Goal: Task Accomplishment & Management: Use online tool/utility

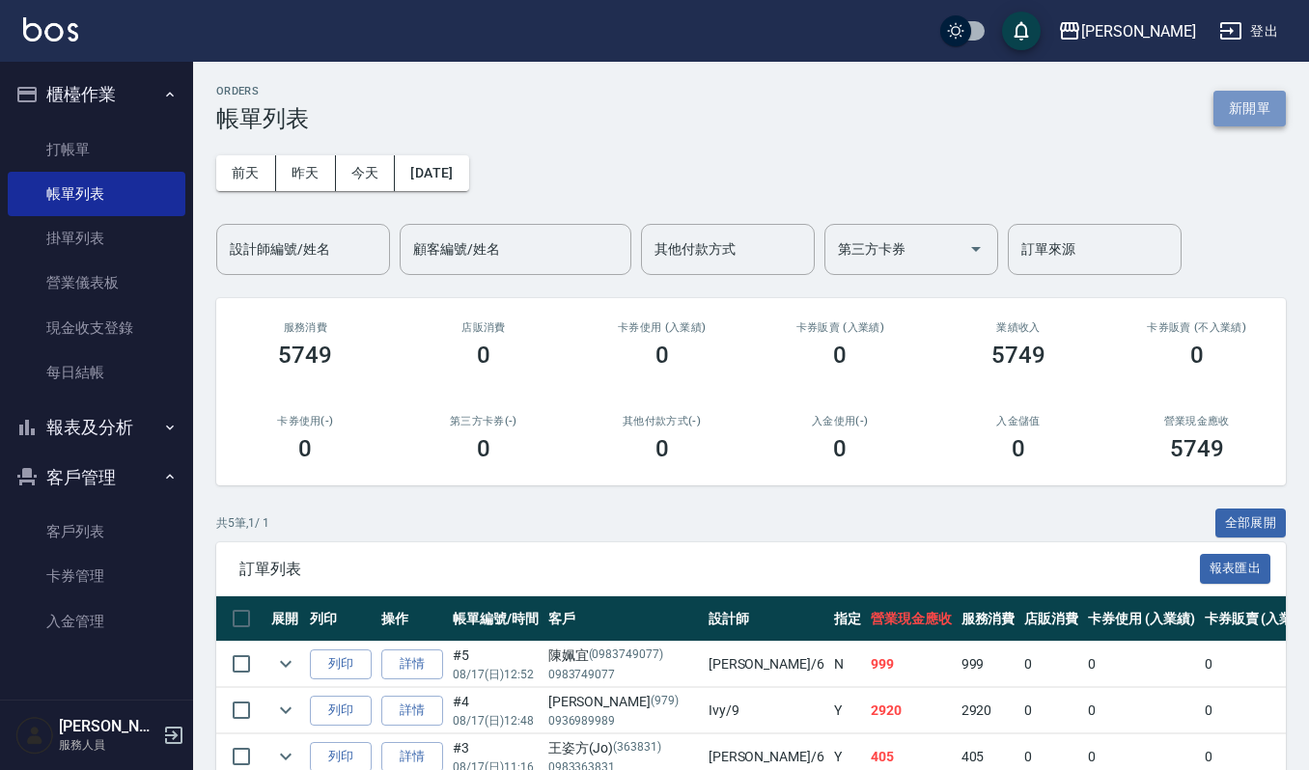
click at [1279, 102] on button "新開單" at bounding box center [1249, 109] width 72 height 36
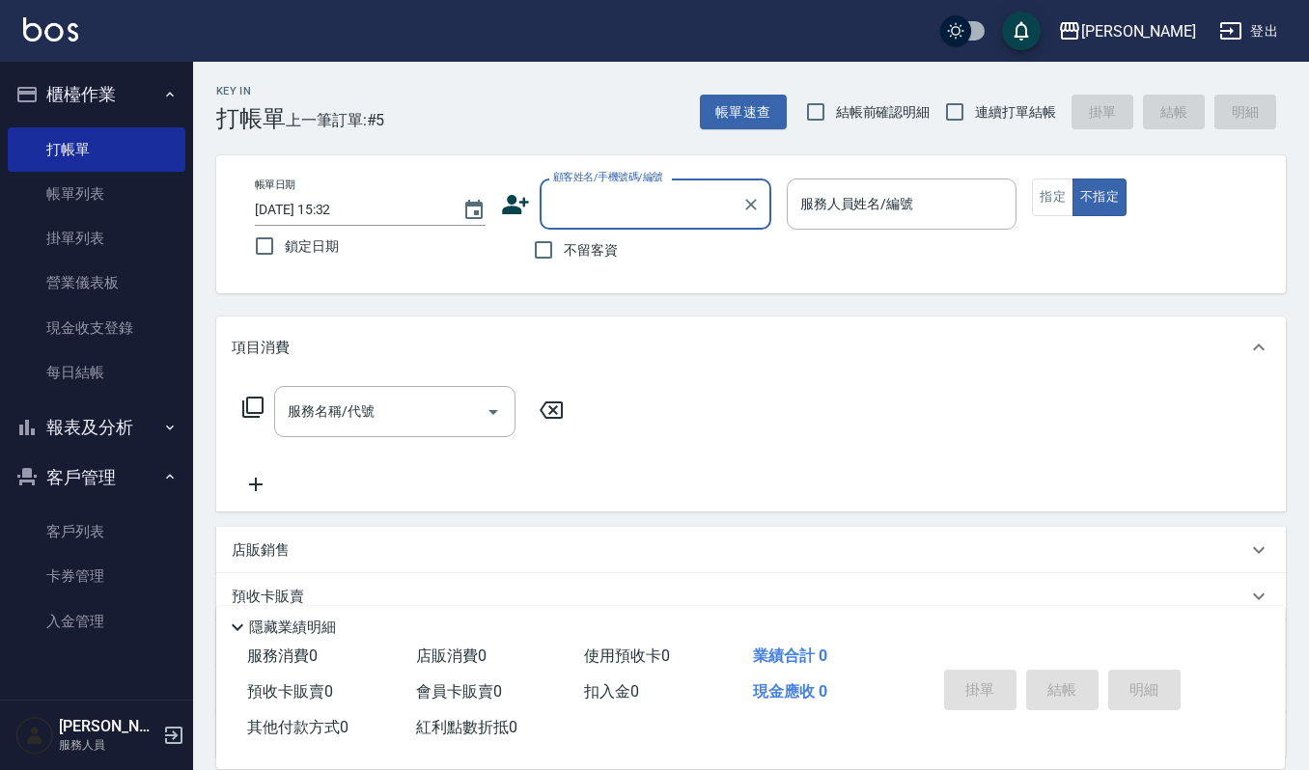
scroll to position [170, 0]
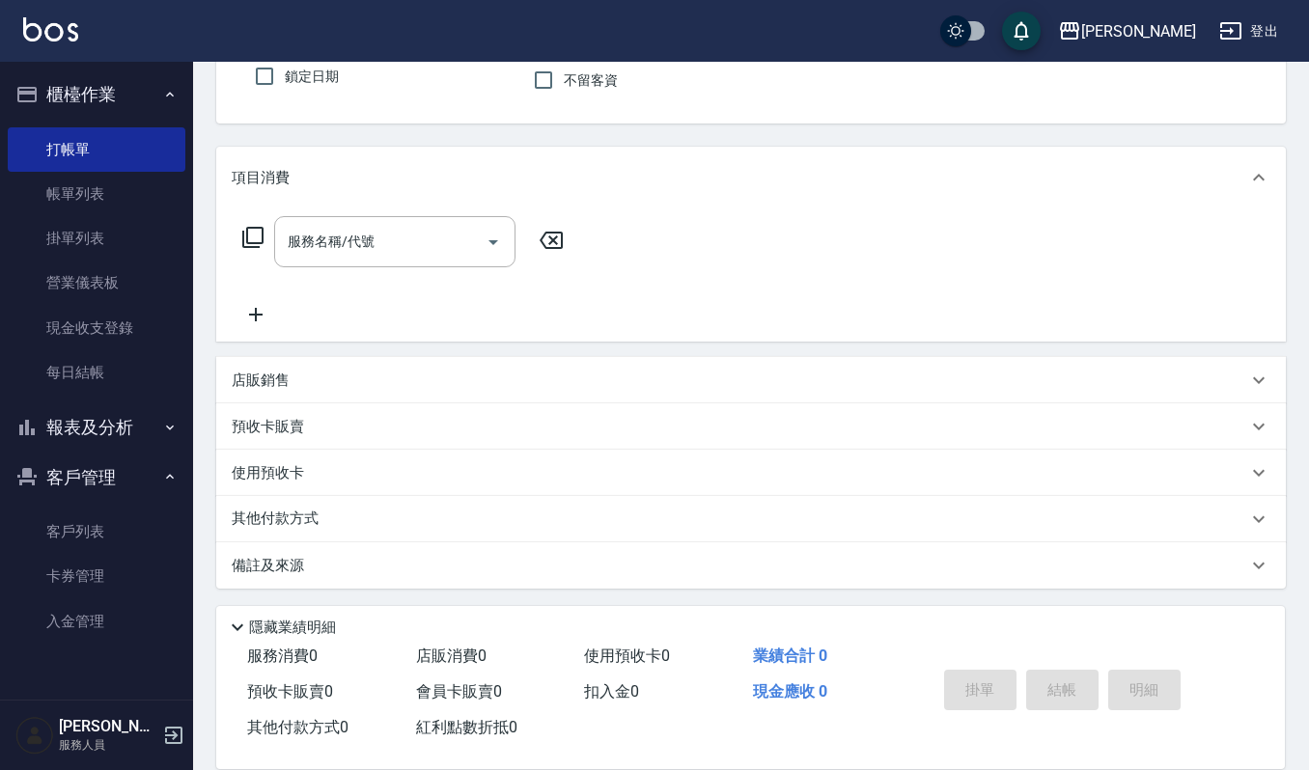
click at [364, 398] on div "店販銷售" at bounding box center [750, 380] width 1069 height 46
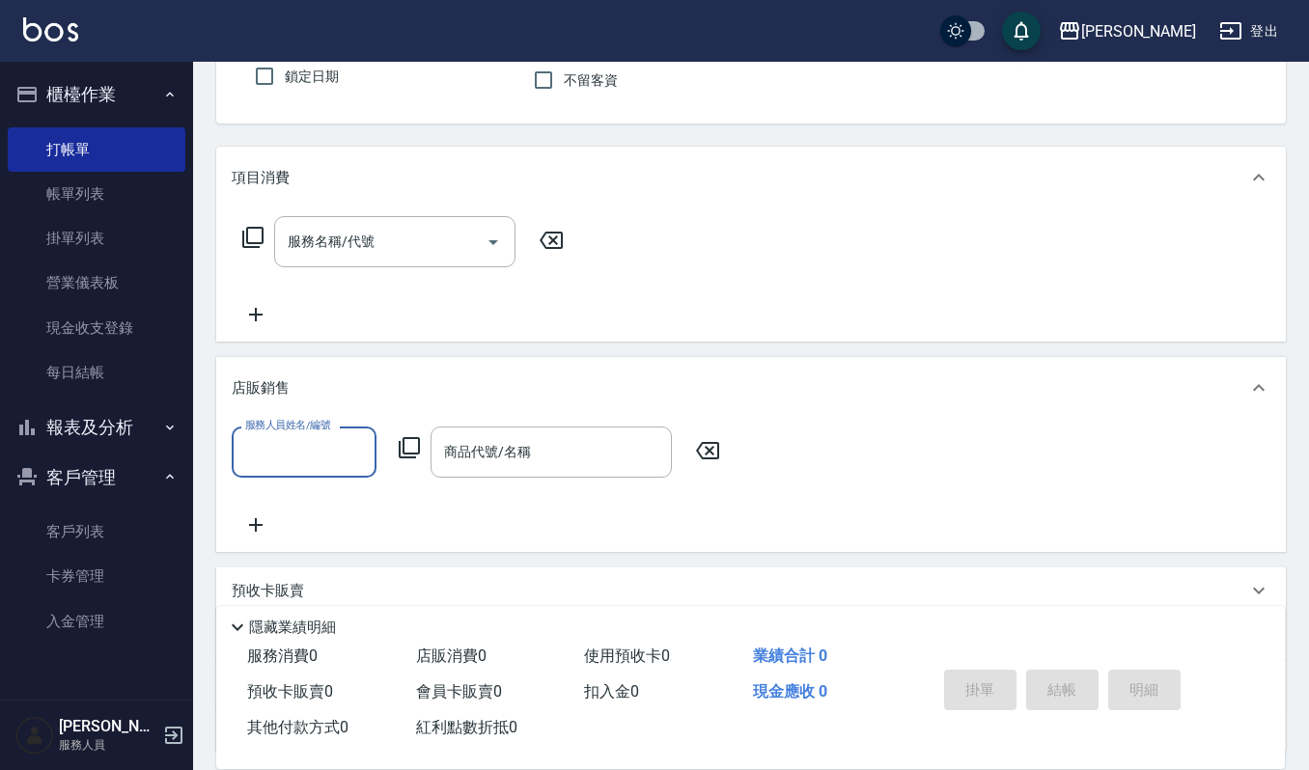
scroll to position [1, 0]
click at [526, 456] on div "商品代號/名稱 商品代號/名稱" at bounding box center [550, 452] width 241 height 51
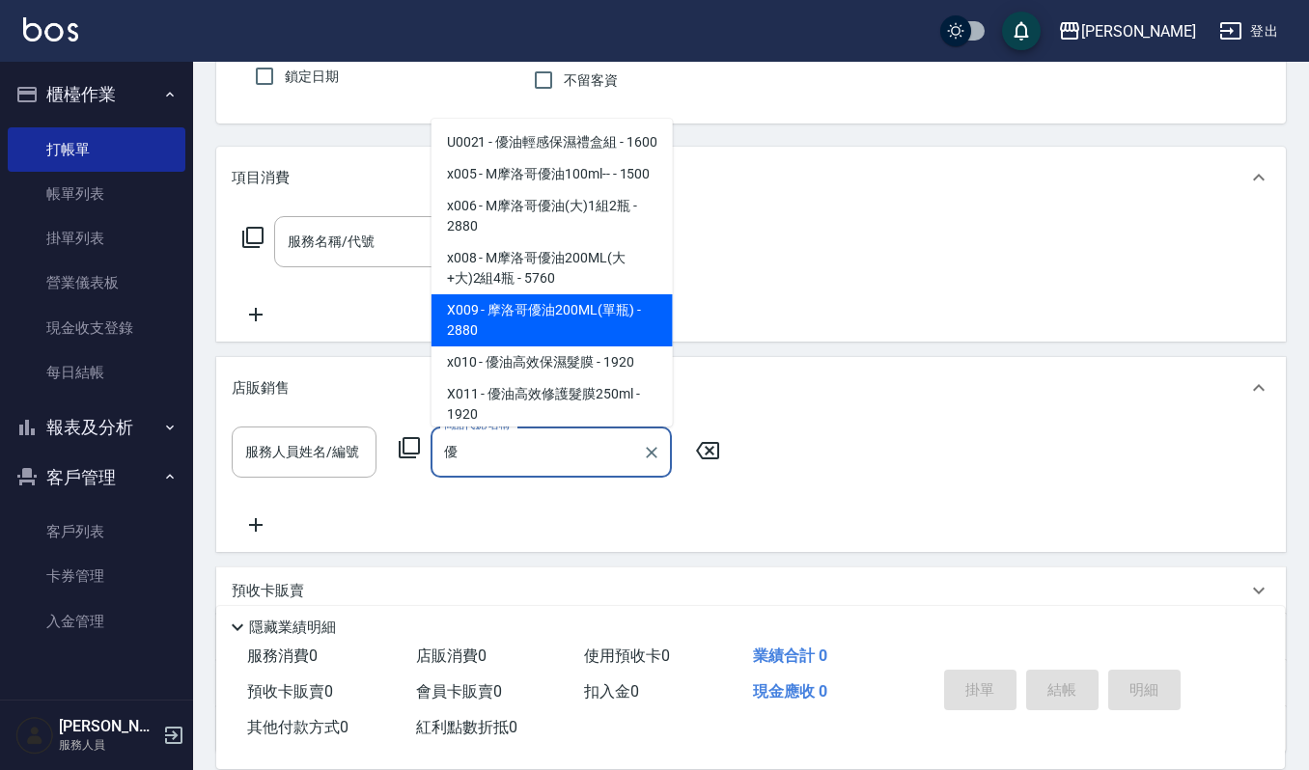
type input "優"
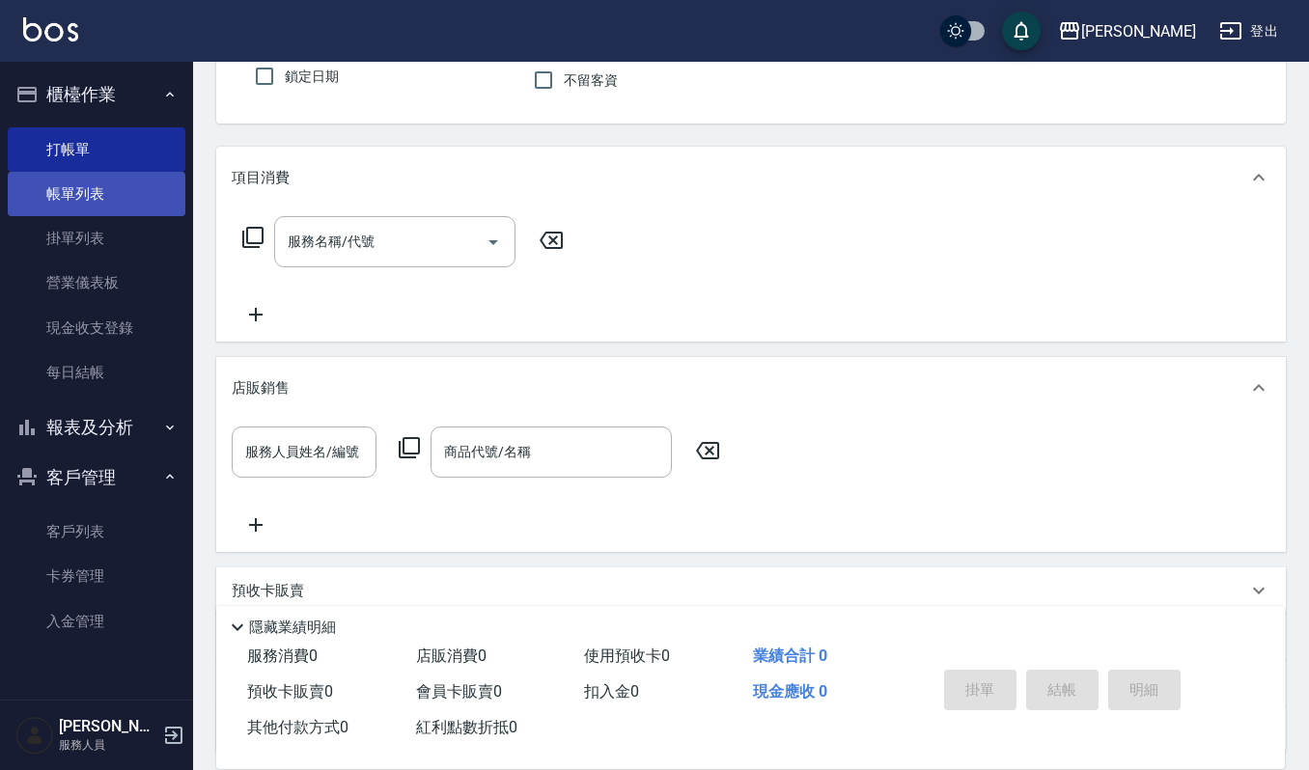
click at [55, 197] on link "帳單列表" at bounding box center [97, 194] width 178 height 44
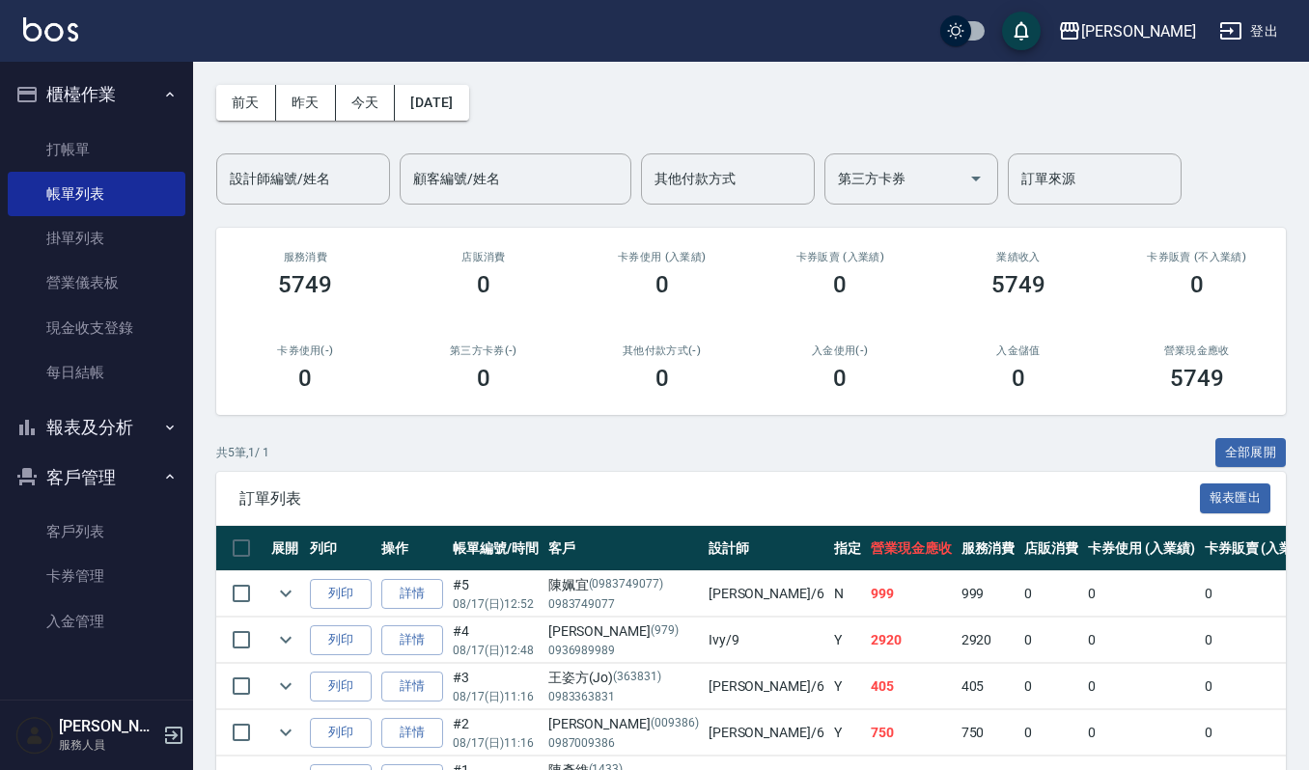
scroll to position [128, 0]
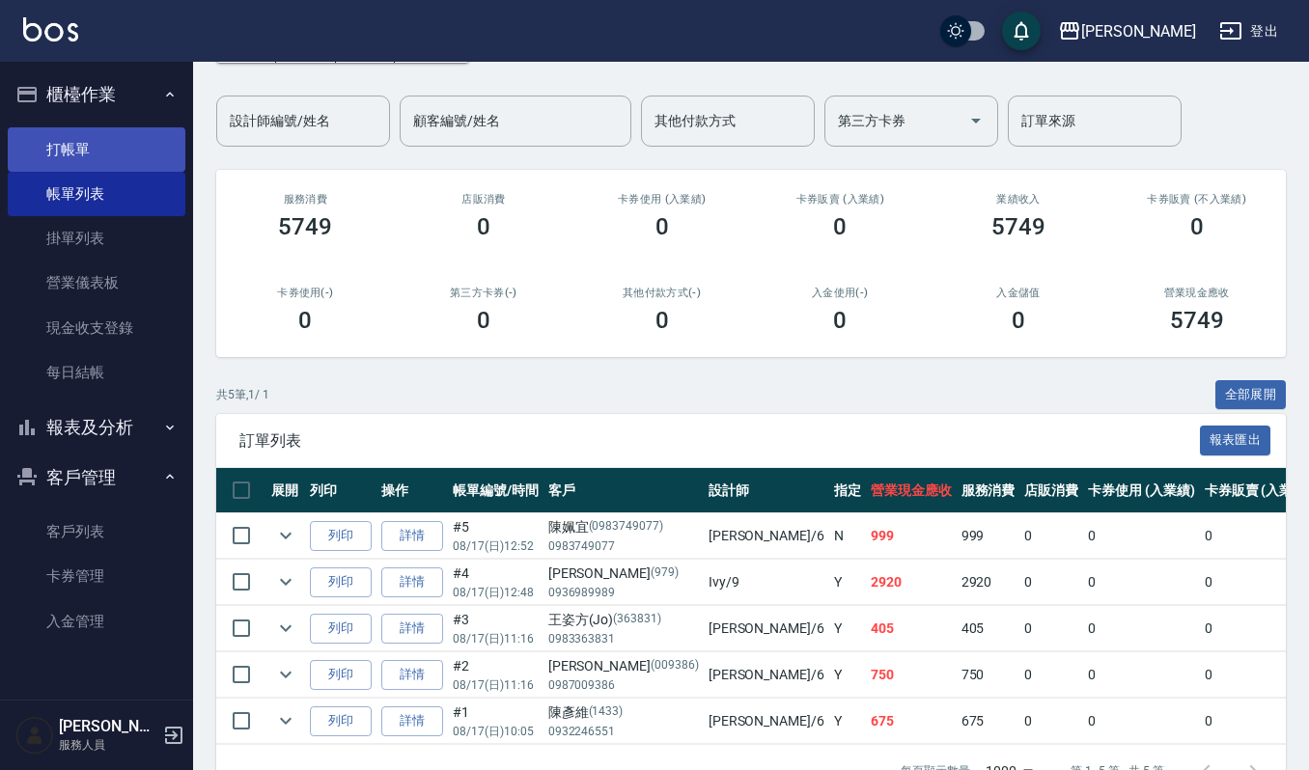
click at [117, 127] on link "打帳單" at bounding box center [97, 149] width 178 height 44
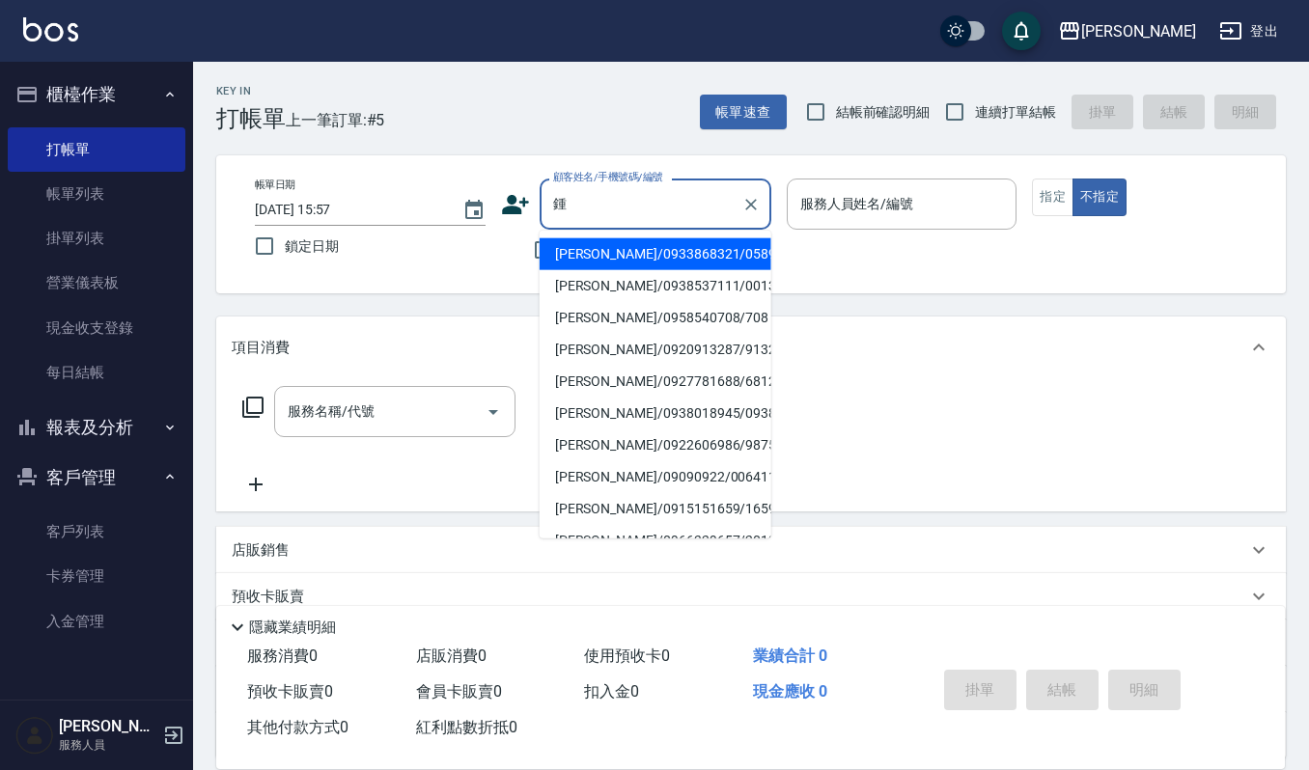
click at [627, 259] on li "[PERSON_NAME]/0933868321/05896" at bounding box center [656, 254] width 232 height 32
type input "[PERSON_NAME]/0933868321/05896"
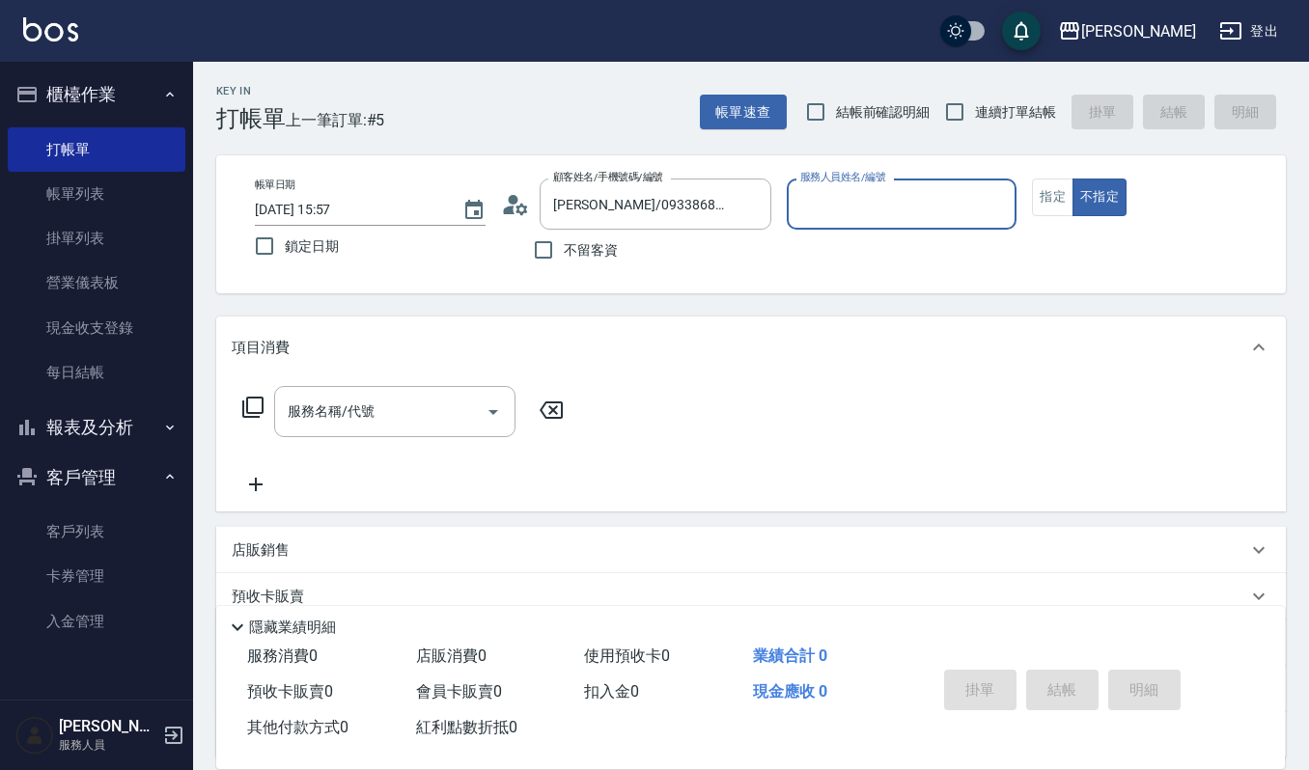
click at [835, 195] on input "服務人員姓名/編號" at bounding box center [901, 204] width 213 height 34
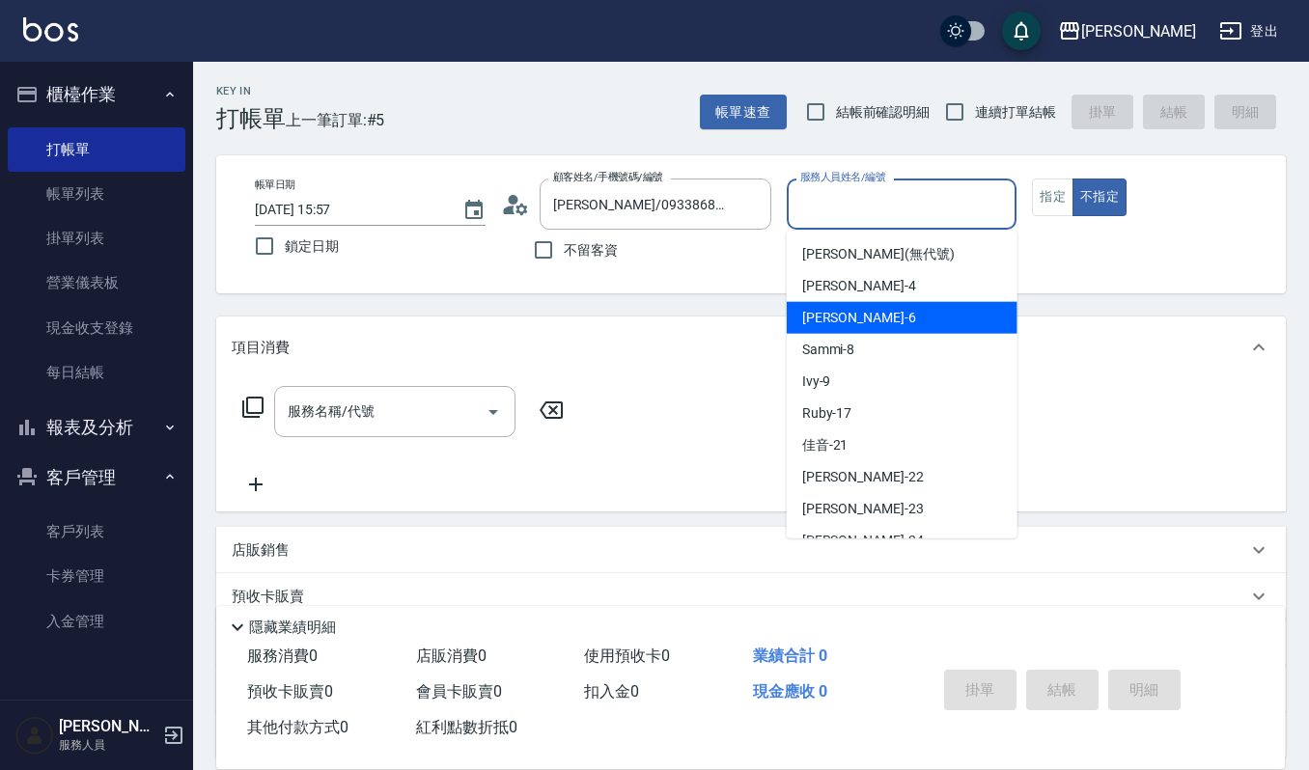
click at [892, 305] on div "Joalin -6" at bounding box center [902, 318] width 231 height 32
type input "Joalin-6"
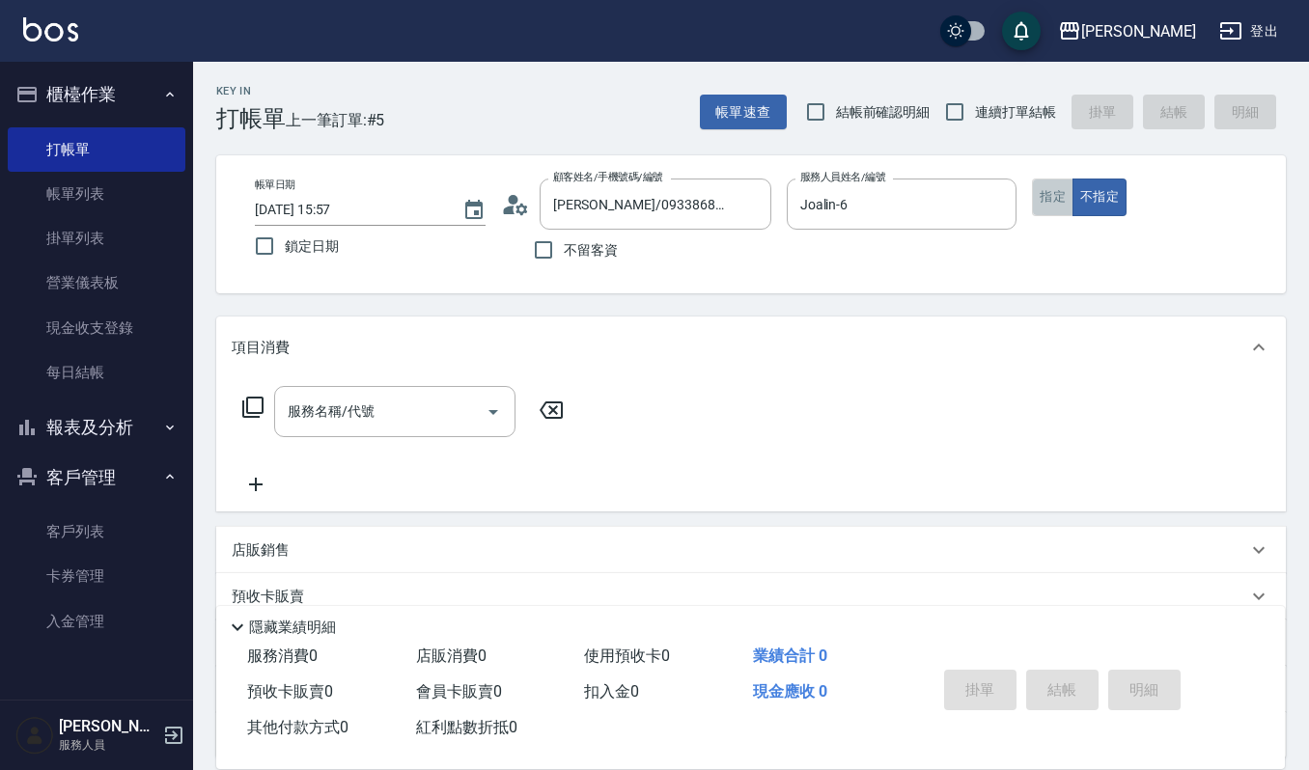
click at [1064, 205] on button "指定" at bounding box center [1053, 198] width 42 height 38
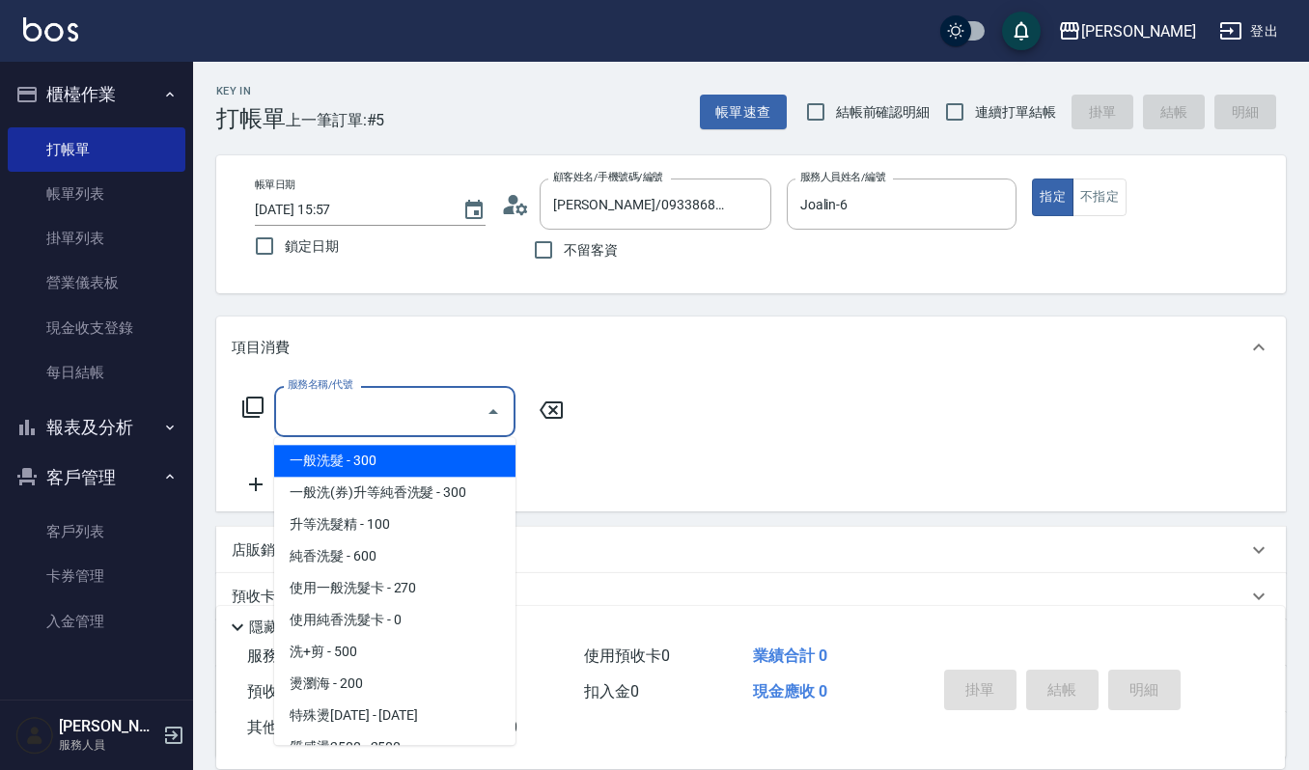
click at [413, 419] on input "服務名稱/代號" at bounding box center [380, 412] width 195 height 34
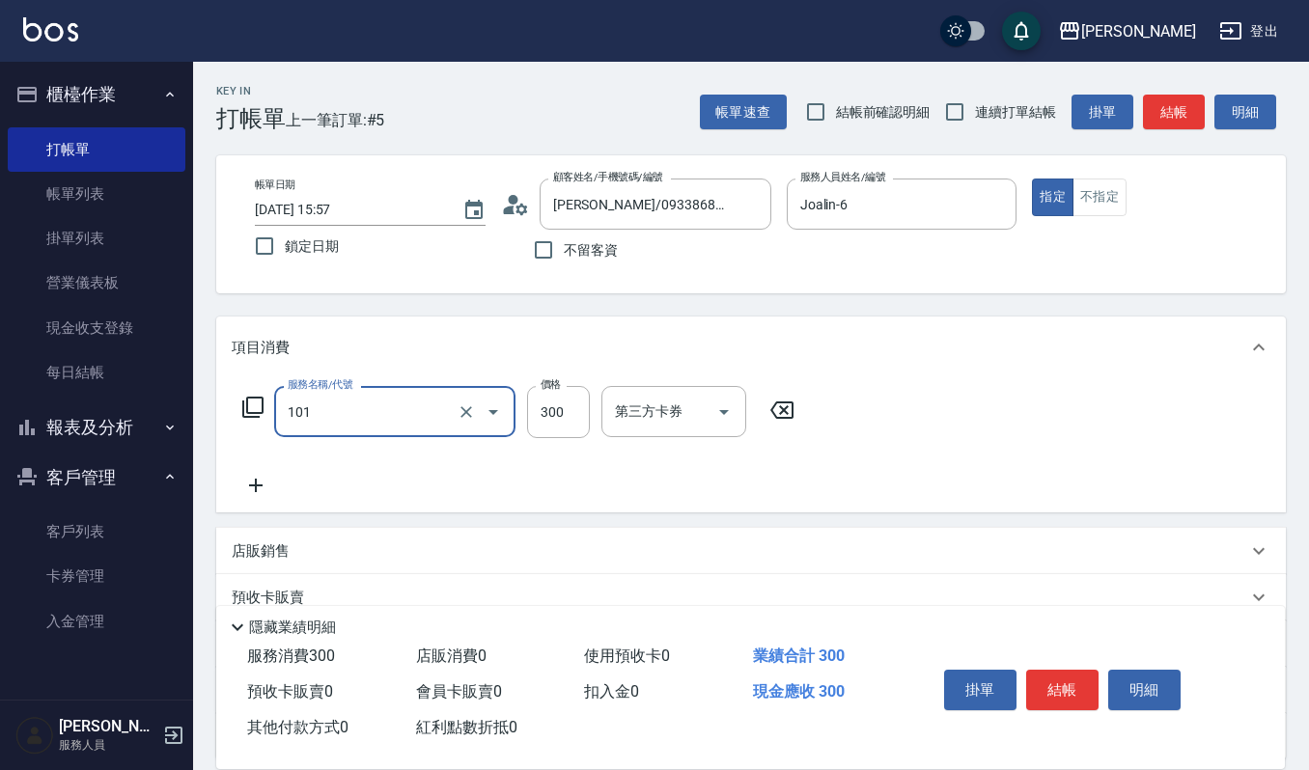
type input "一般洗髮(101)"
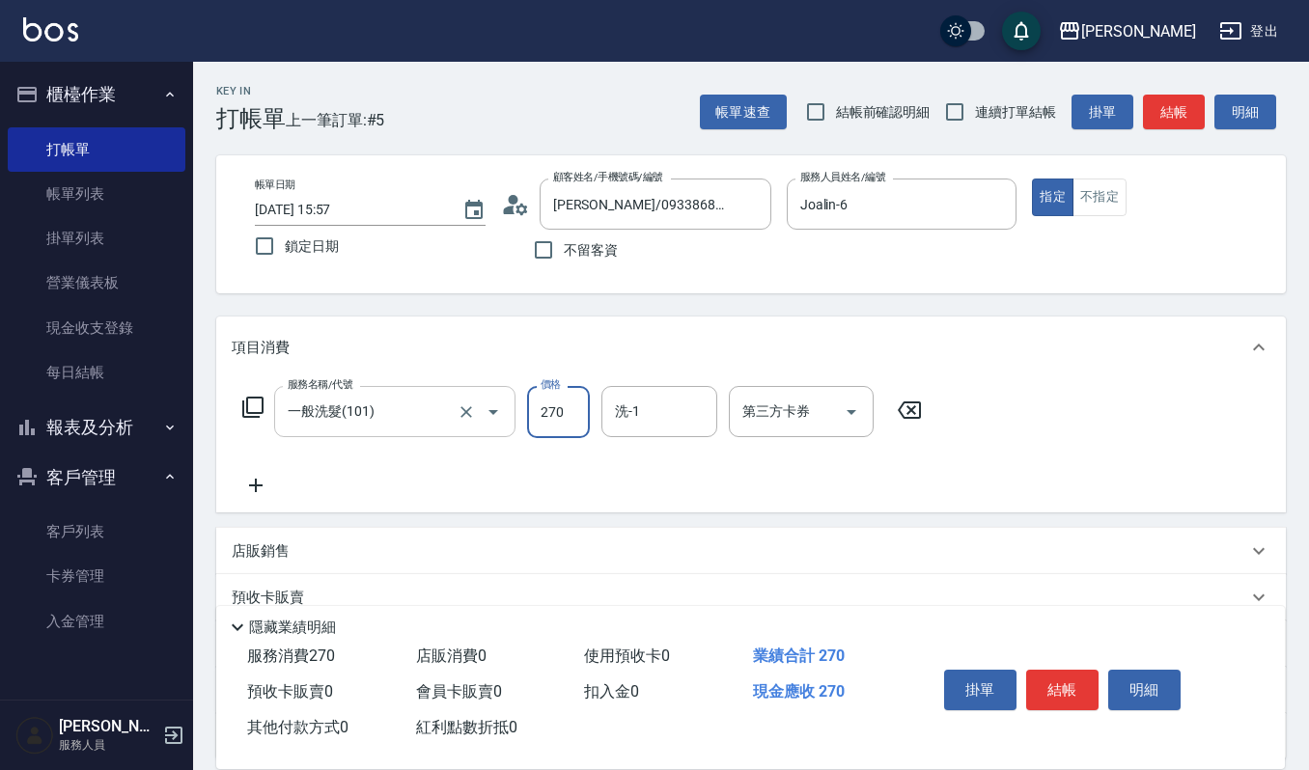
type input "270"
click at [651, 415] on input "洗-1" at bounding box center [659, 412] width 98 height 34
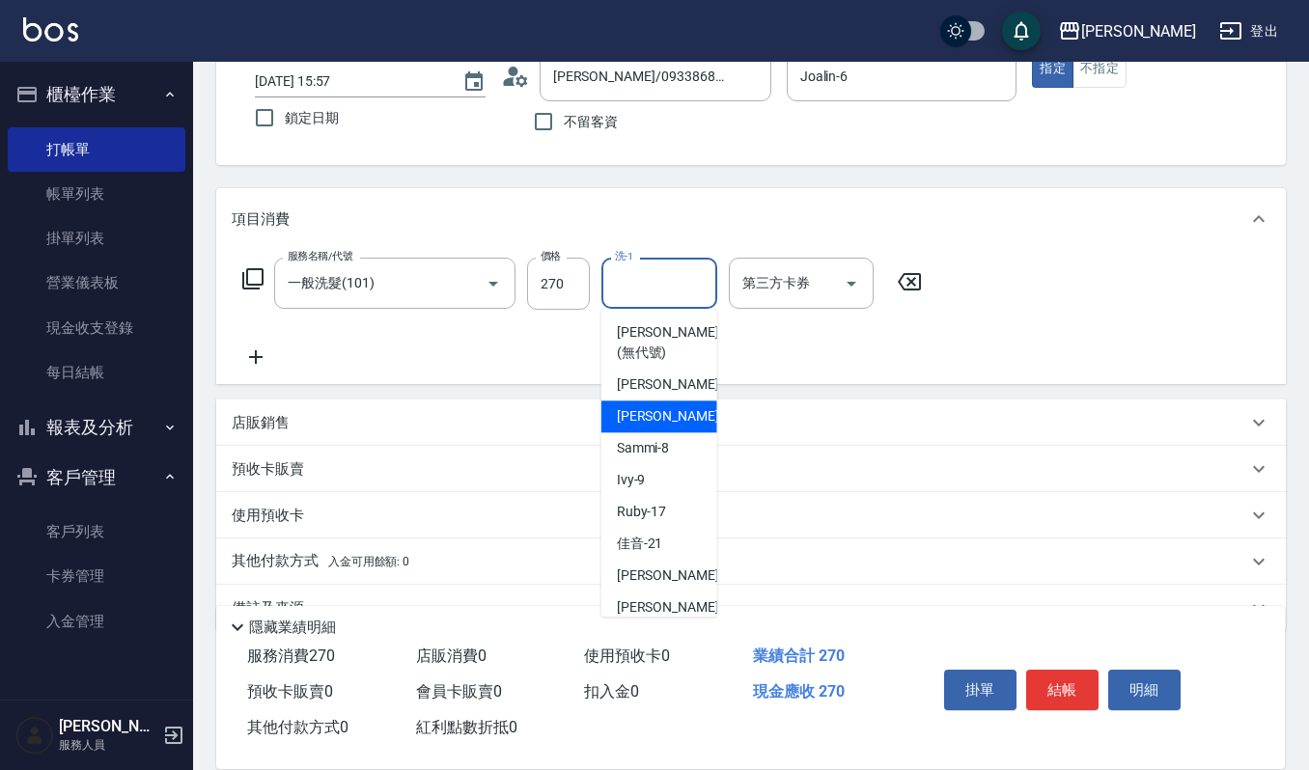
click at [828, 325] on div "服務名稱/代號 一般洗髮(101) 服務名稱/代號 價格 270 價格 洗-1 洗-1 第三方卡券 第三方卡券" at bounding box center [583, 313] width 702 height 111
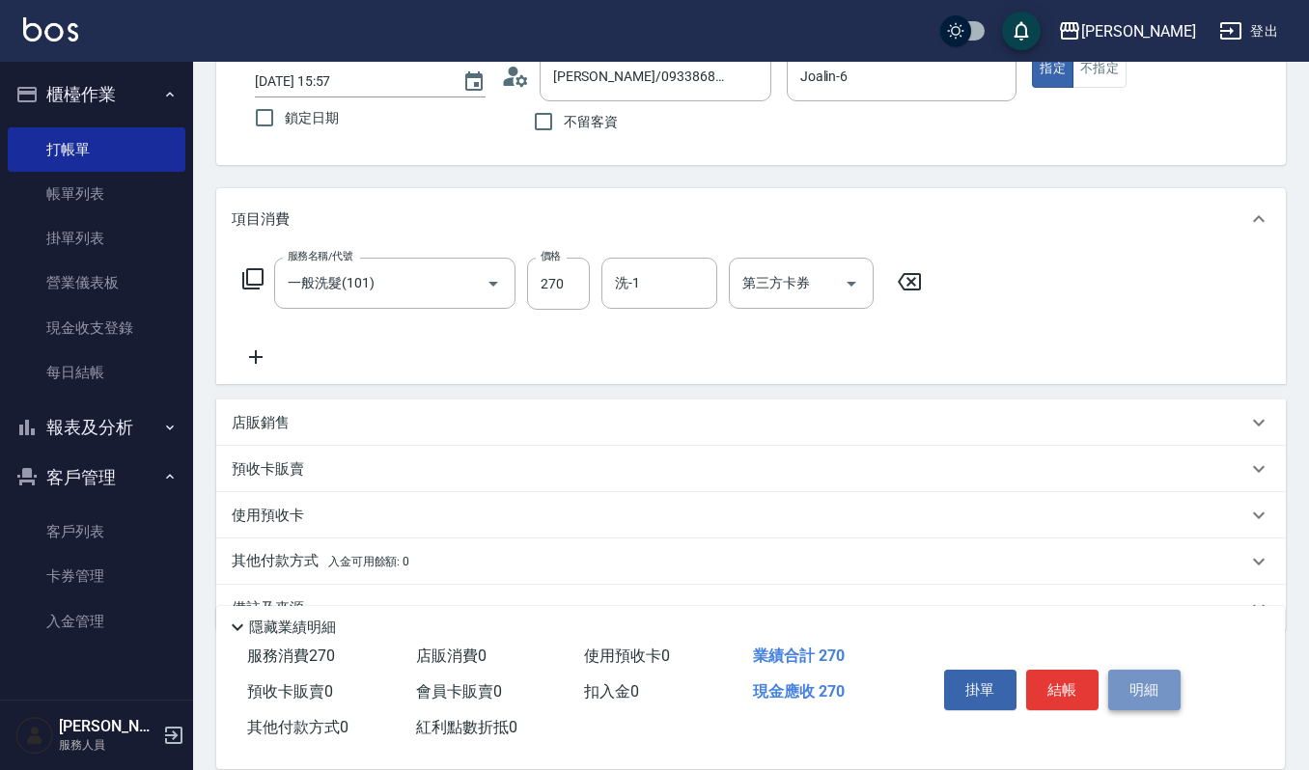
click at [1124, 677] on button "明細" at bounding box center [1144, 690] width 72 height 41
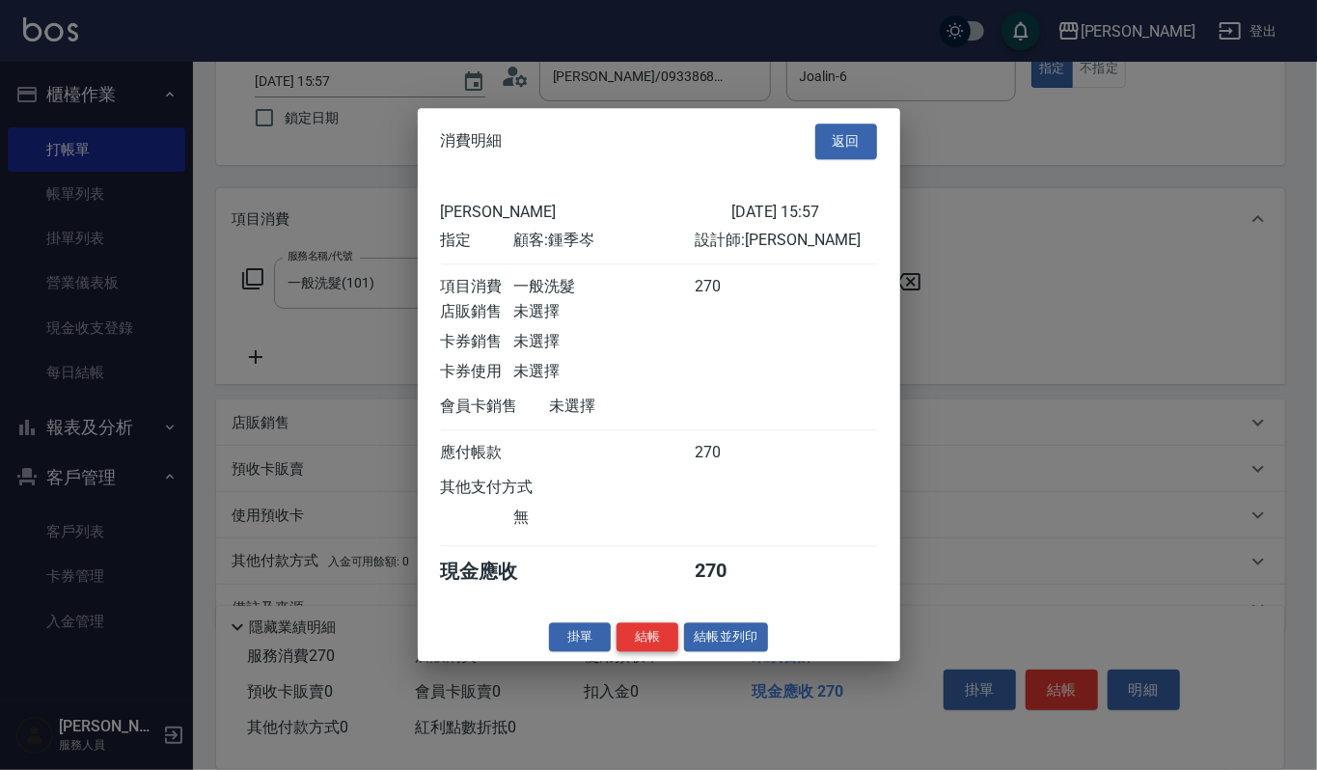
click at [673, 650] on button "結帳" at bounding box center [648, 638] width 62 height 30
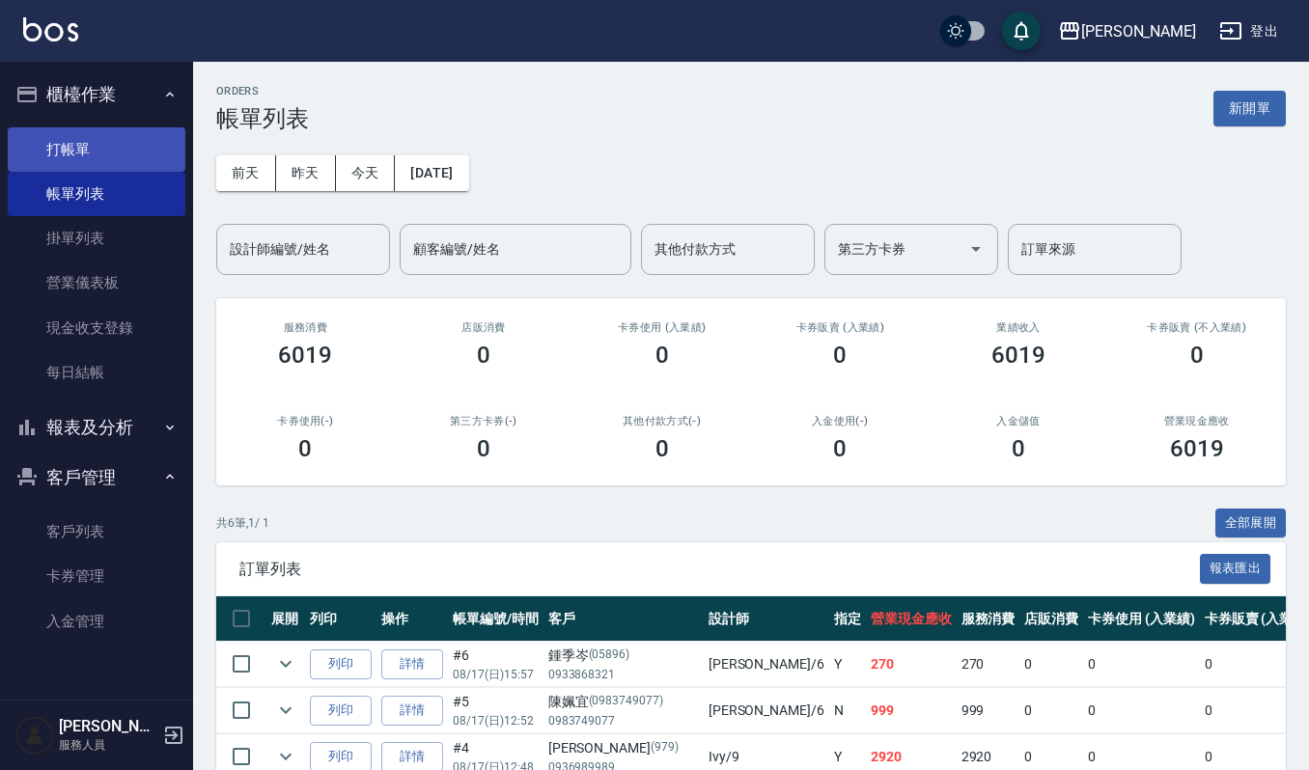
click at [152, 137] on link "打帳單" at bounding box center [97, 149] width 178 height 44
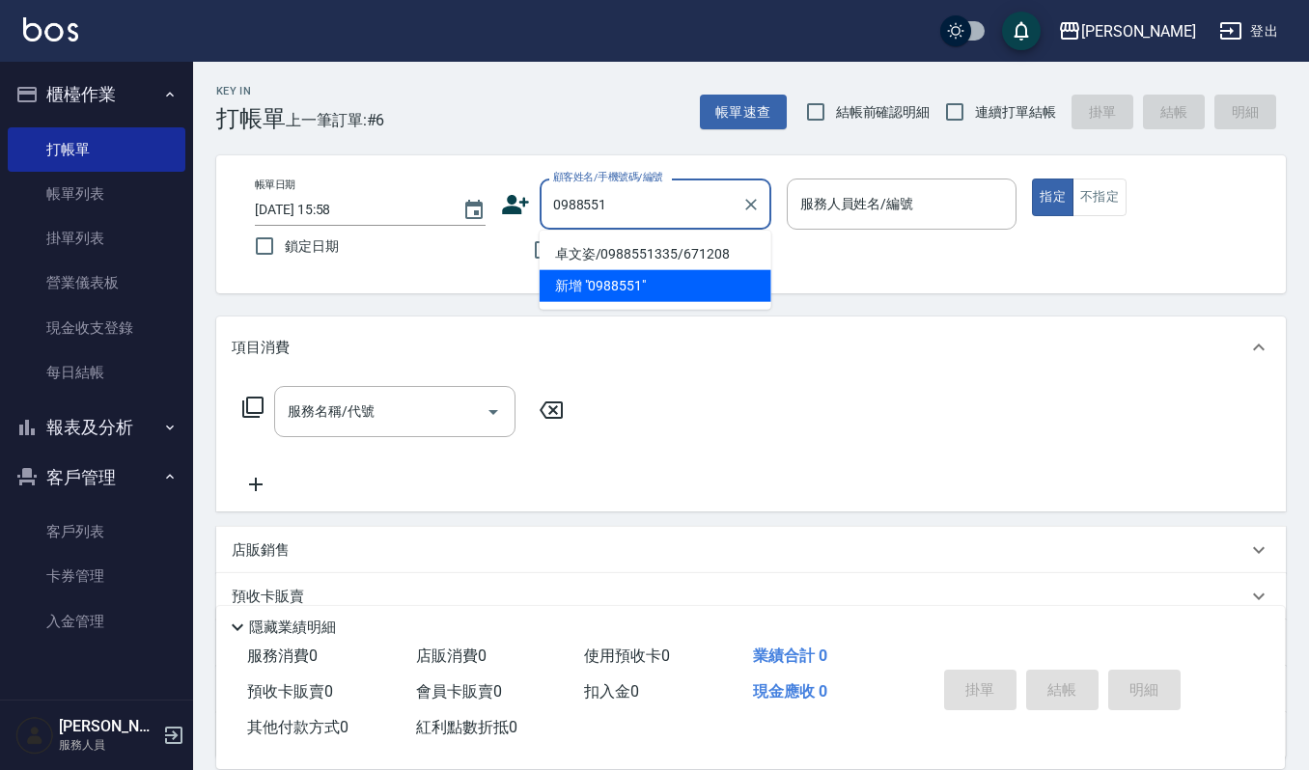
click at [596, 239] on li "卓文姿/0988551335/671208" at bounding box center [656, 254] width 232 height 32
type input "卓文姿/0988551335/671208"
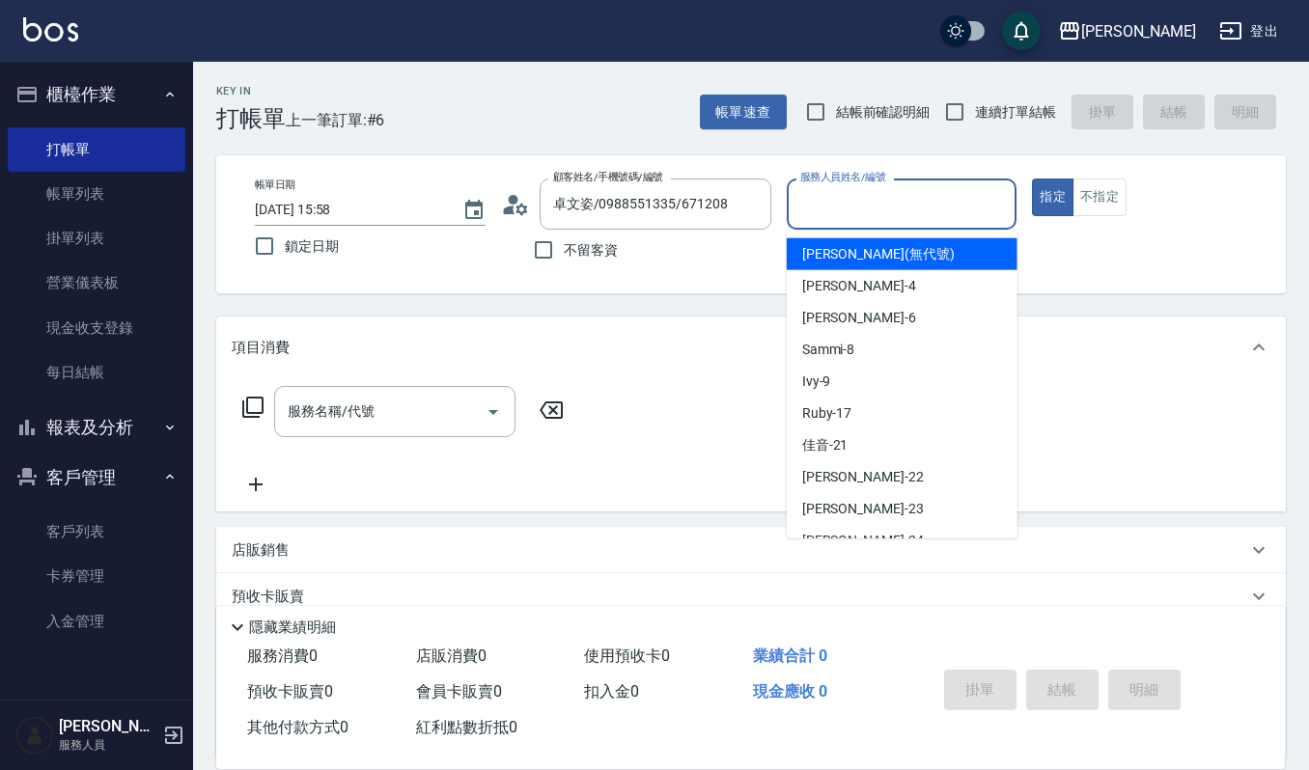
click at [849, 205] on input "服務人員姓名/編號" at bounding box center [901, 204] width 213 height 34
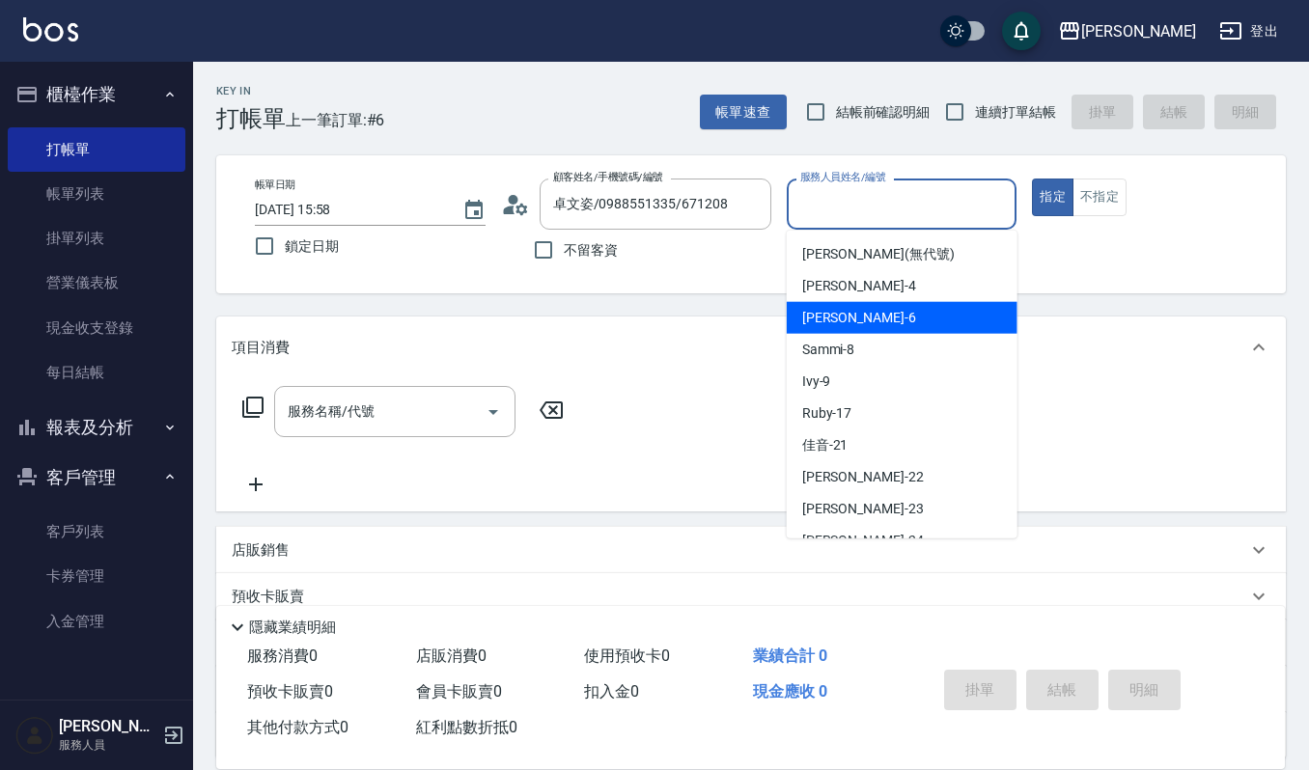
click at [849, 322] on div "Joalin -6" at bounding box center [902, 318] width 231 height 32
type input "Joalin-6"
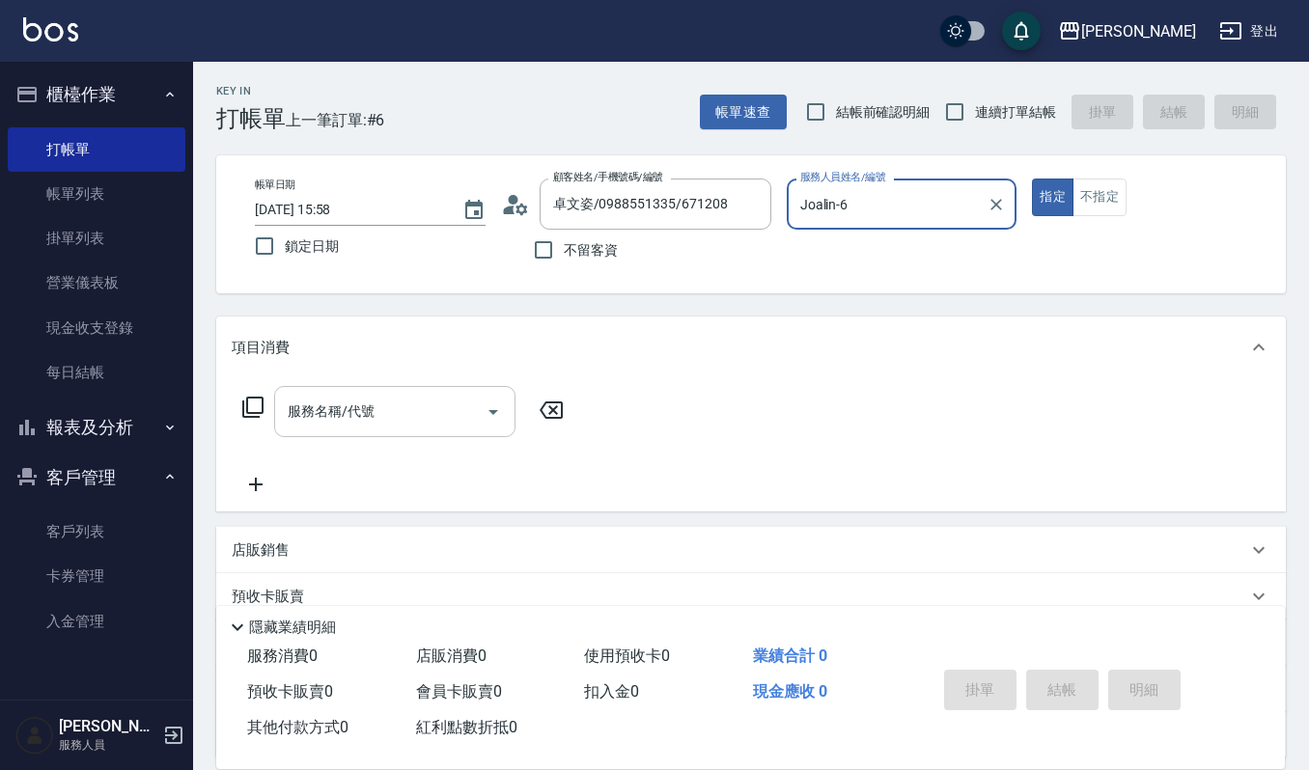
click at [413, 411] on input "服務名稱/代號" at bounding box center [380, 412] width 195 height 34
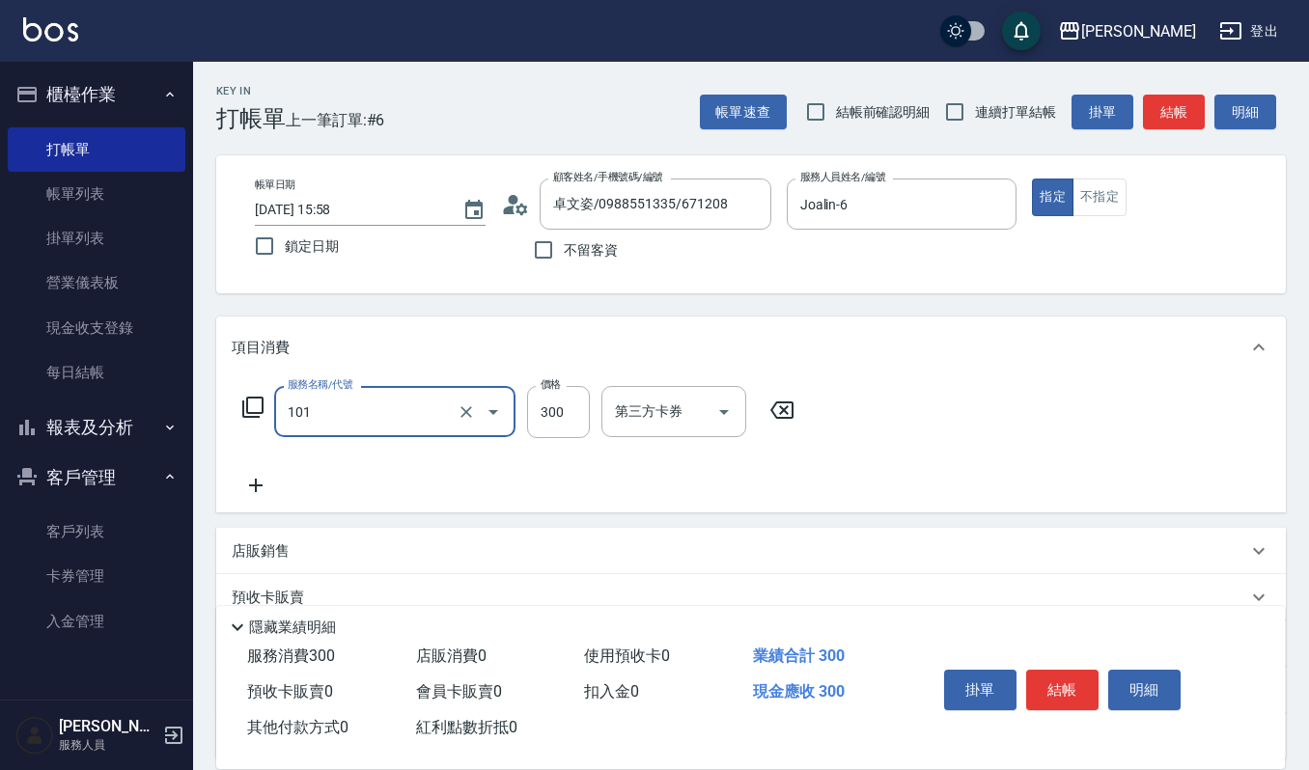
type input "一般洗髮(101)"
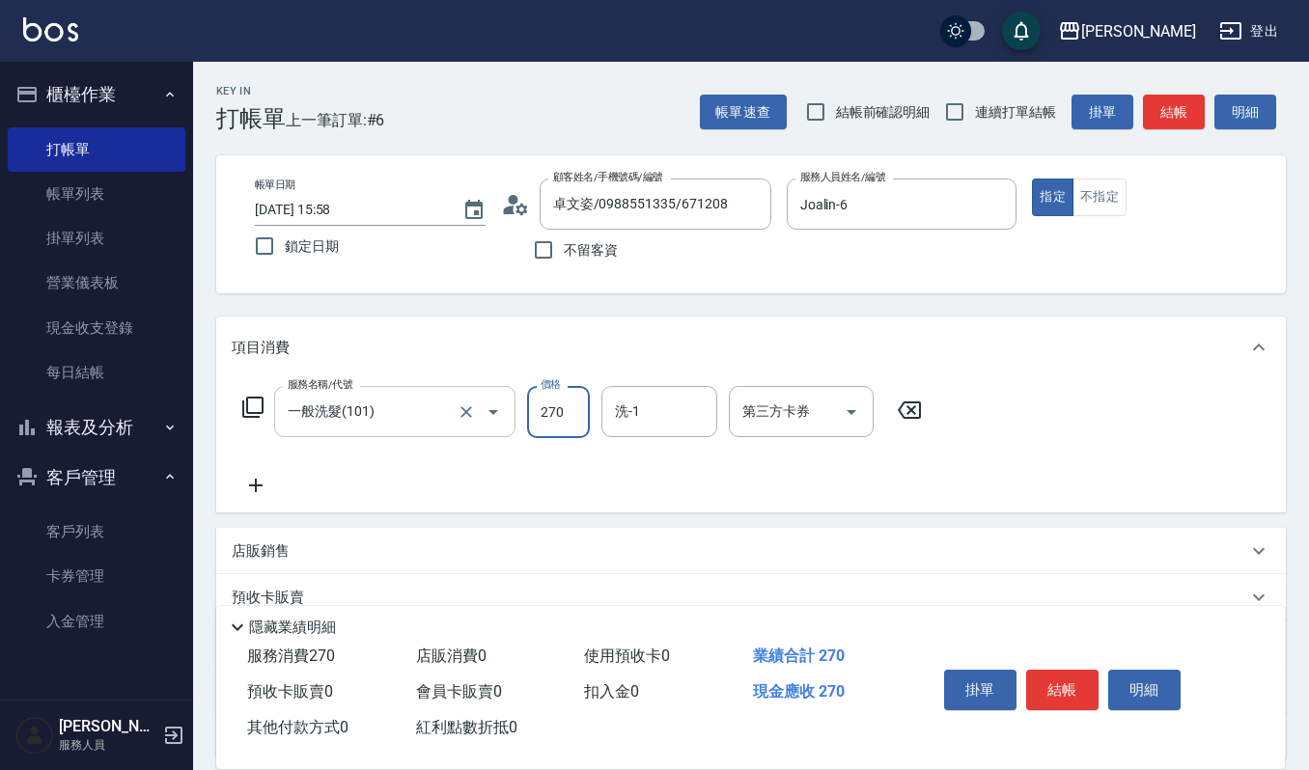
type input "270"
type input "\"
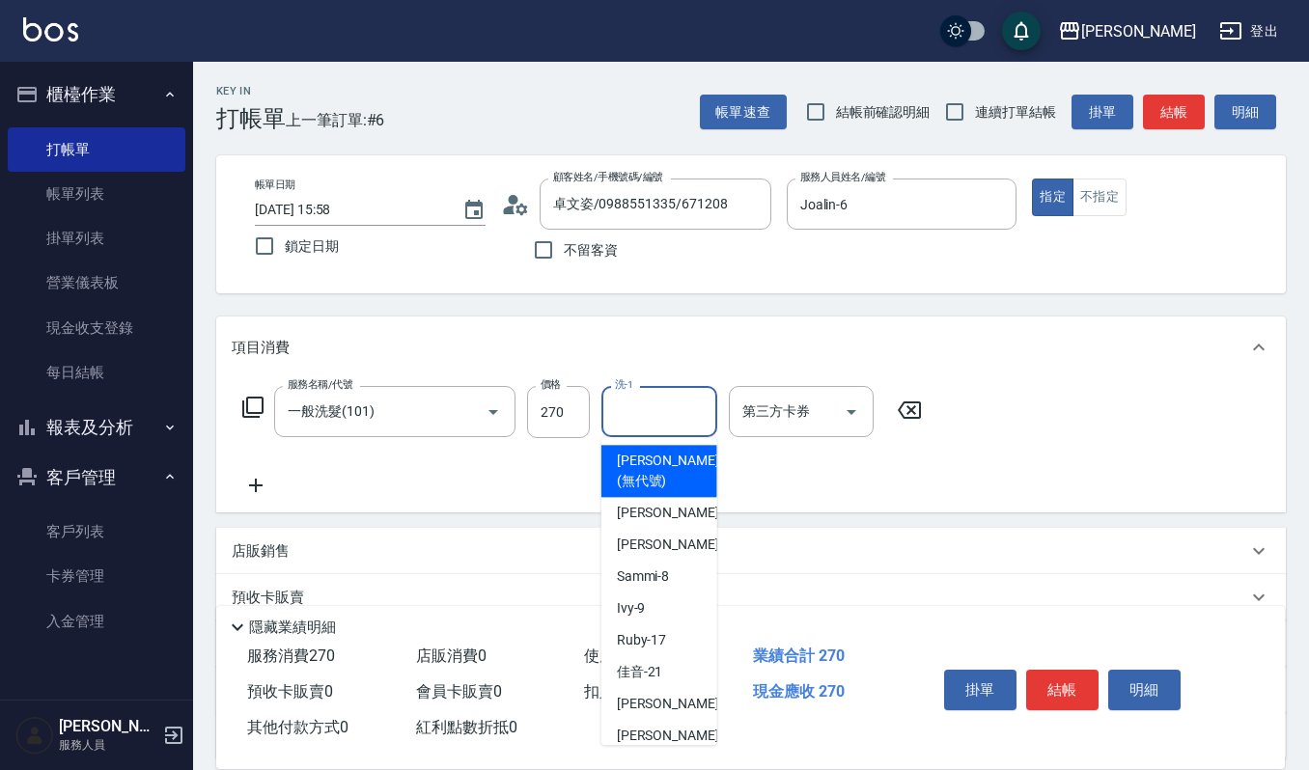
type input "9"
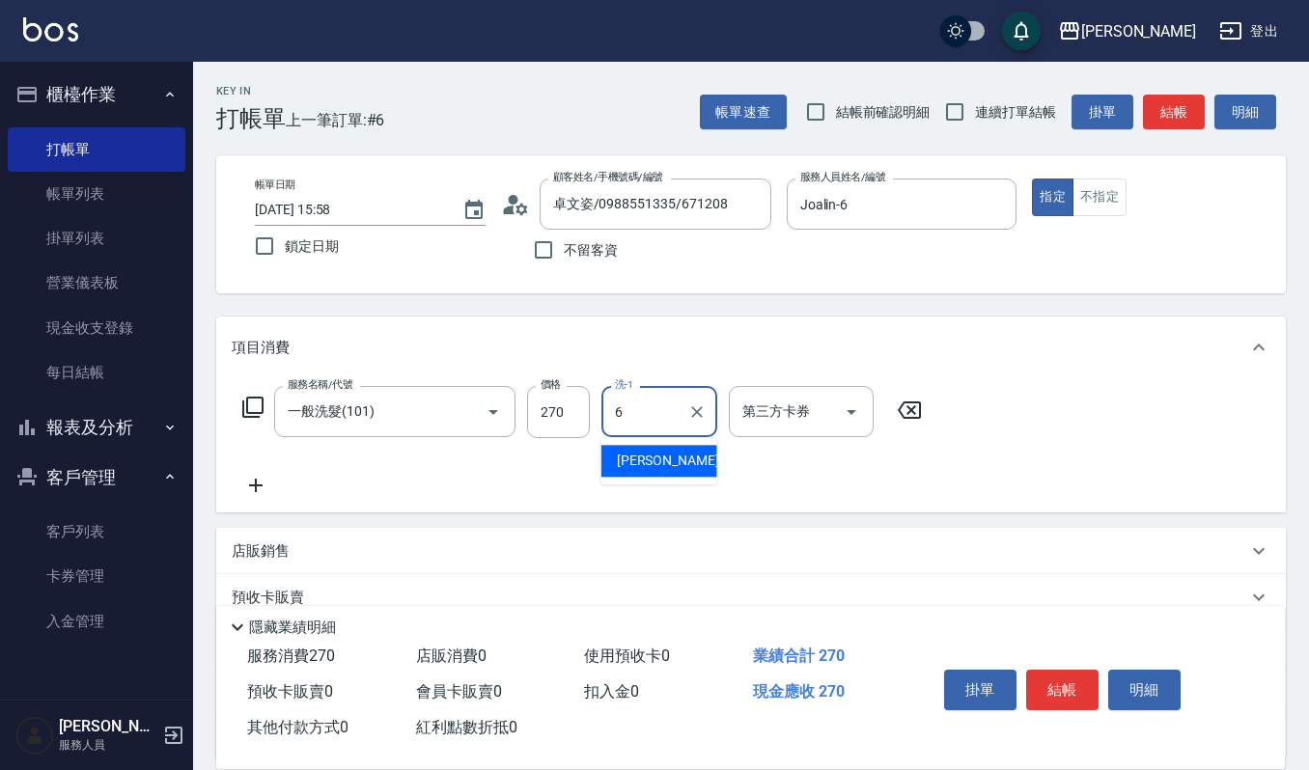
type input "Joalin-6"
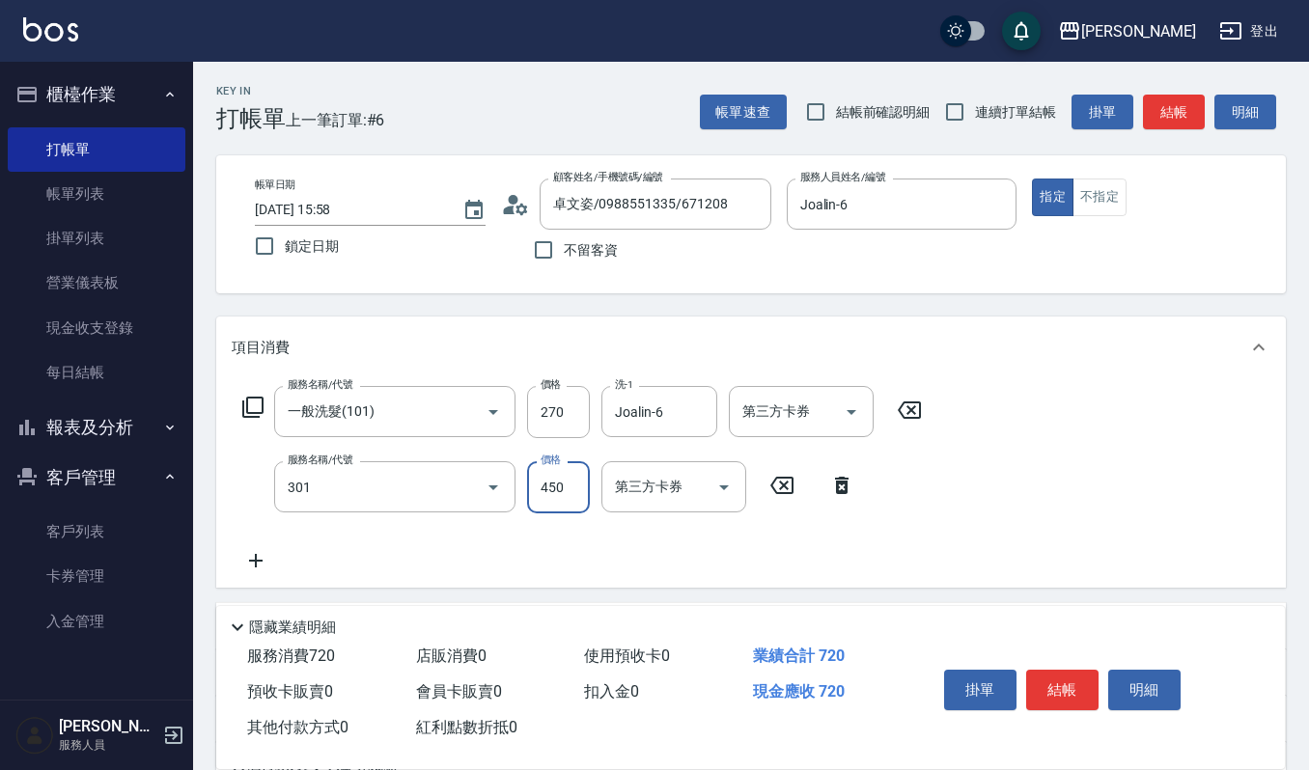
type input "創意剪髮(301)"
type input "405"
click at [1070, 684] on button "結帳" at bounding box center [1062, 690] width 72 height 41
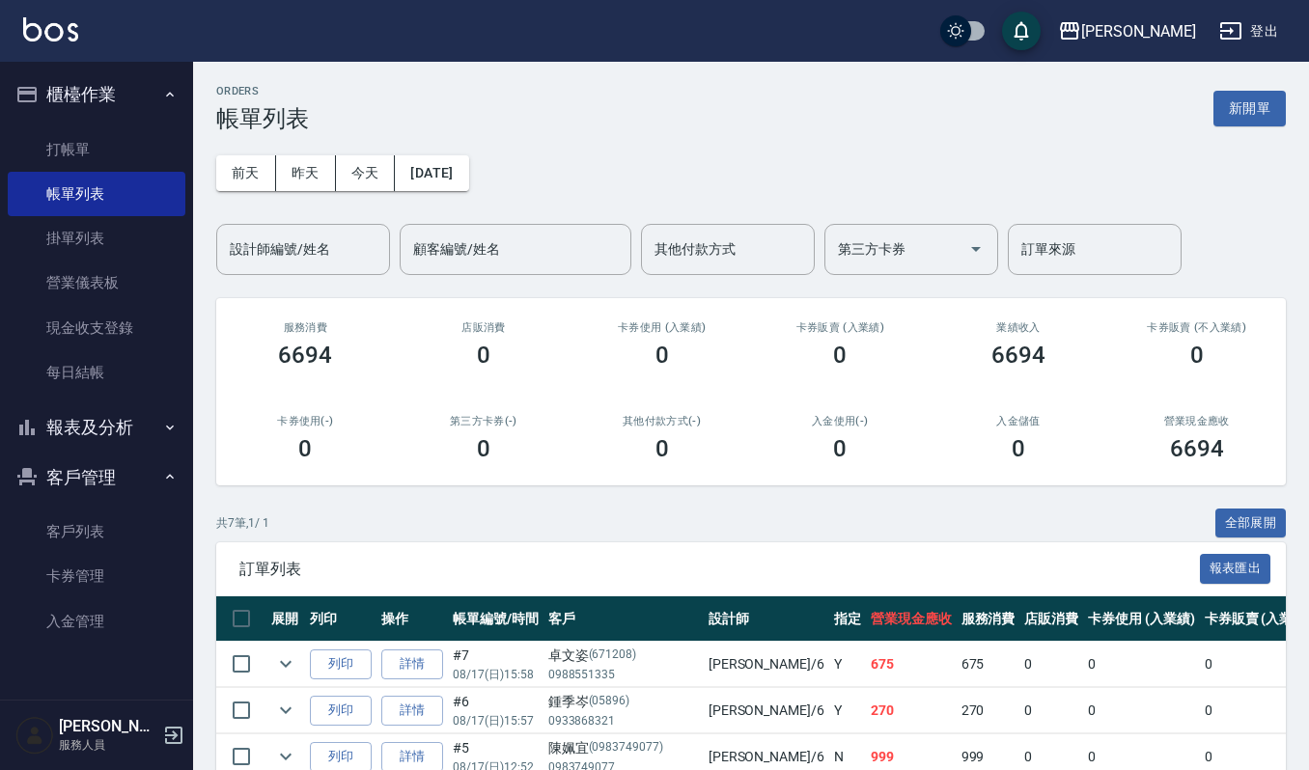
click at [106, 124] on ul "打帳單 帳單列表 掛單列表 營業儀表板 現金收支登錄 每日結帳" at bounding box center [97, 262] width 178 height 284
click at [124, 136] on link "打帳單" at bounding box center [97, 149] width 178 height 44
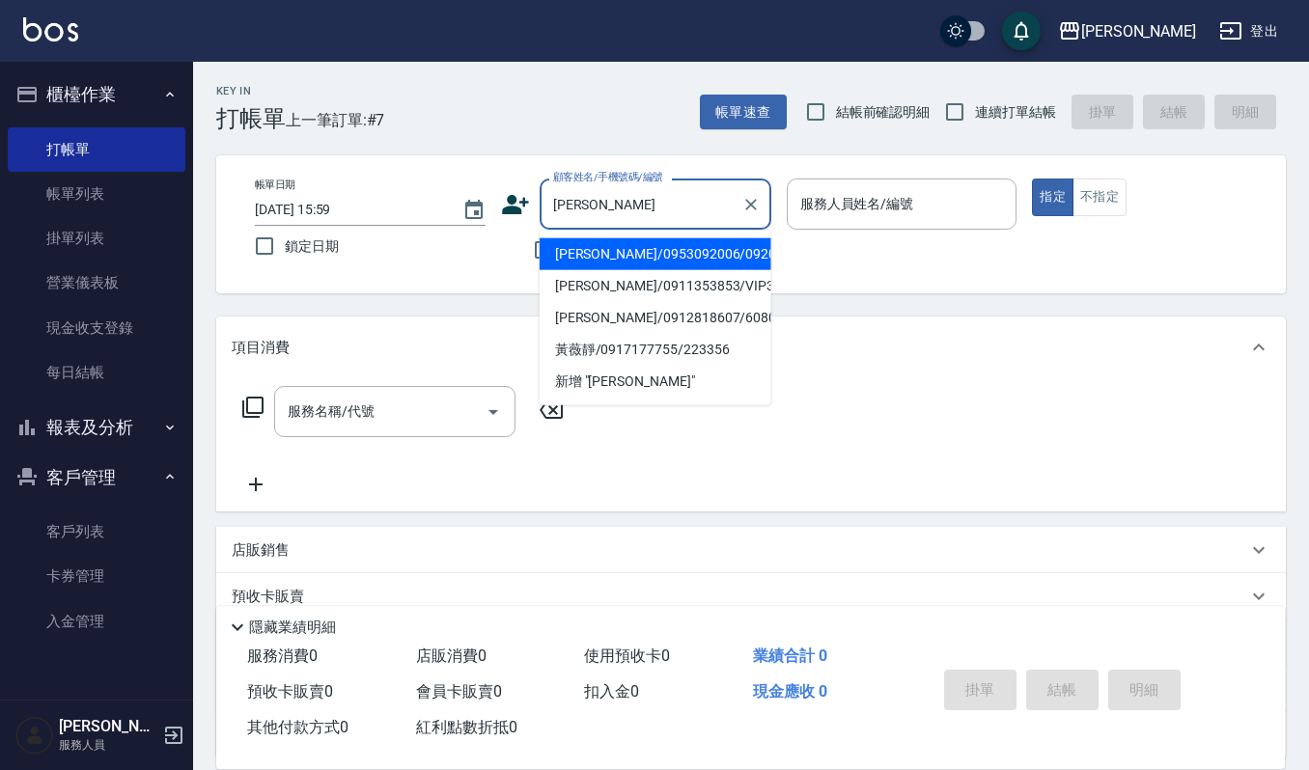
click at [726, 253] on li "[PERSON_NAME]/0953092006/092006" at bounding box center [656, 254] width 232 height 32
type input "[PERSON_NAME]/0953092006/092006"
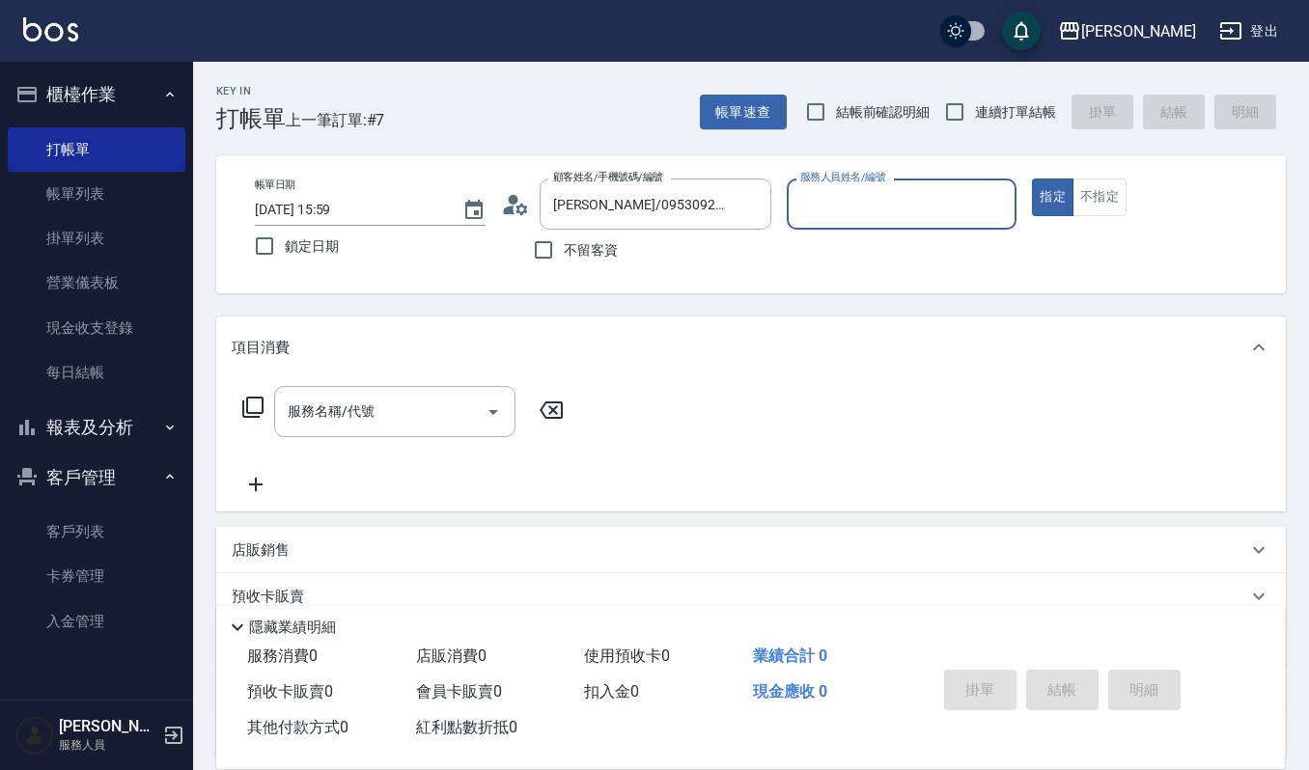
type input "Joalin-6"
click at [360, 427] on input "服務名稱/代號" at bounding box center [380, 412] width 195 height 34
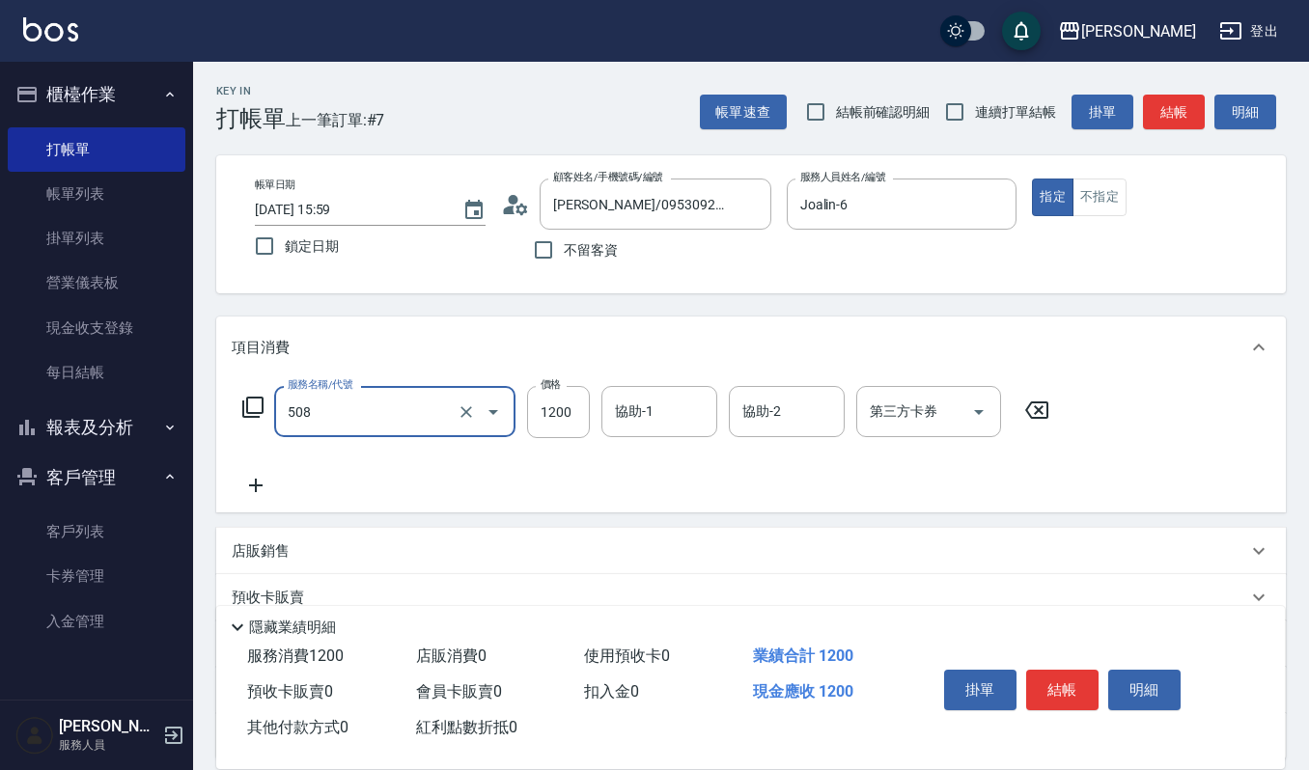
type input "果王酸護髮$1200(508)"
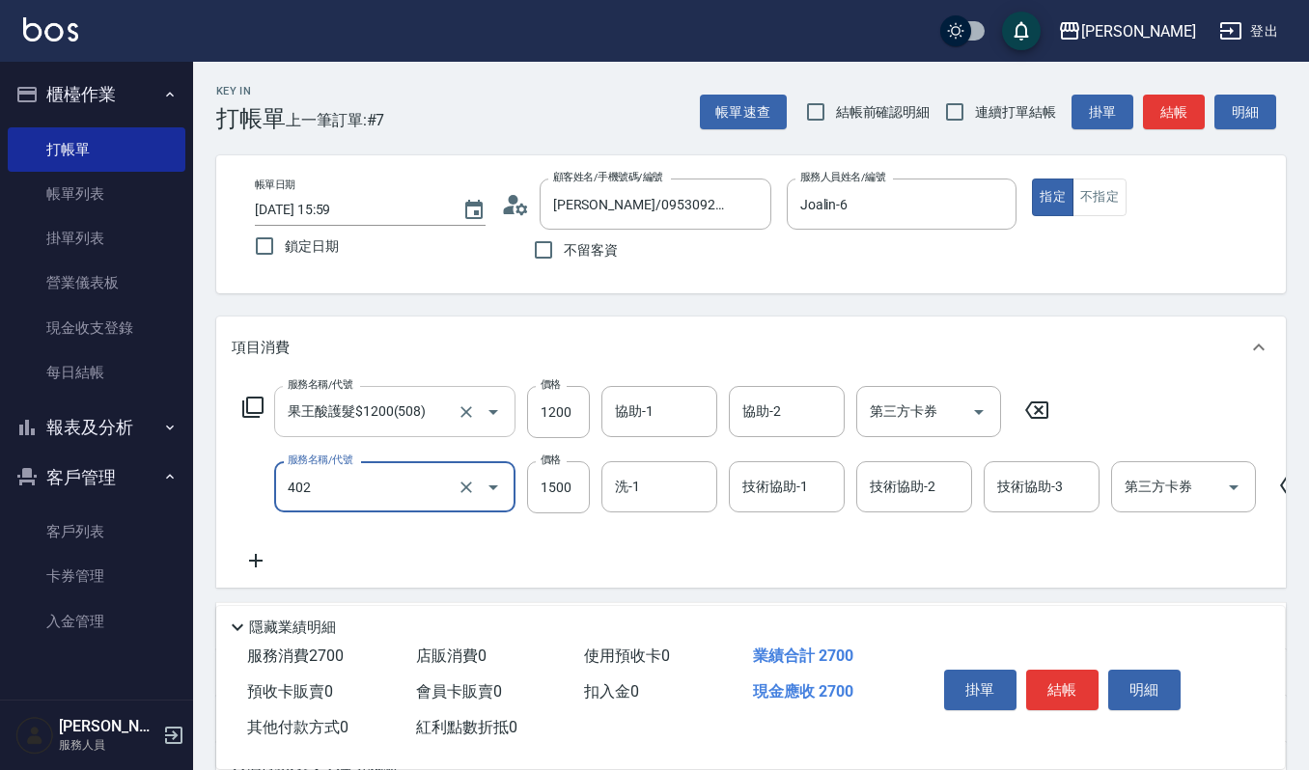
type input "打底染髮(402)"
type input "1300"
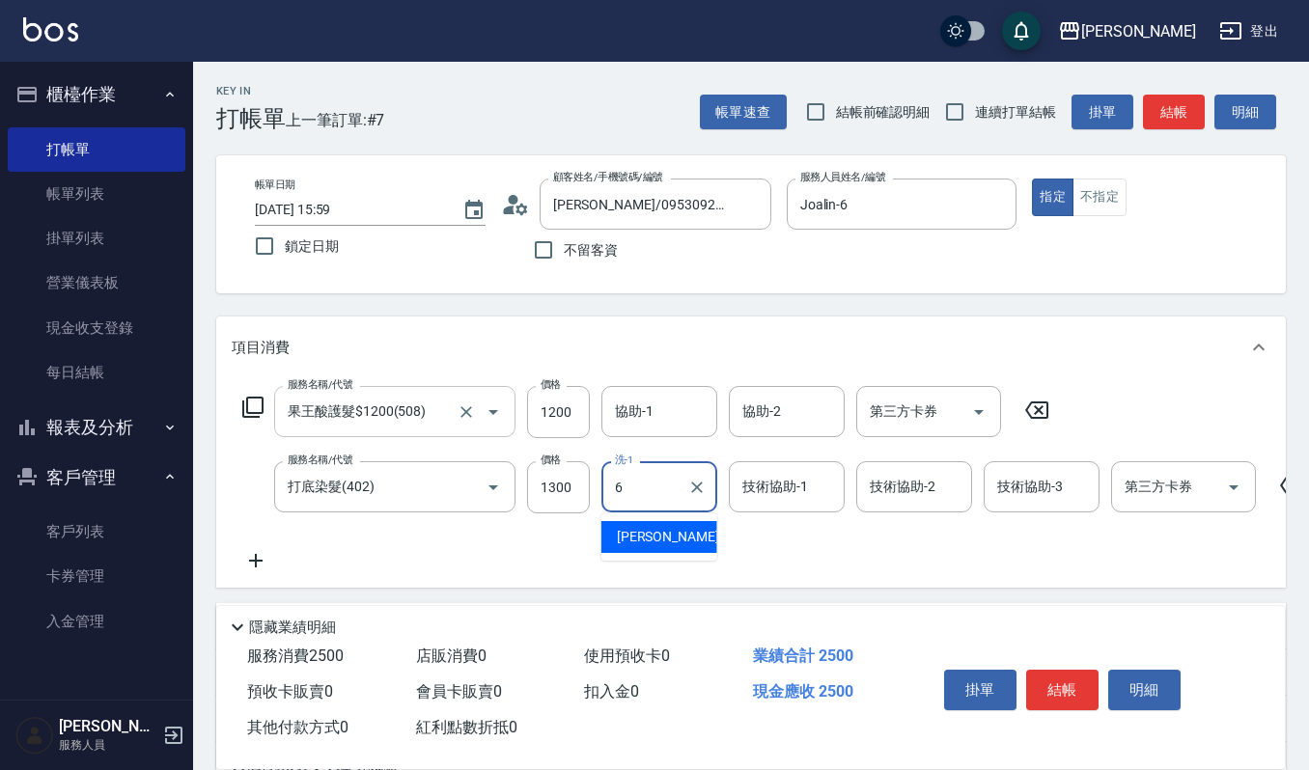
type input "Joalin-6"
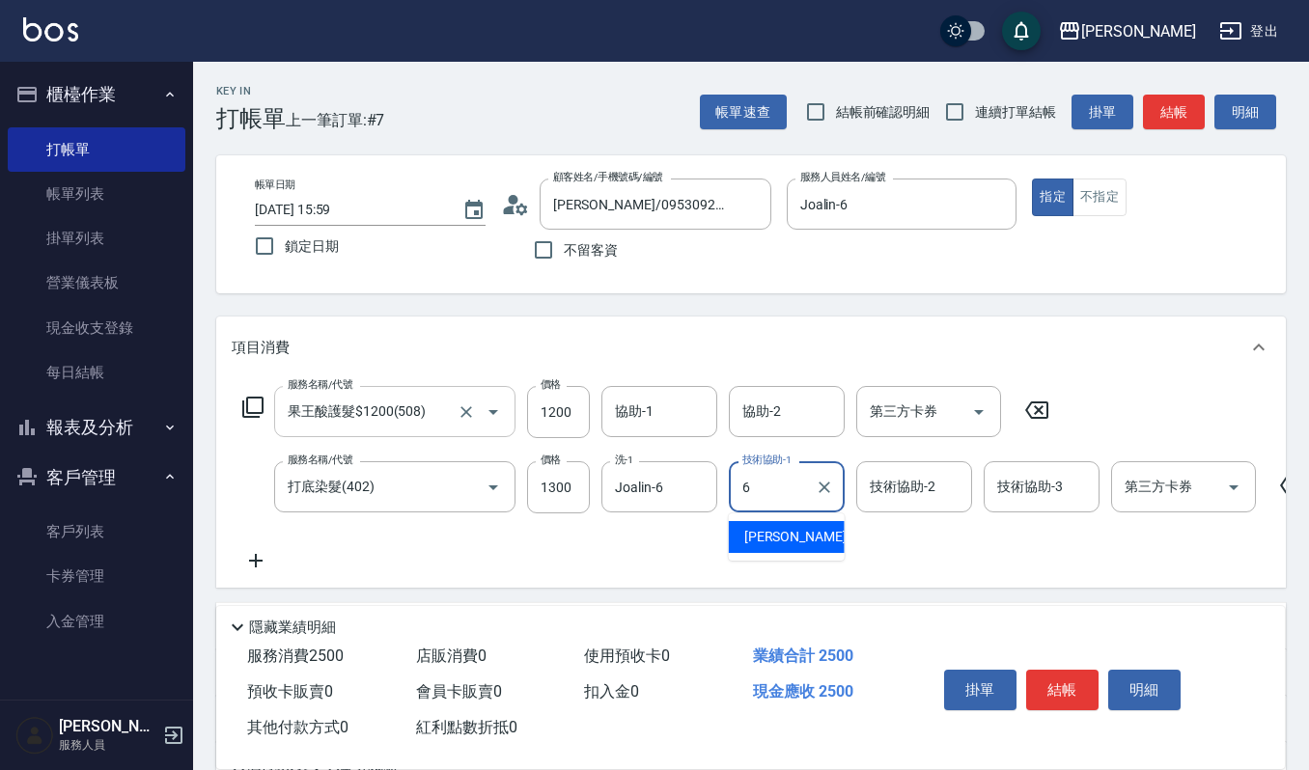
type input "Joalin-6"
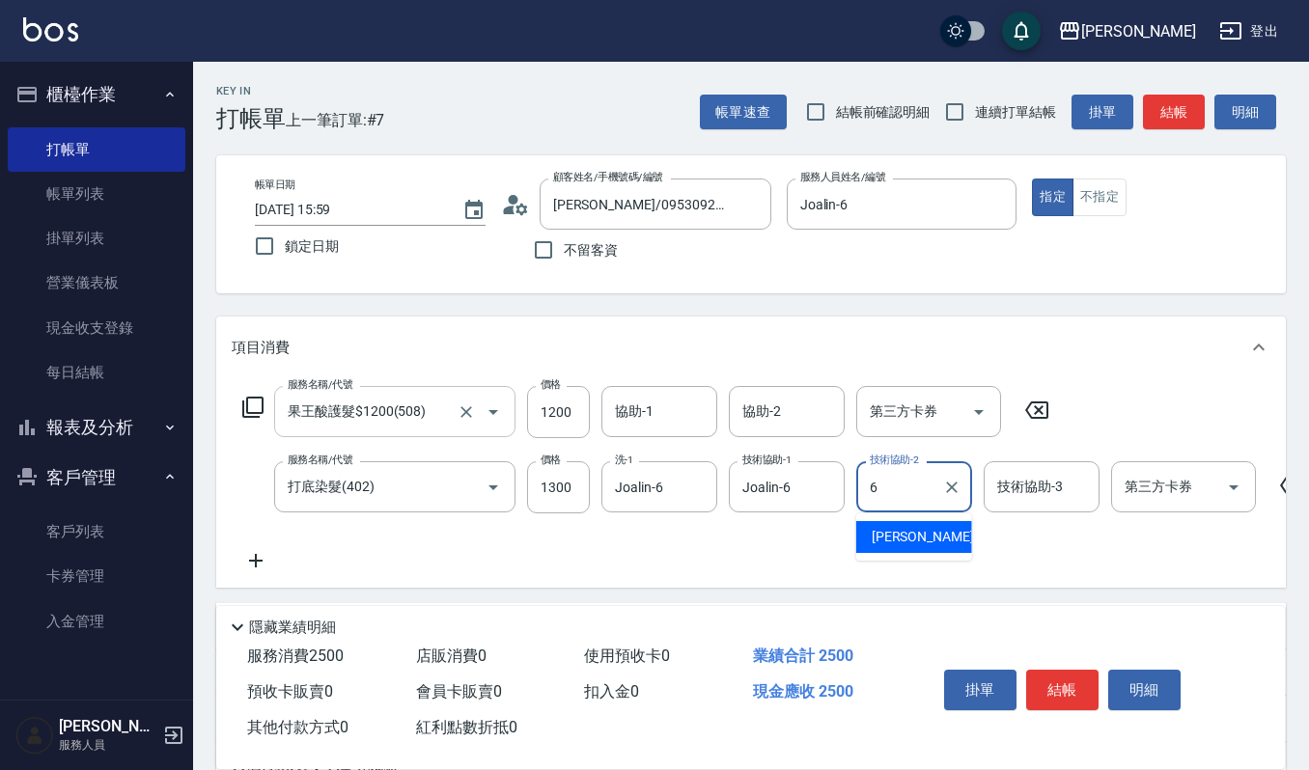
type input "Joalin-6"
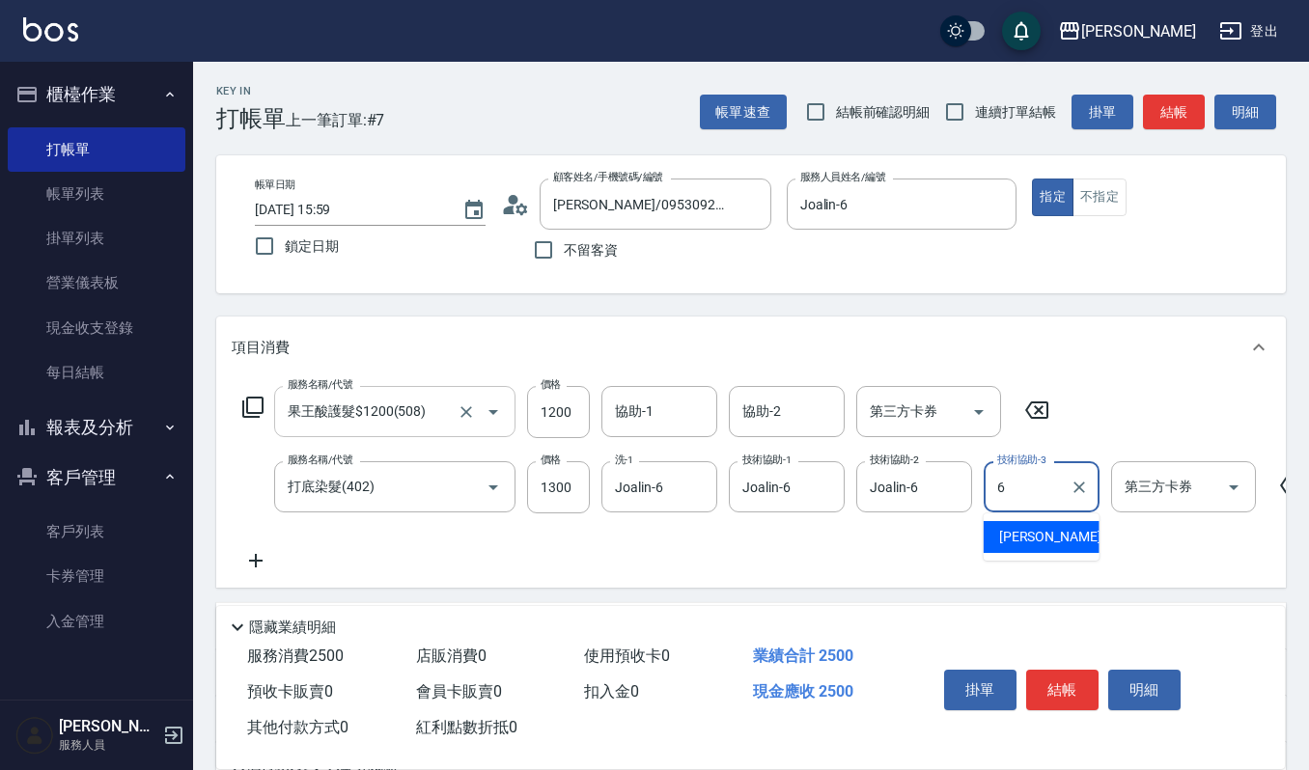
type input "Joalin-6"
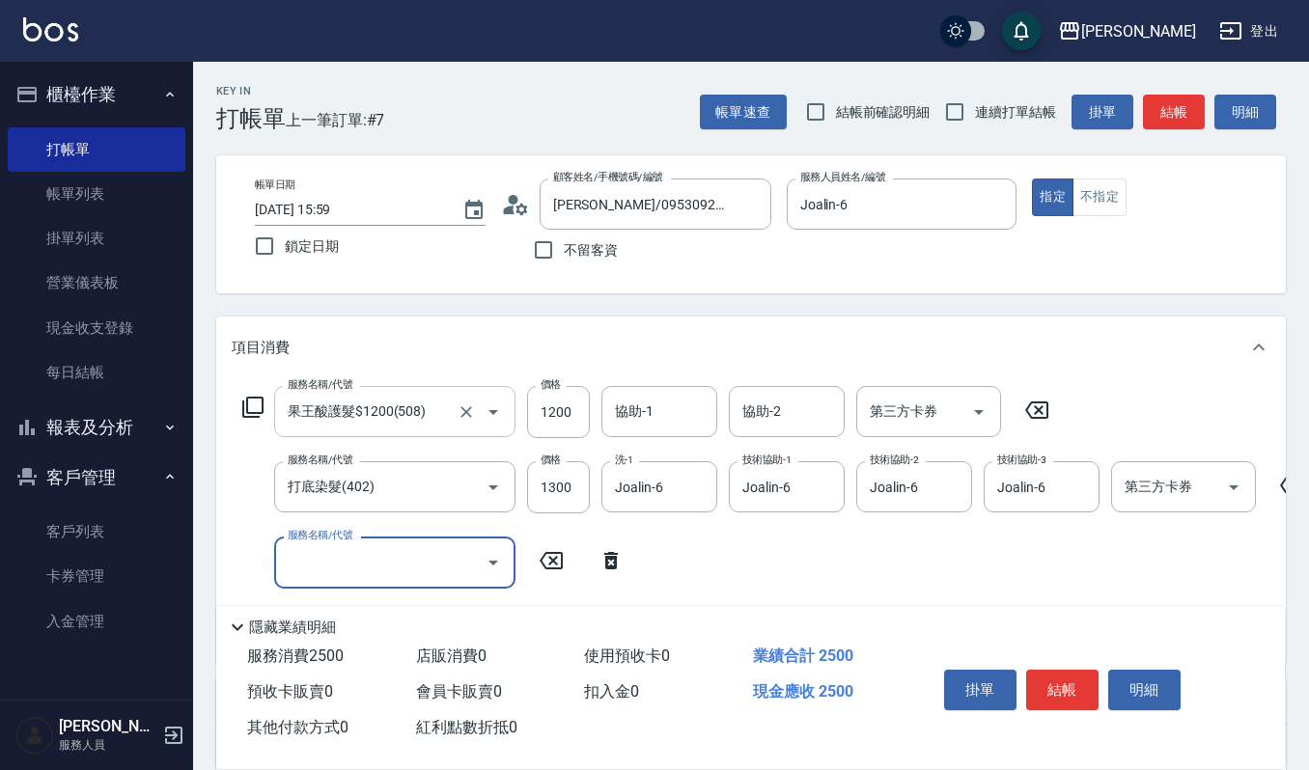
click at [445, 417] on input "果王酸護髮$1200(508)" at bounding box center [368, 412] width 170 height 34
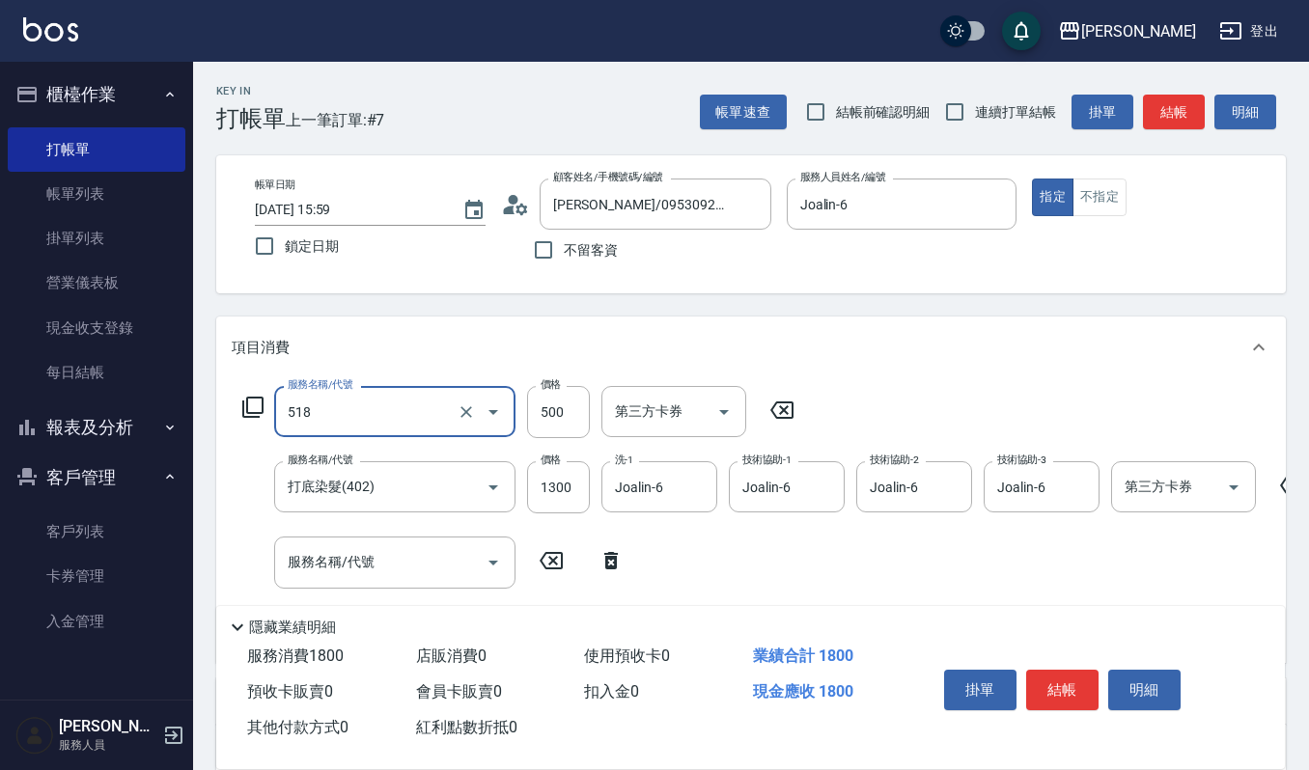
type input "(雲提)燙染前頭皮防護(518)"
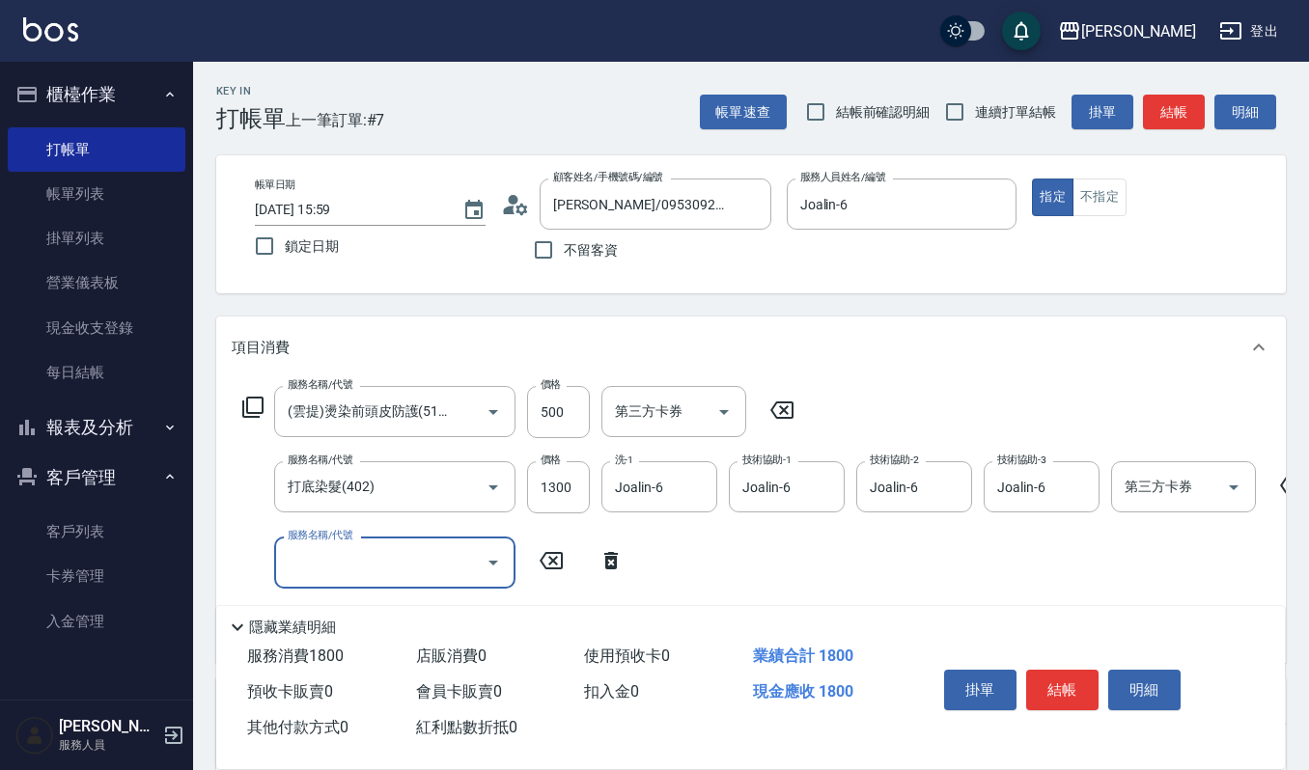
click at [461, 558] on input "服務名稱/代號" at bounding box center [380, 562] width 195 height 34
type input "創意剪髮(301)"
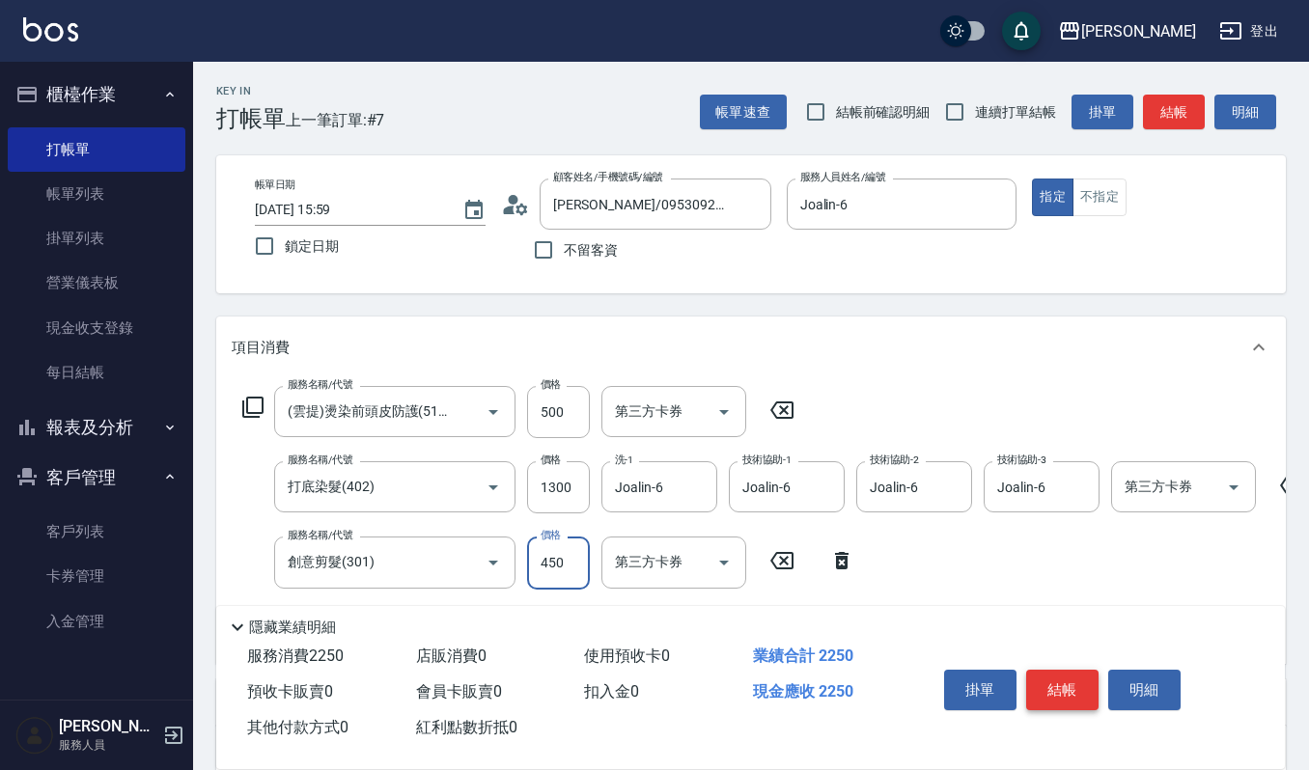
click at [1087, 683] on button "結帳" at bounding box center [1062, 690] width 72 height 41
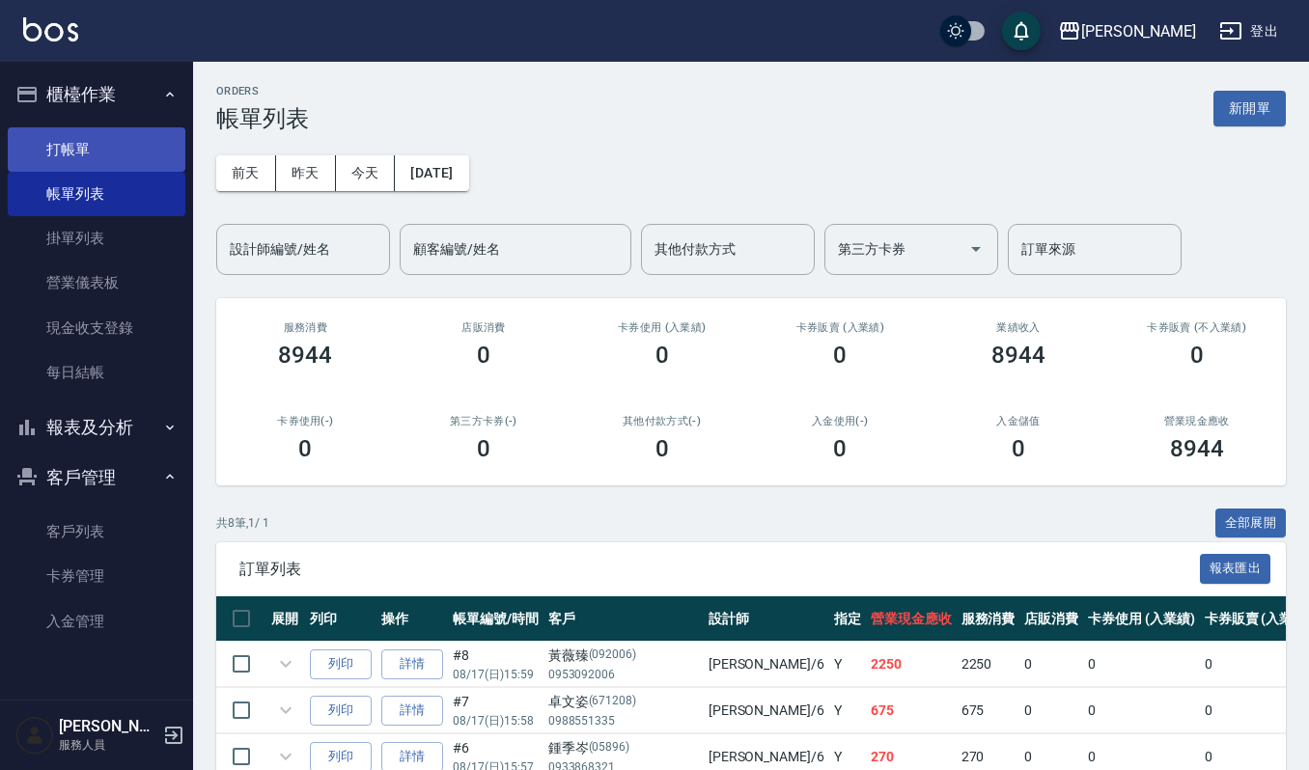
click at [78, 141] on link "打帳單" at bounding box center [97, 149] width 178 height 44
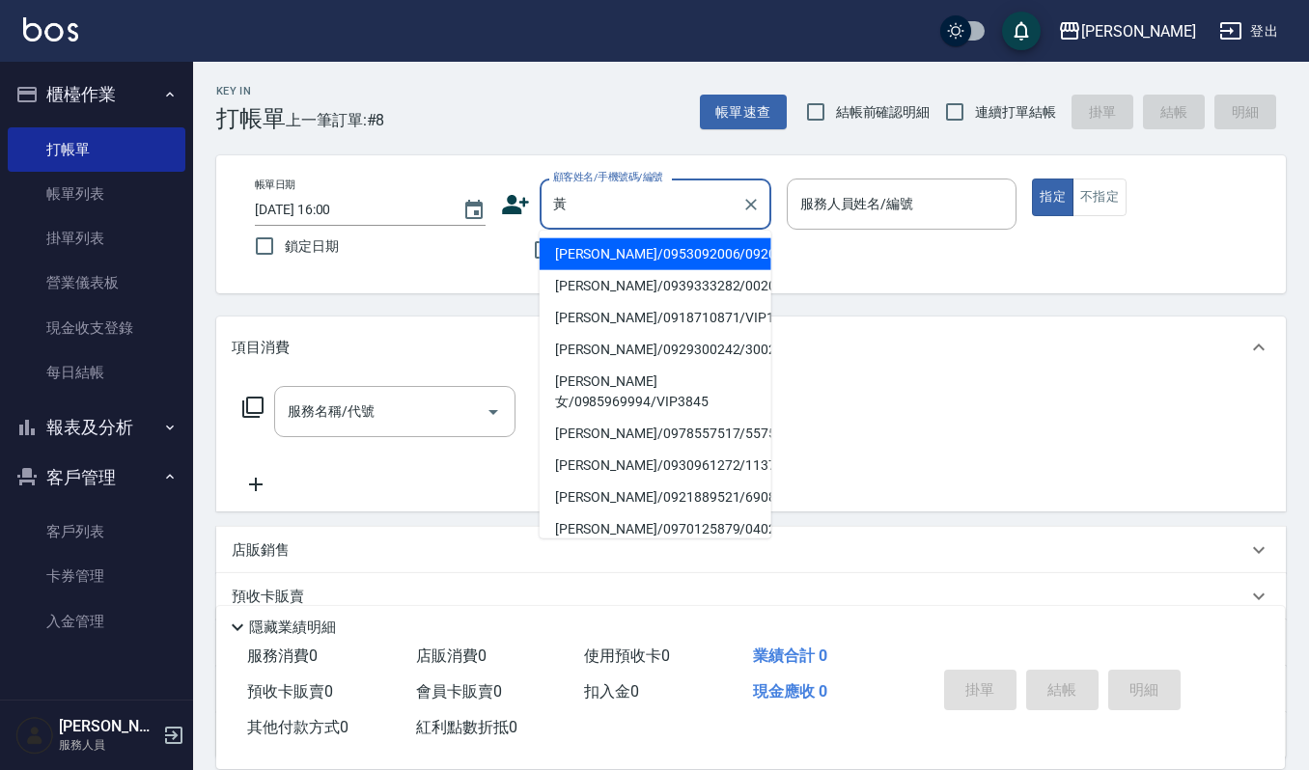
click at [620, 248] on li "[PERSON_NAME]/0953092006/092006" at bounding box center [656, 254] width 232 height 32
type input "[PERSON_NAME]/0953092006/092006"
type input "Joalin-6"
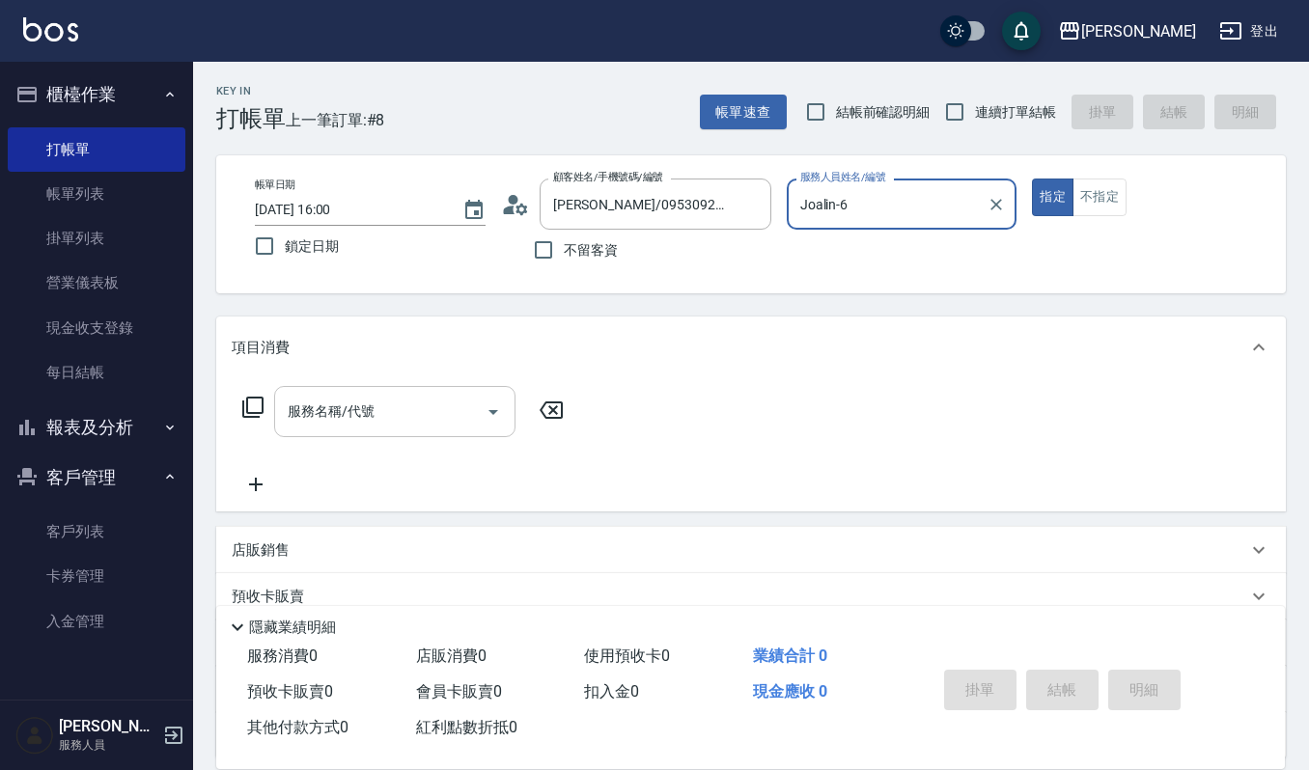
click at [459, 406] on input "服務名稱/代號" at bounding box center [380, 412] width 195 height 34
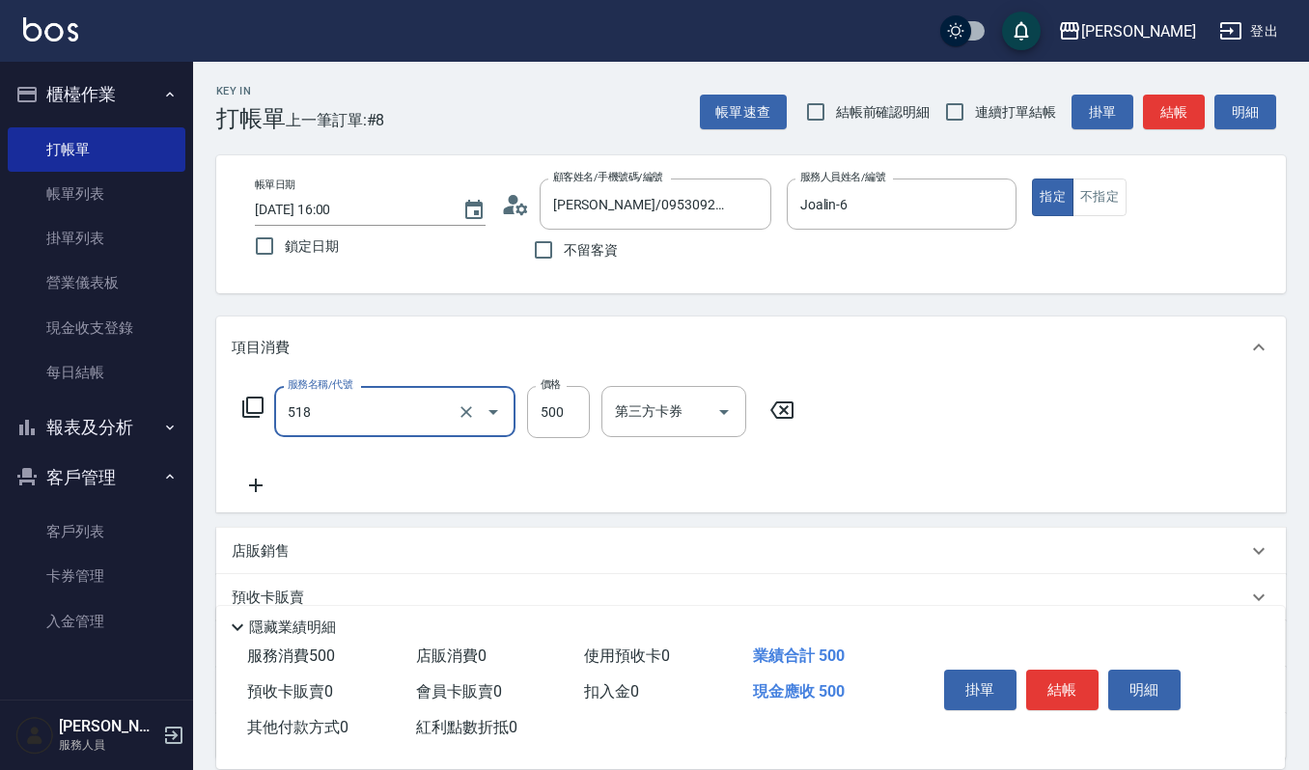
type input "(雲提)燙染前頭皮防護(518)"
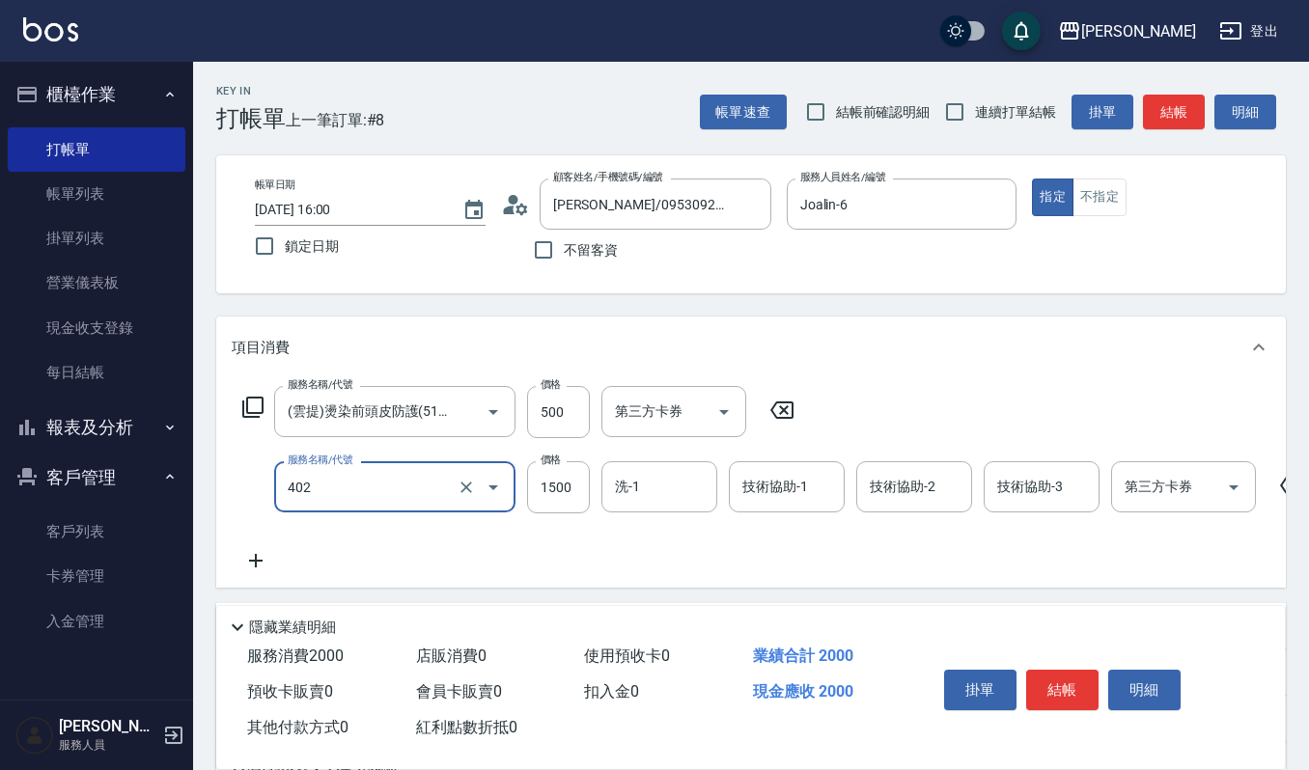
type input "打底染髮(402)"
type input "3000"
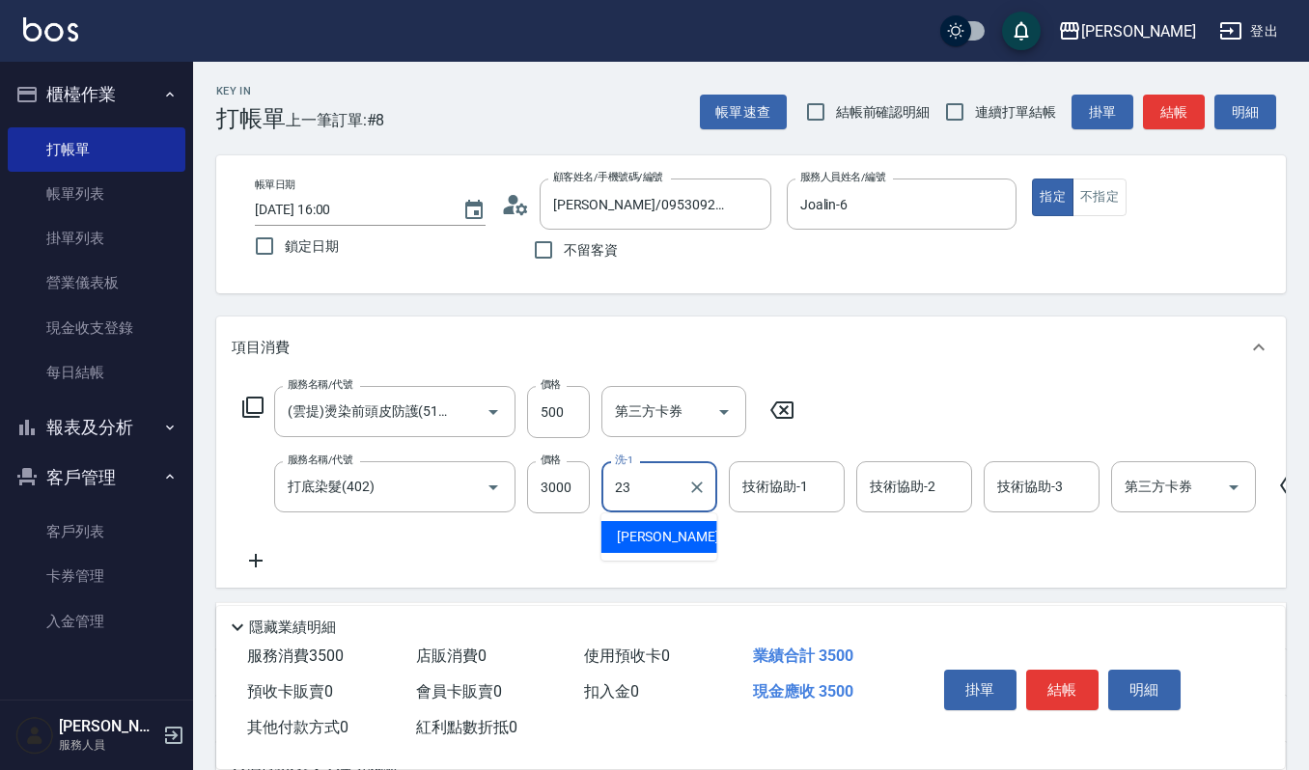
type input "[PERSON_NAME]-23"
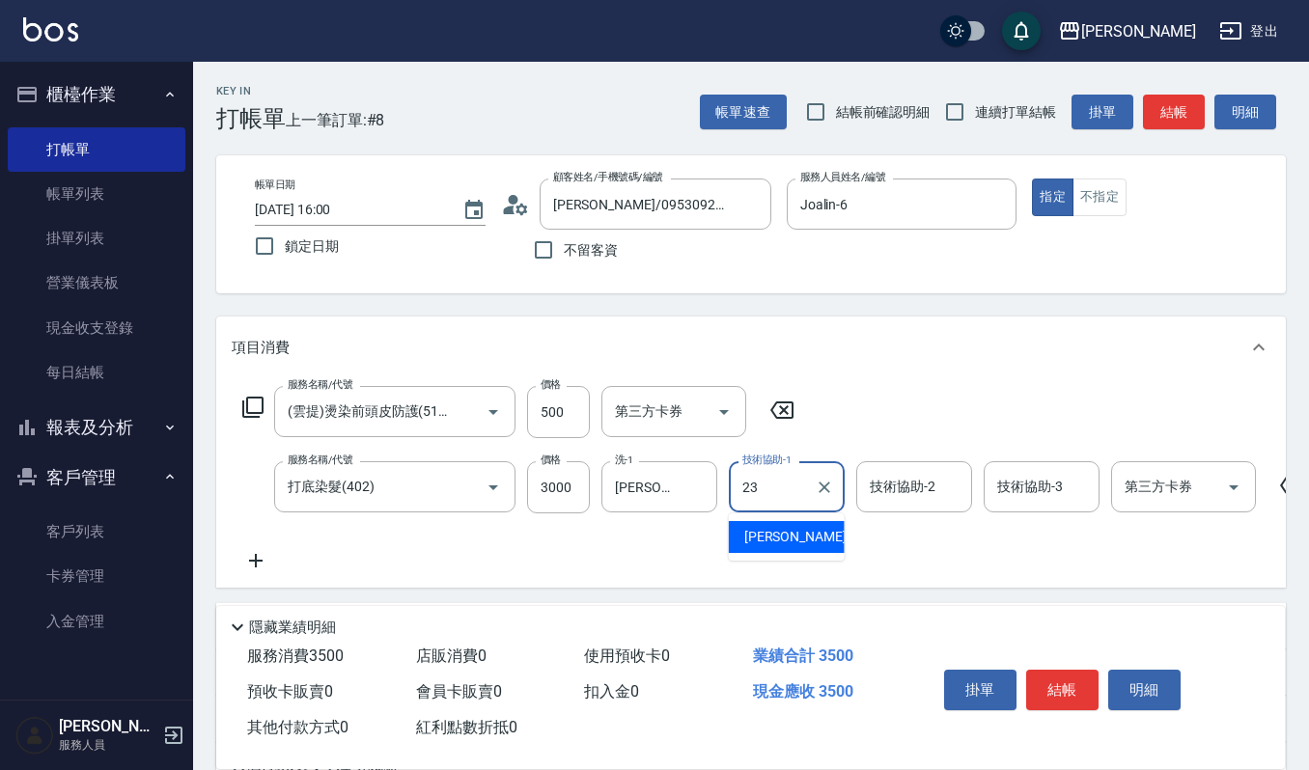
type input "[PERSON_NAME]-23"
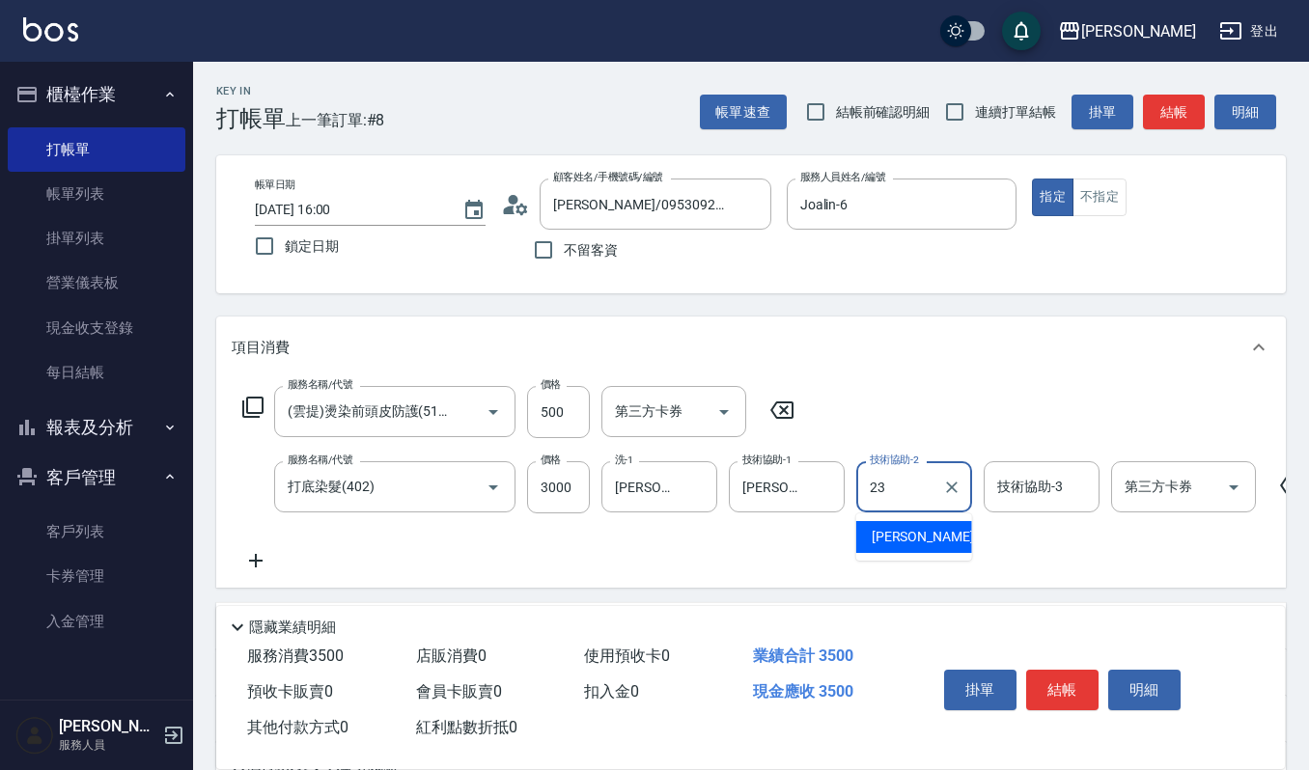
type input "[PERSON_NAME]-23"
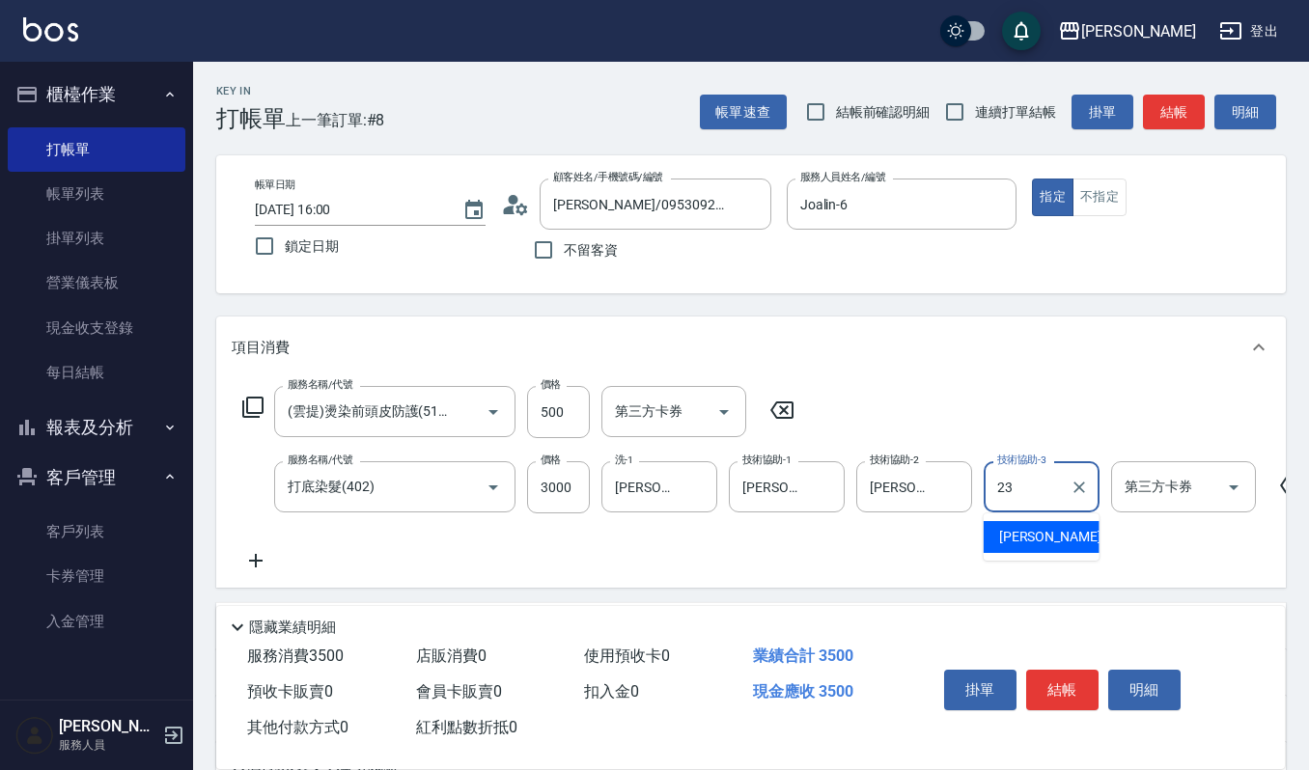
type input "[PERSON_NAME]-23"
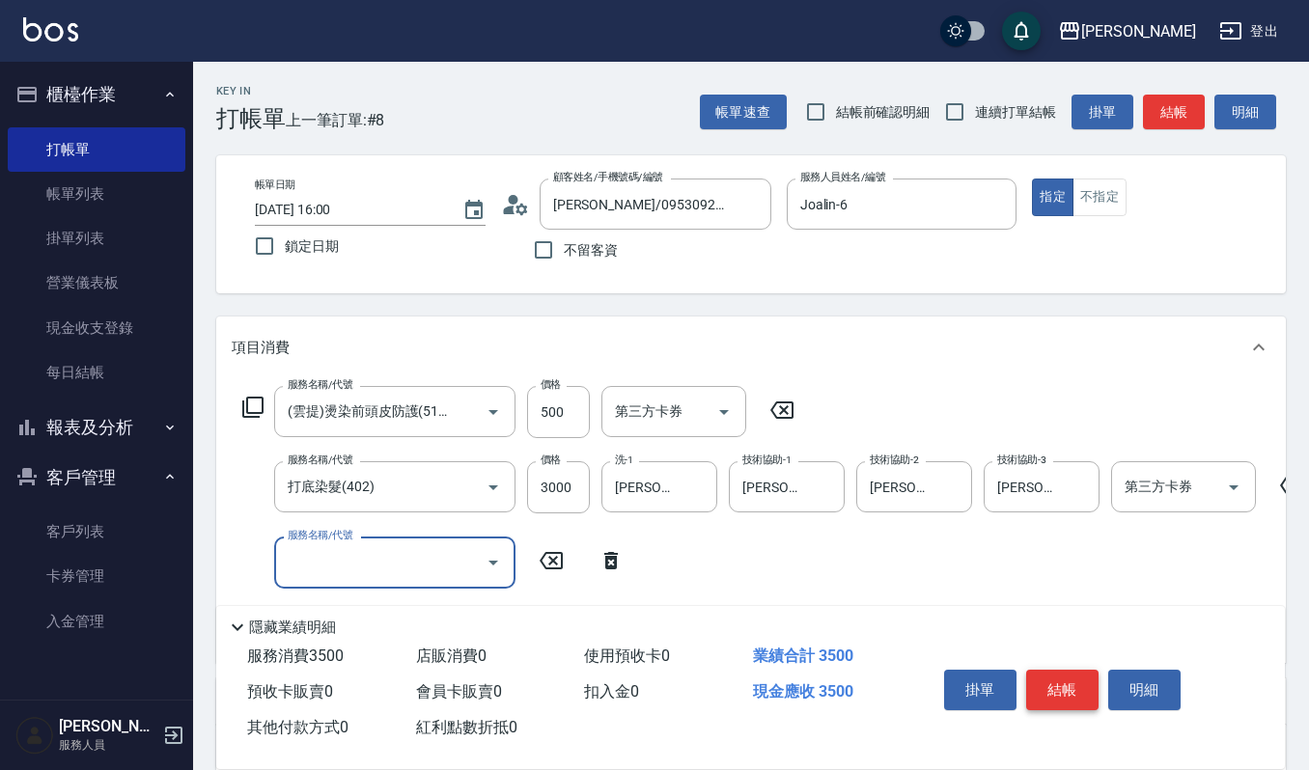
click at [1043, 687] on button "結帳" at bounding box center [1062, 690] width 72 height 41
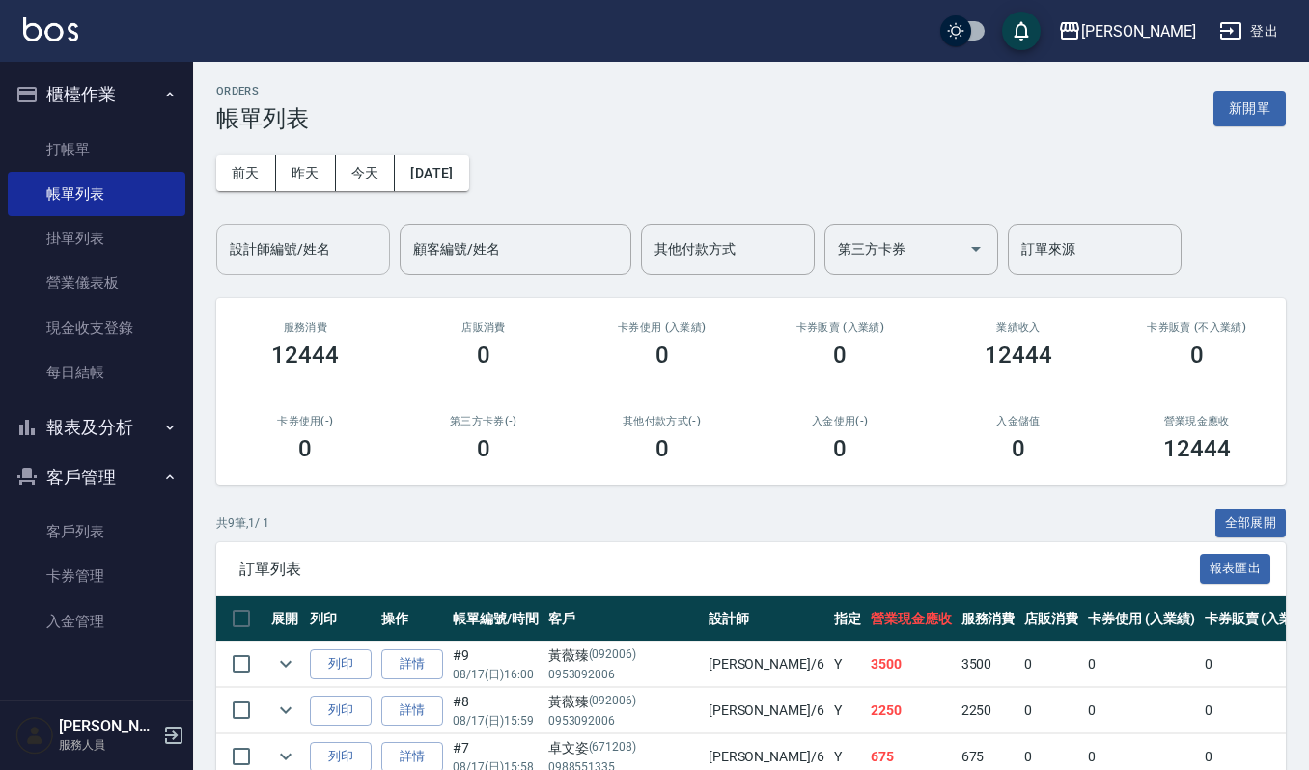
click at [318, 237] on input "設計師編號/姓名" at bounding box center [303, 250] width 156 height 34
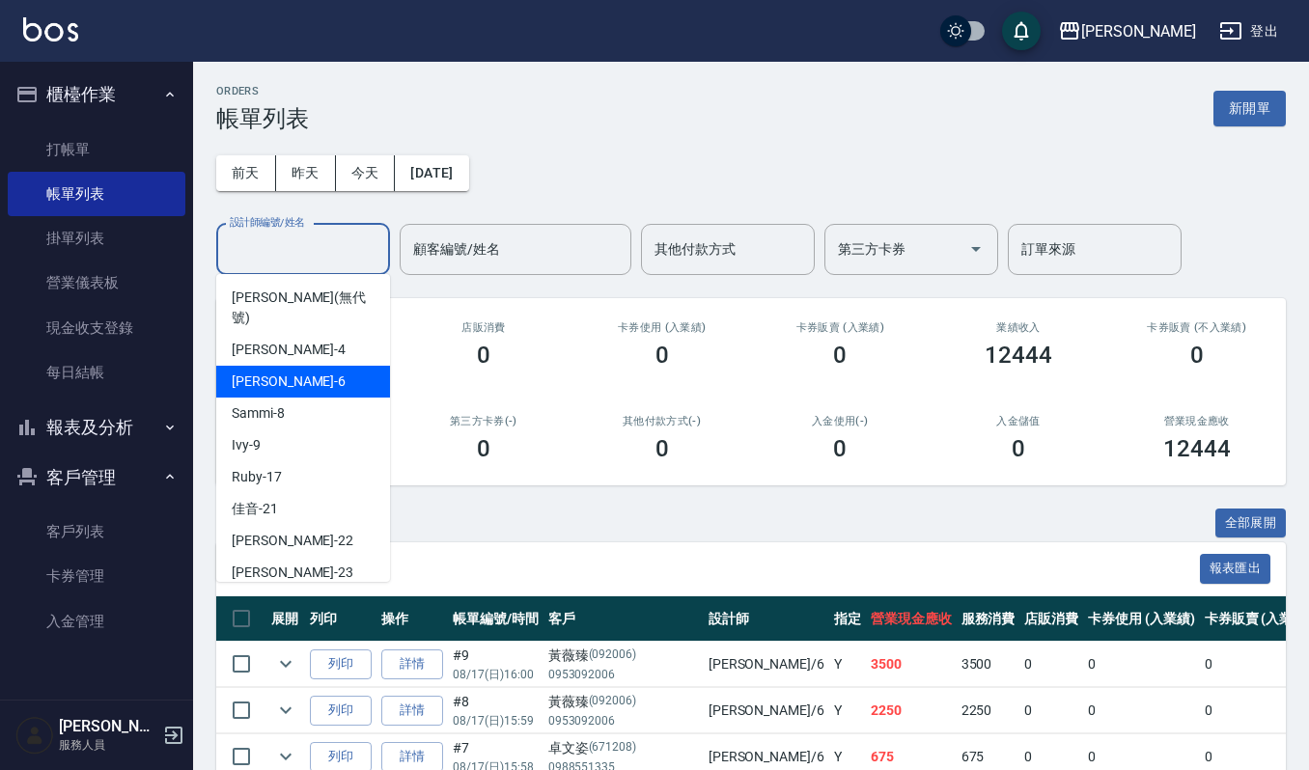
click at [294, 366] on div "Joalin -6" at bounding box center [303, 382] width 174 height 32
type input "Joalin-6"
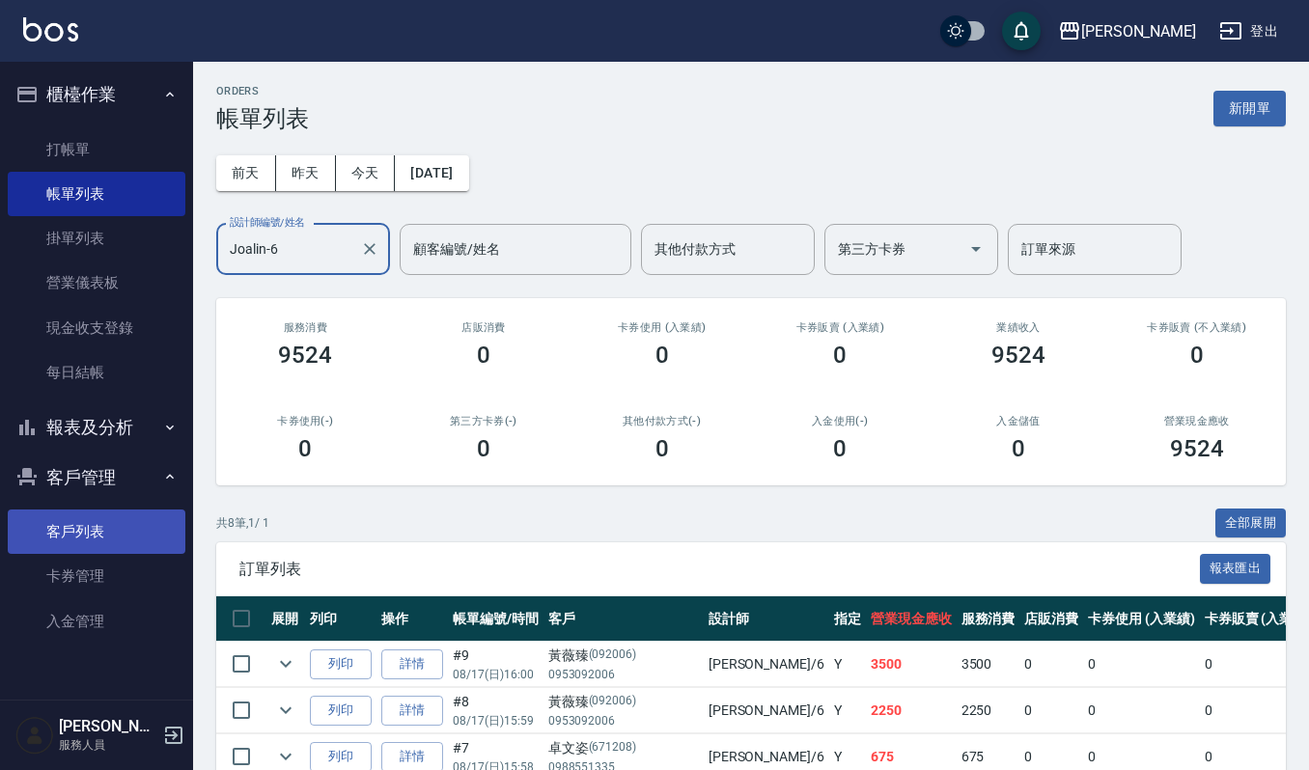
click at [101, 535] on link "客戶列表" at bounding box center [97, 532] width 178 height 44
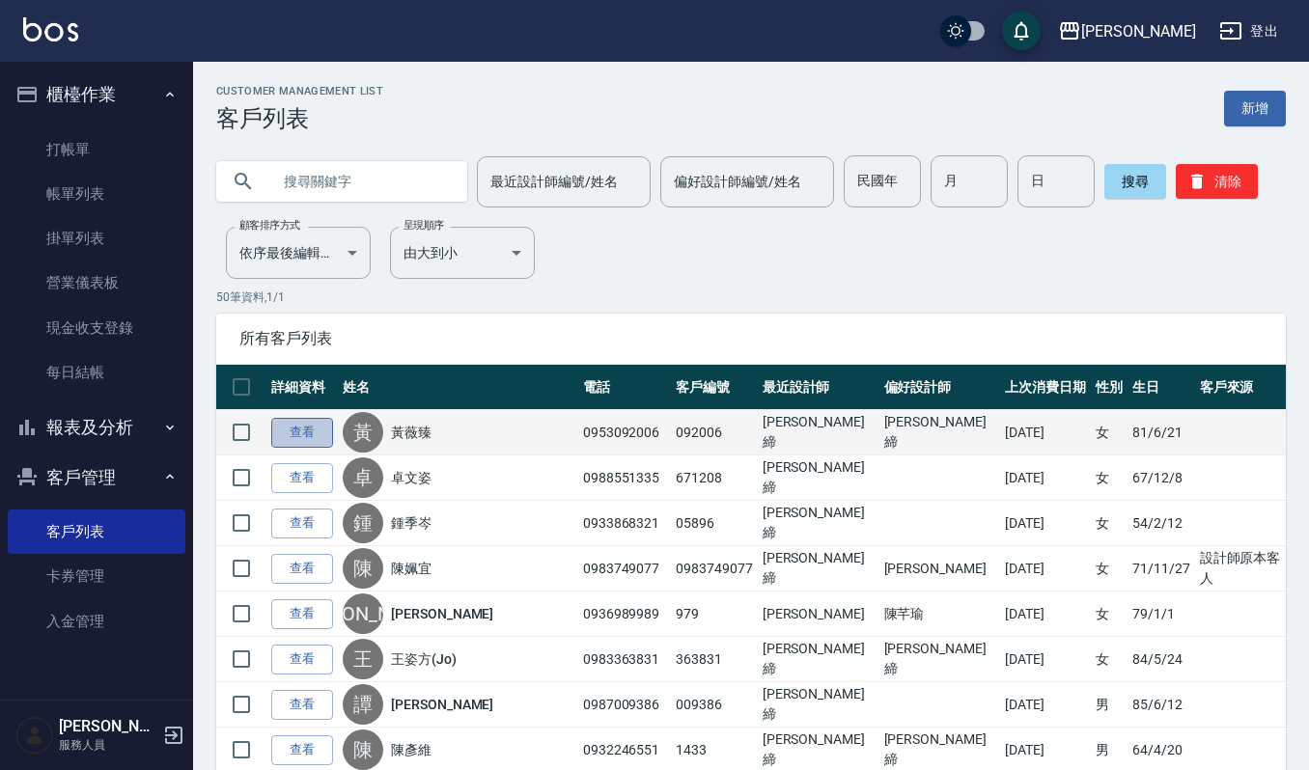
click at [293, 434] on link "查看" at bounding box center [302, 433] width 62 height 30
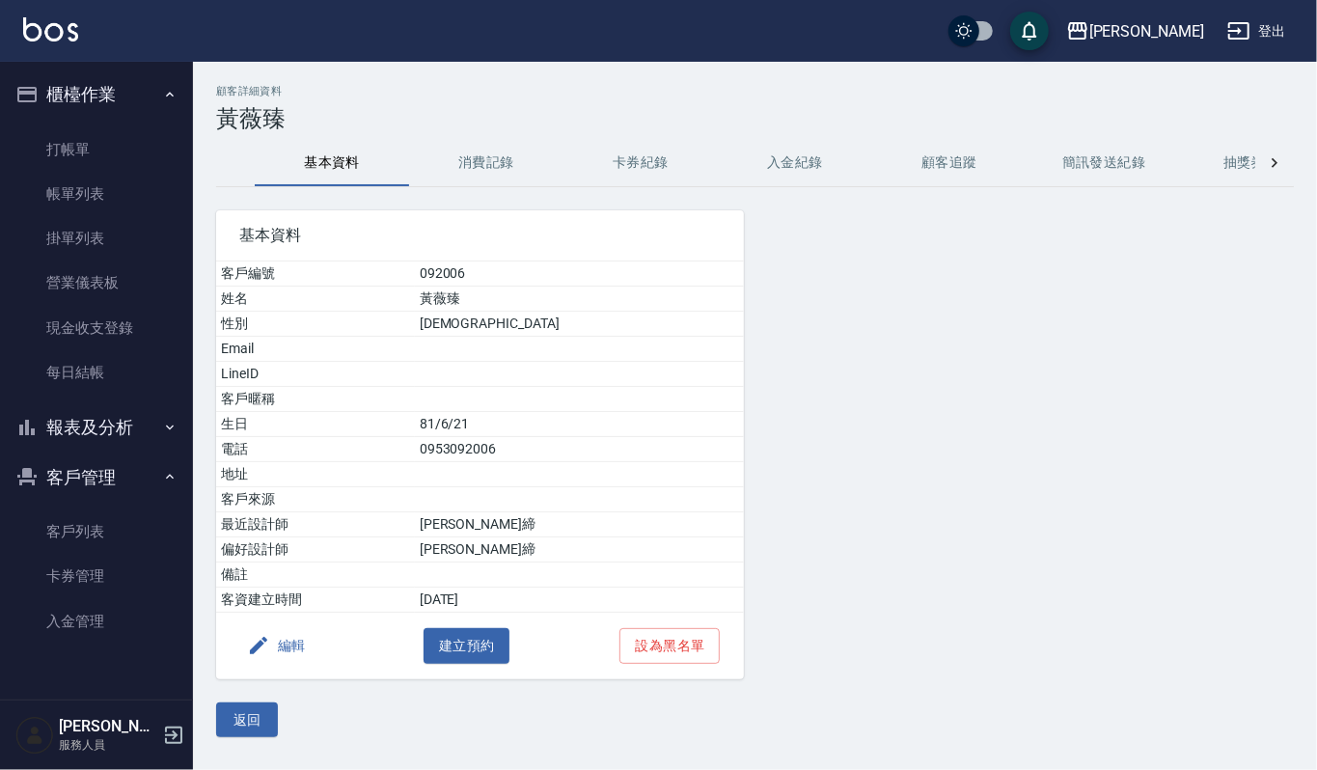
click at [507, 174] on button "消費記錄" at bounding box center [486, 163] width 154 height 46
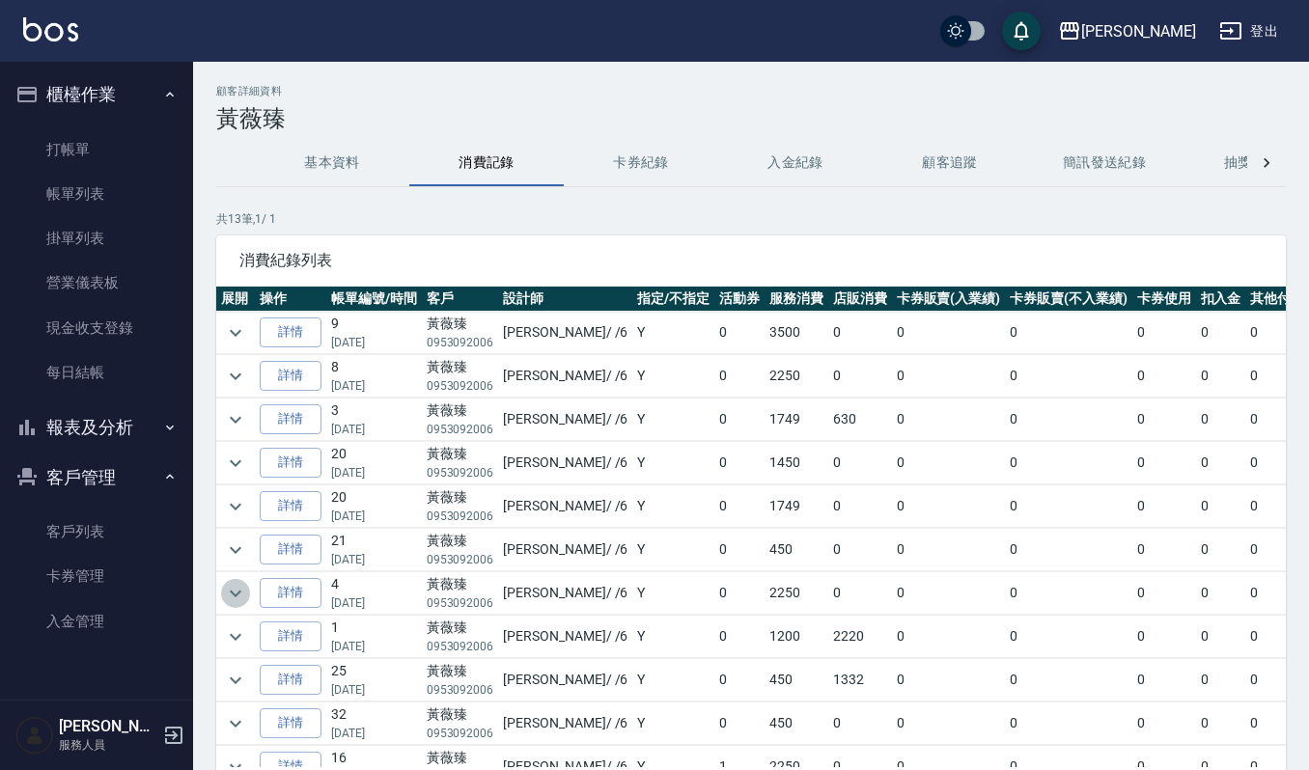
click at [240, 600] on icon "expand row" at bounding box center [235, 593] width 23 height 23
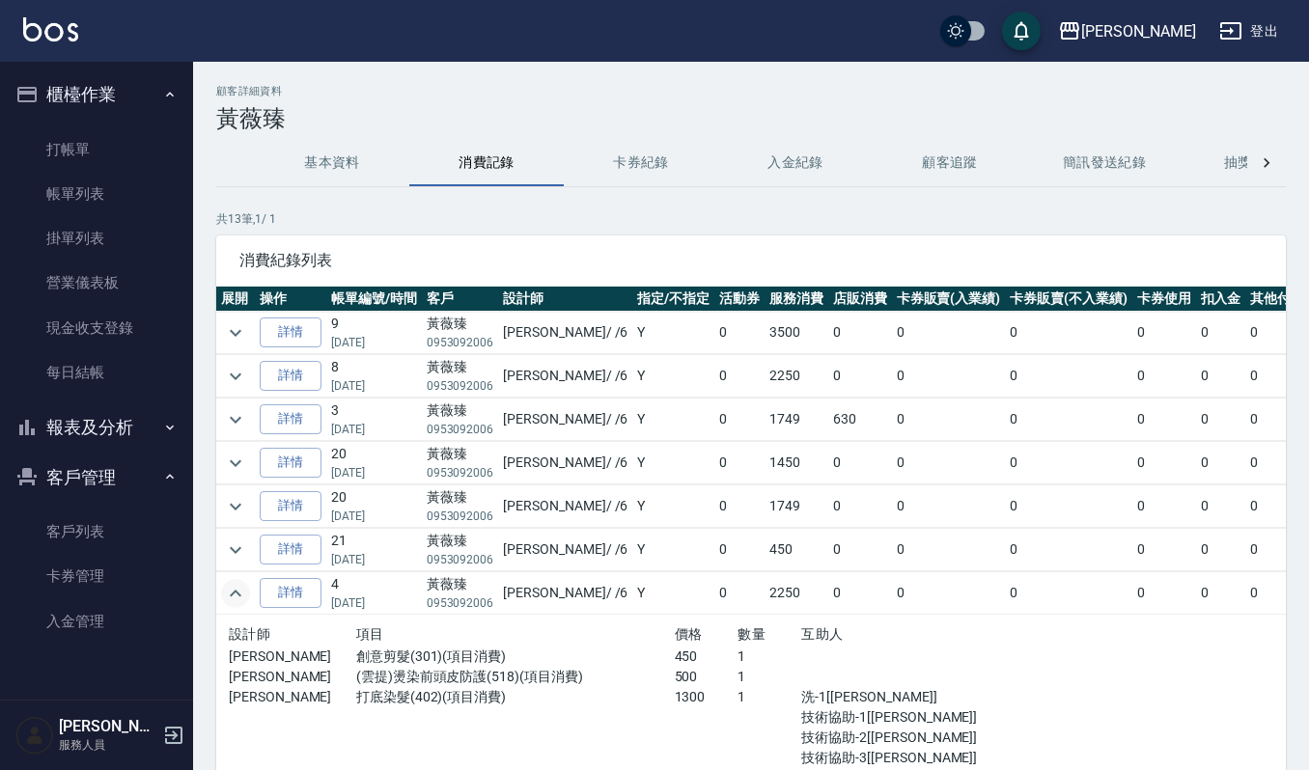
click at [251, 380] on td at bounding box center [235, 376] width 39 height 42
click at [236, 376] on icon "expand row" at bounding box center [235, 376] width 23 height 23
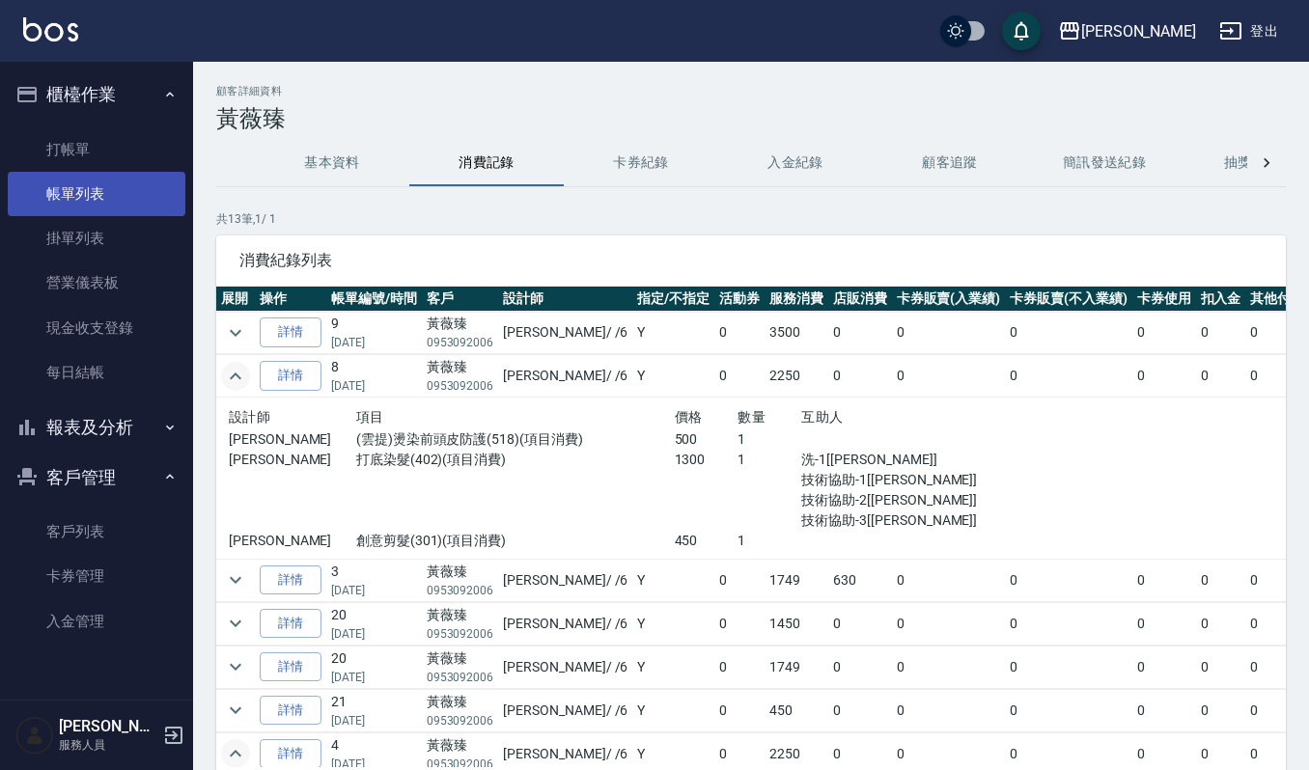
click at [133, 202] on link "帳單列表" at bounding box center [97, 194] width 178 height 44
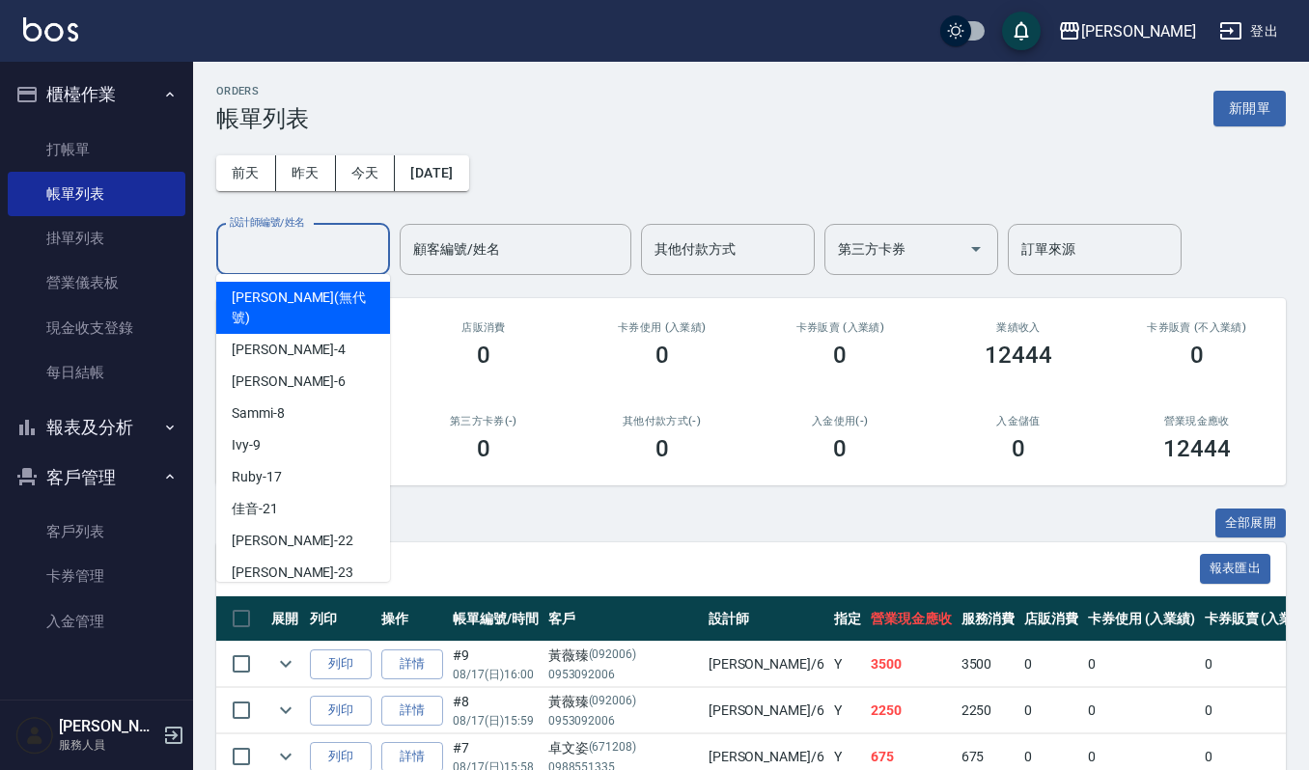
click at [355, 256] on input "設計師編號/姓名" at bounding box center [303, 250] width 156 height 34
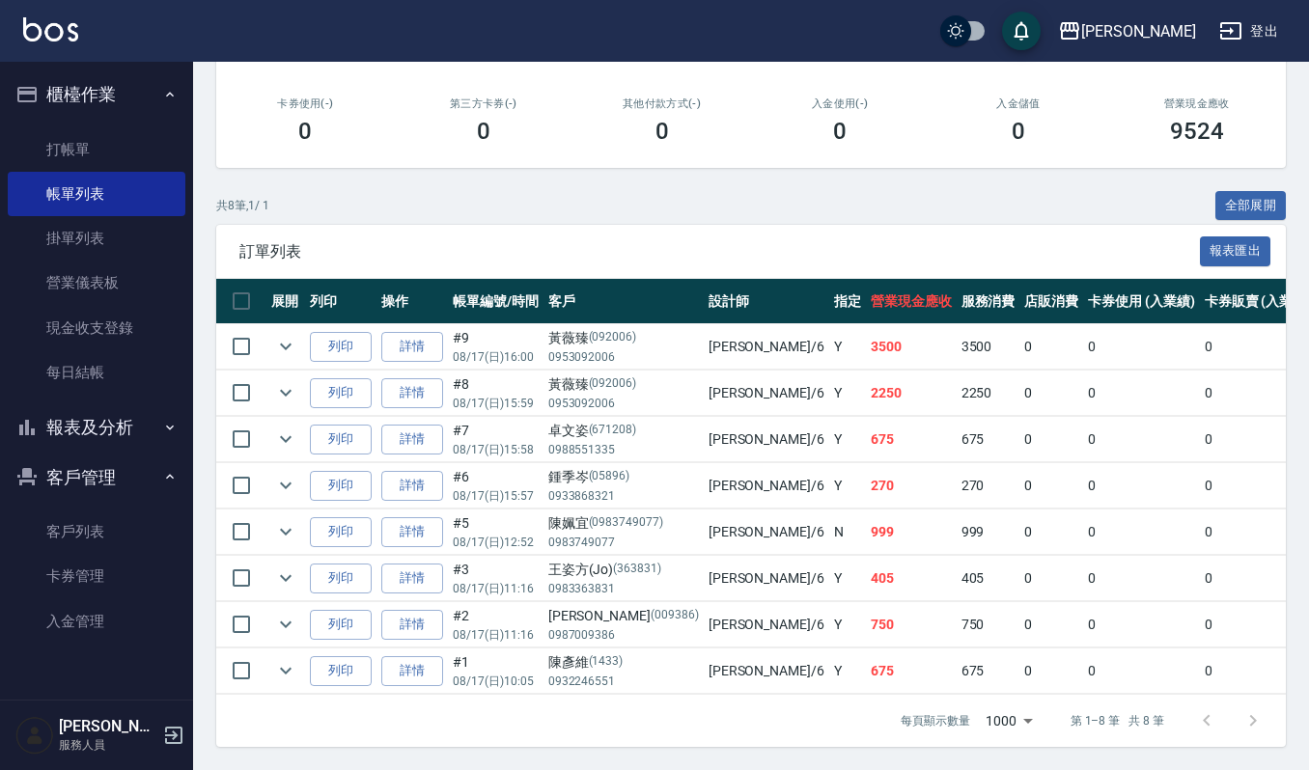
scroll to position [332, 0]
type input "Joalin-6"
click at [104, 79] on button "櫃檯作業" at bounding box center [97, 94] width 178 height 50
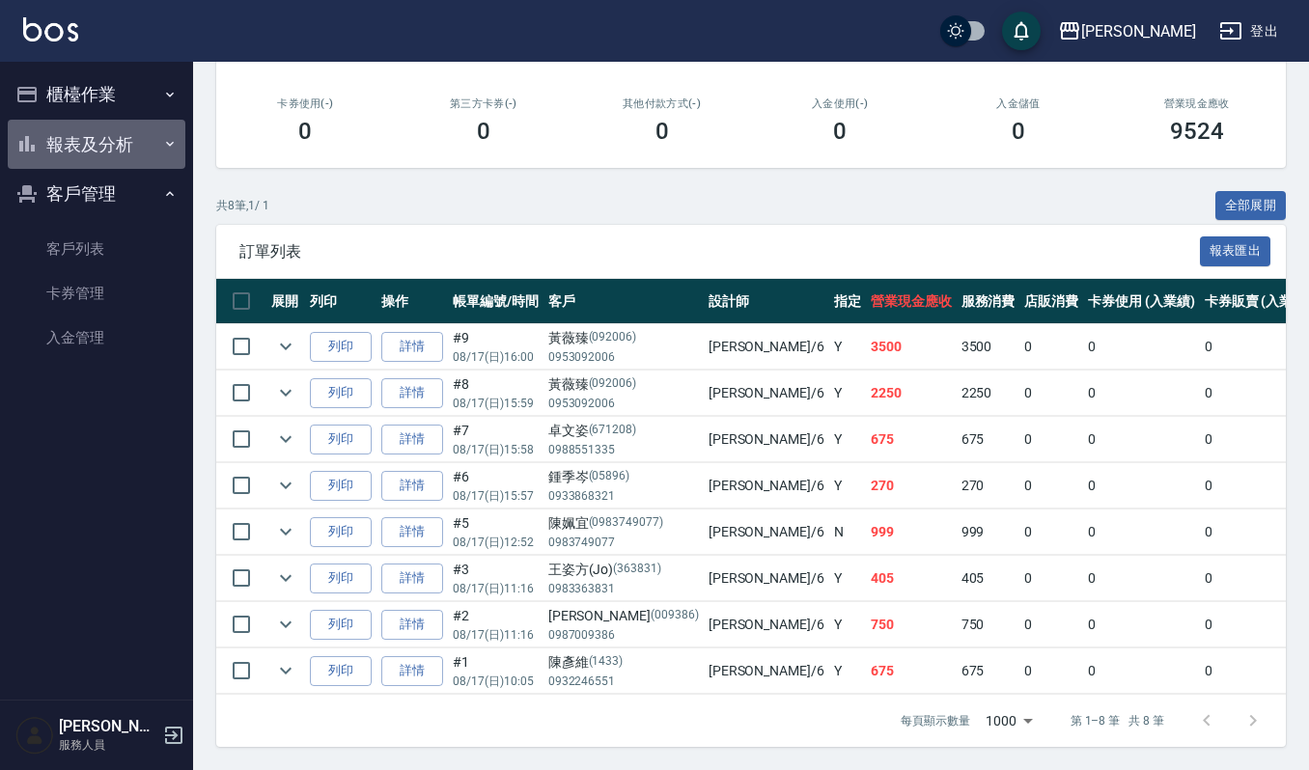
click at [147, 144] on button "報表及分析" at bounding box center [97, 145] width 178 height 50
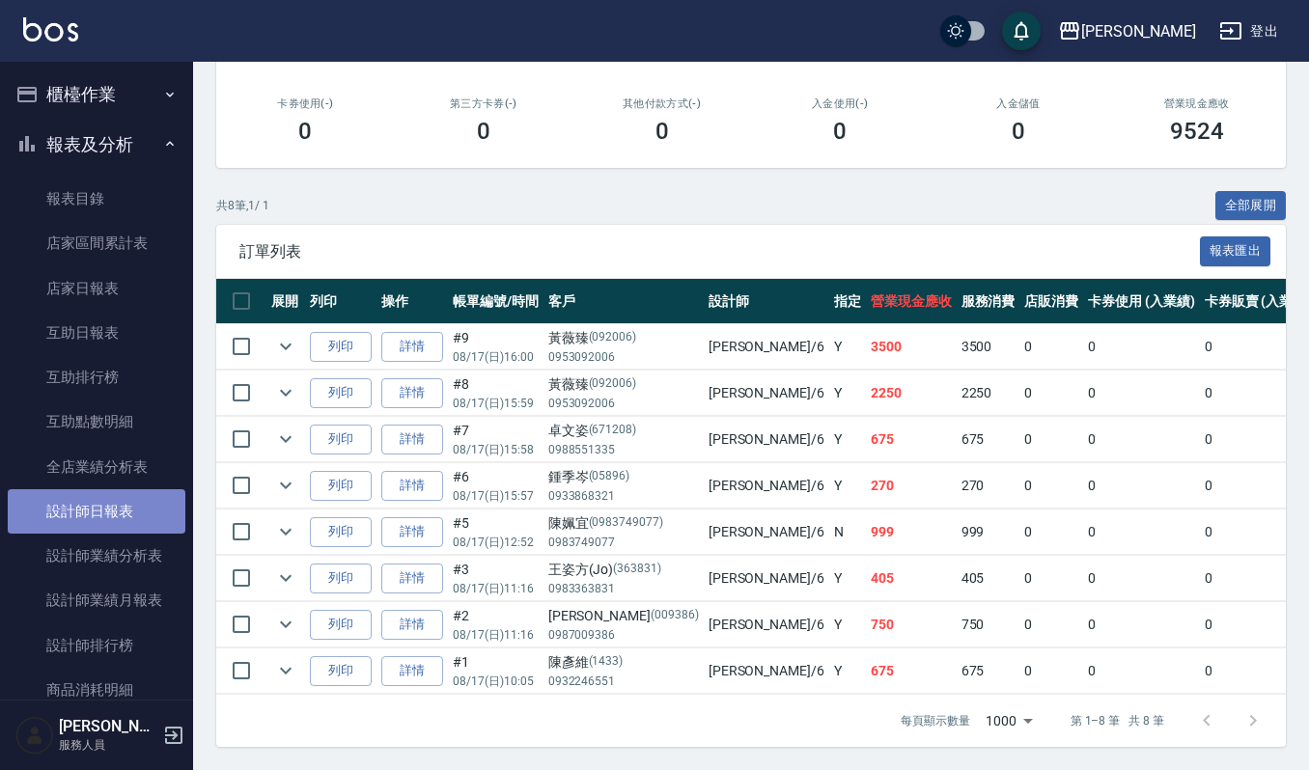
click at [110, 508] on link "設計師日報表" at bounding box center [97, 511] width 178 height 44
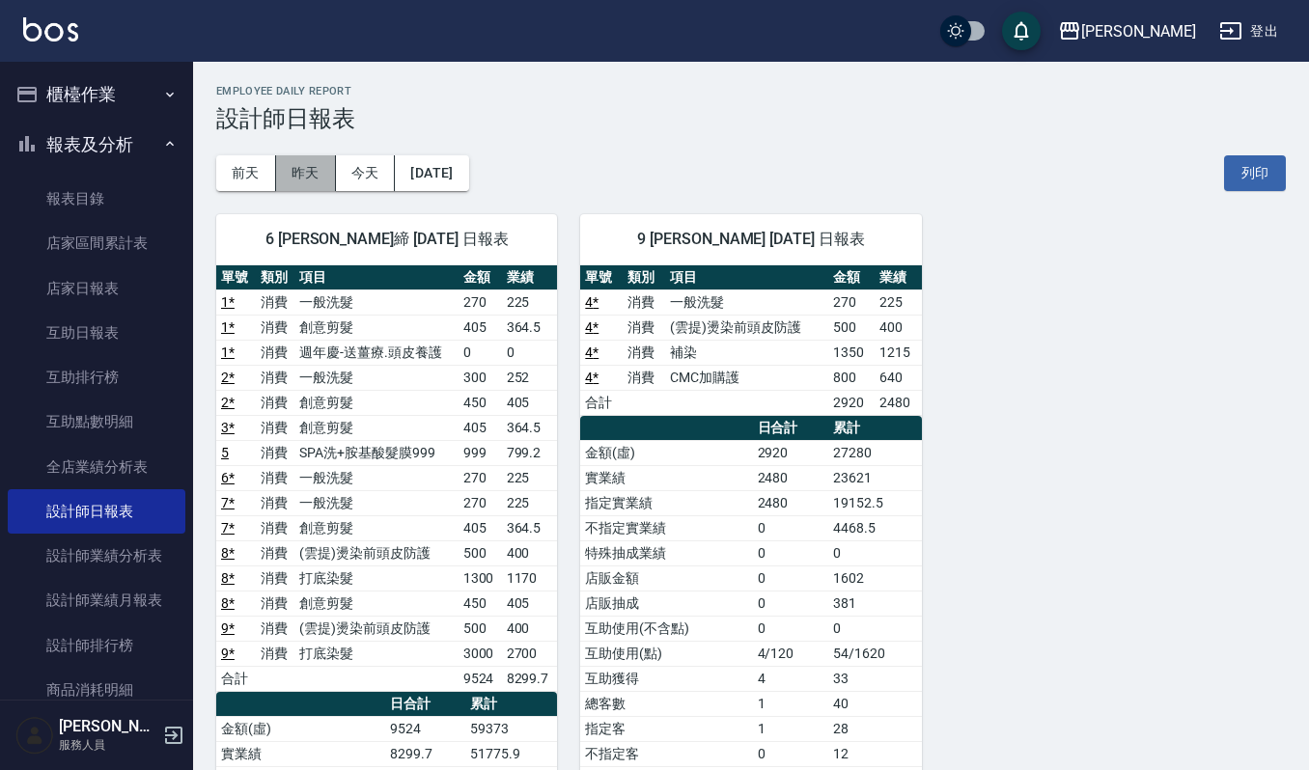
click at [315, 175] on button "昨天" at bounding box center [306, 173] width 60 height 36
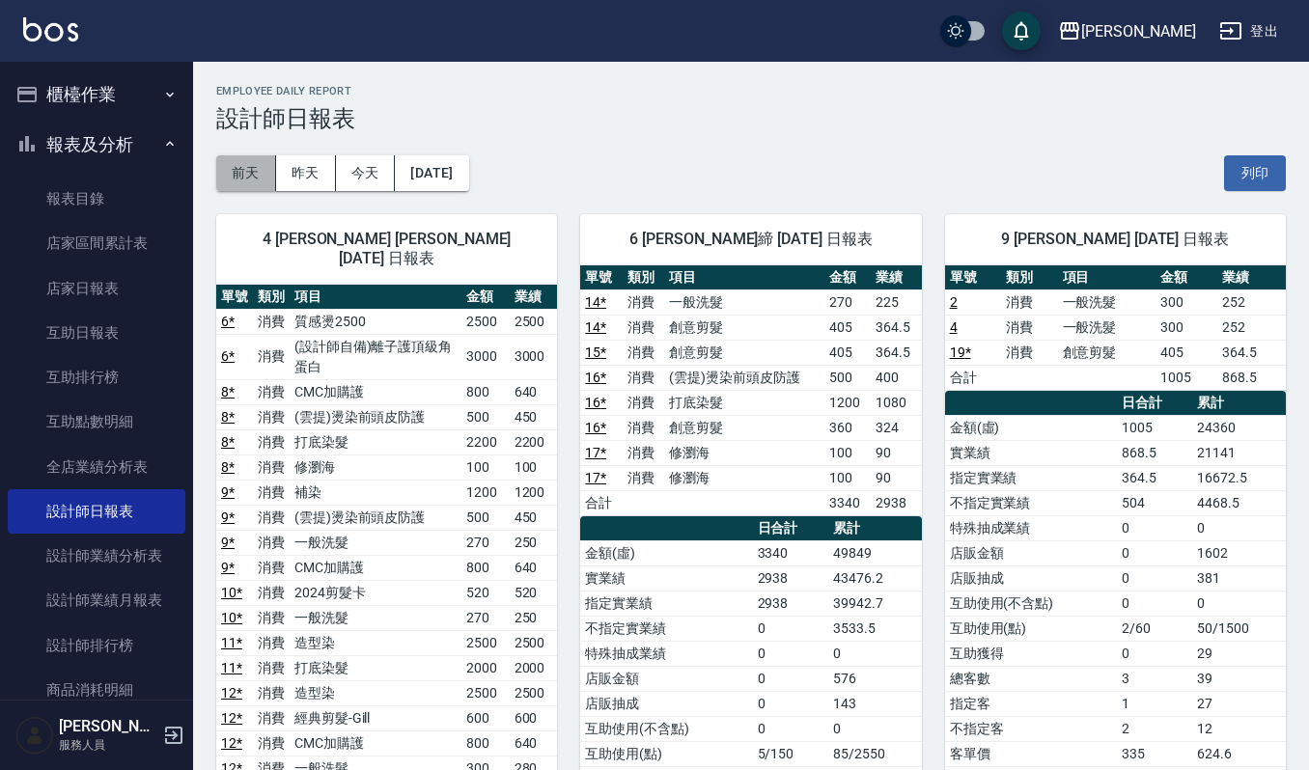
click at [236, 172] on button "前天" at bounding box center [246, 173] width 60 height 36
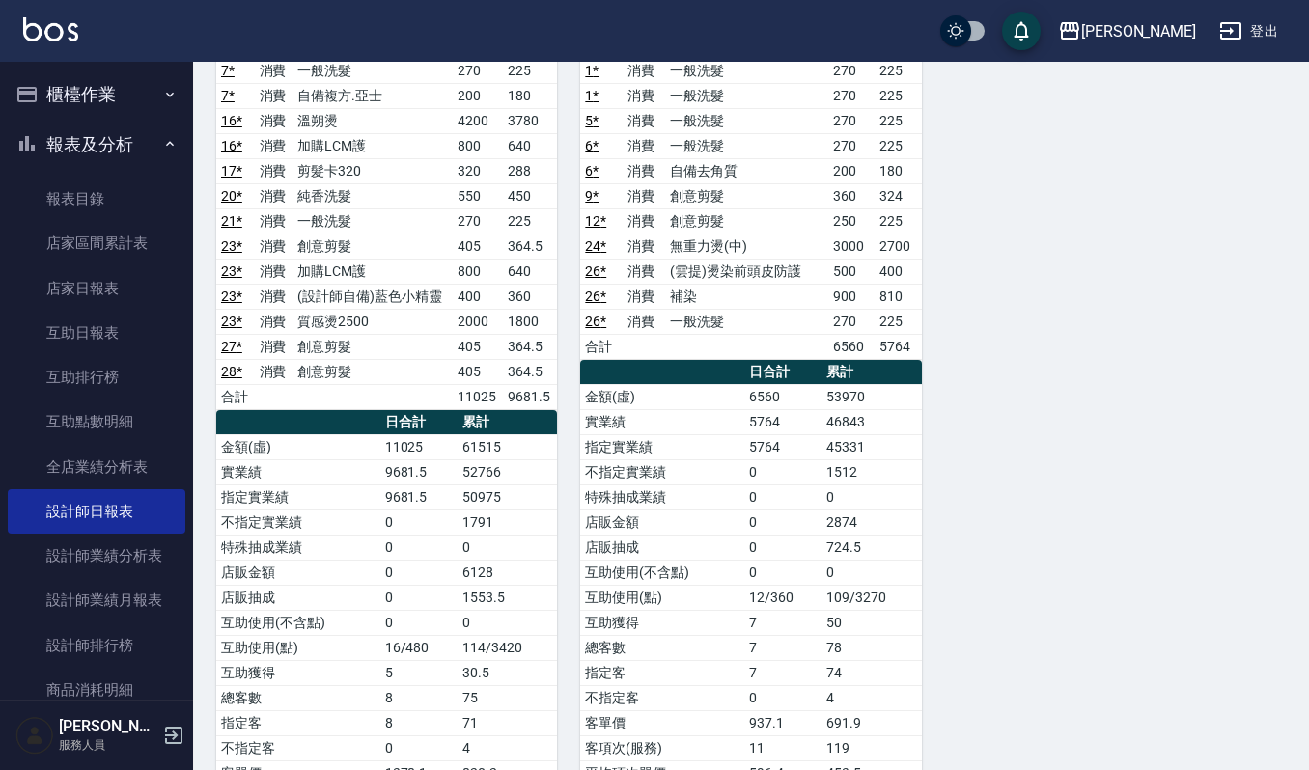
scroll to position [1407, 0]
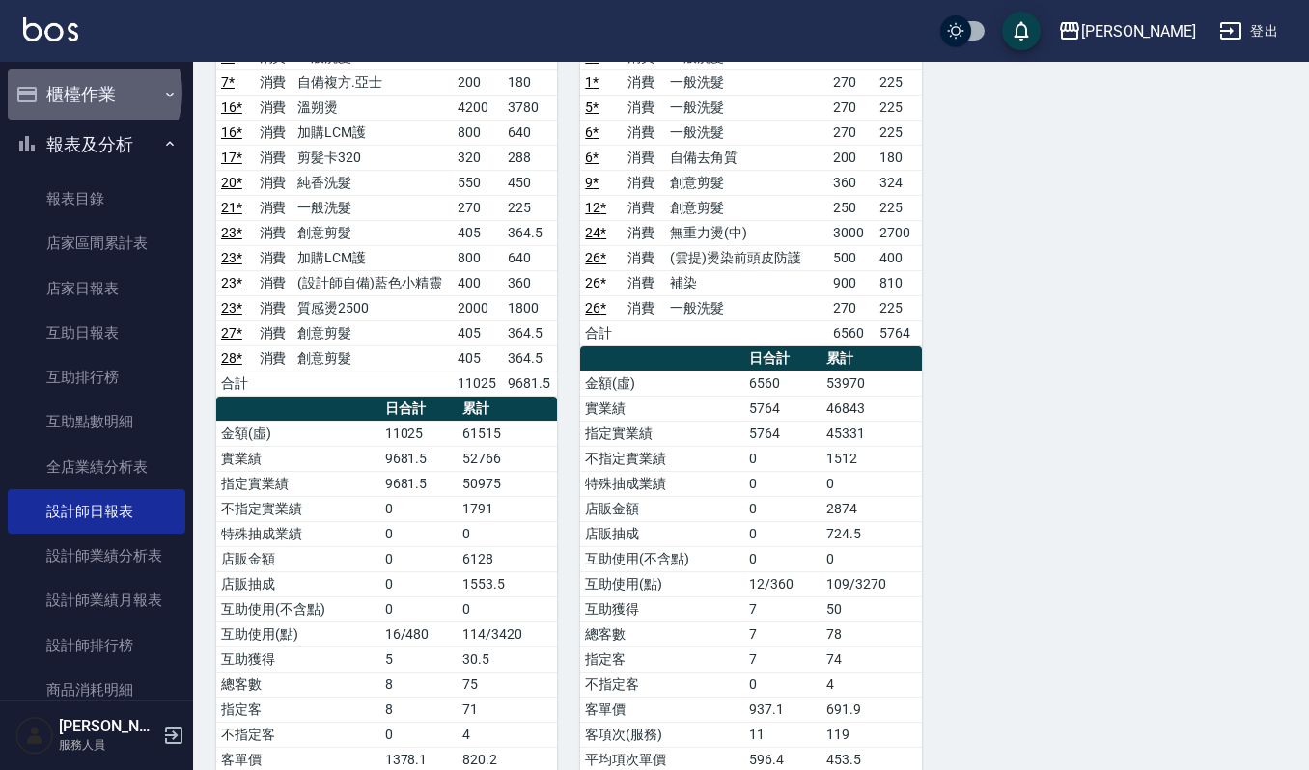
click at [91, 93] on button "櫃檯作業" at bounding box center [97, 94] width 178 height 50
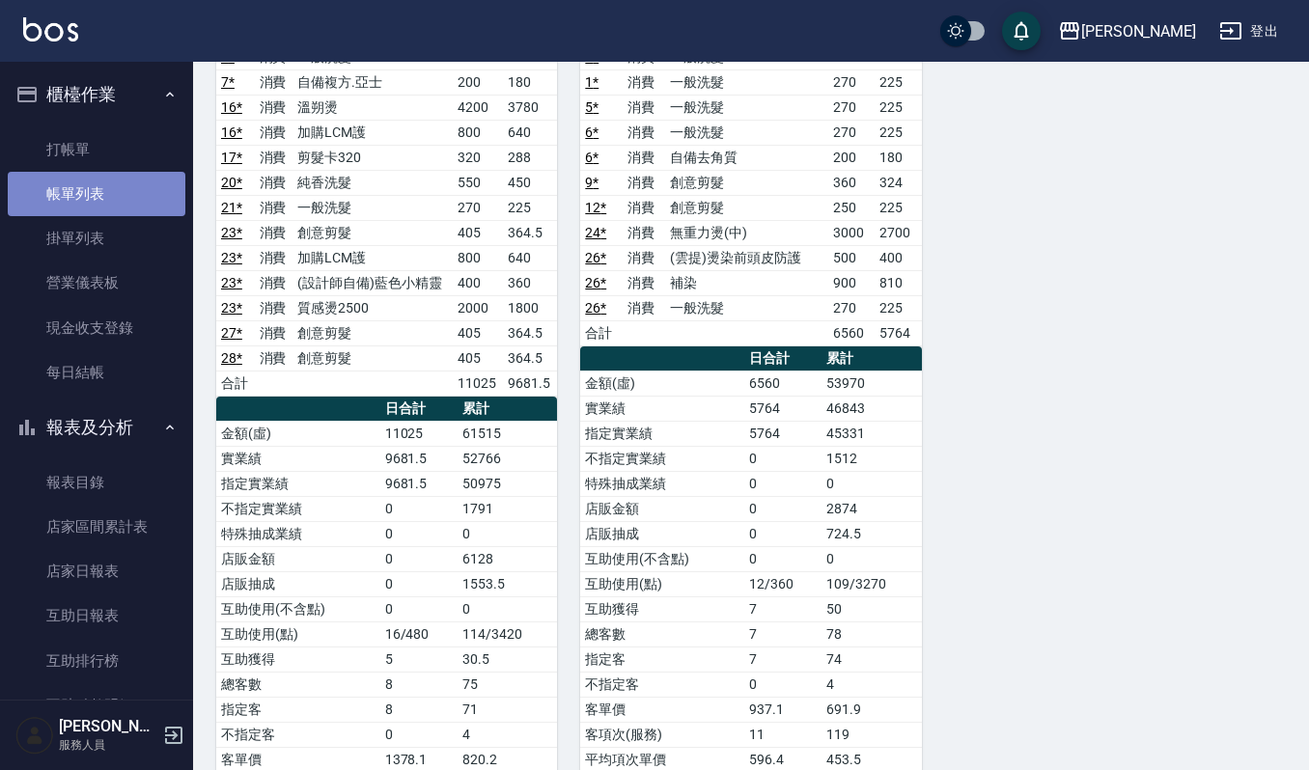
click at [108, 195] on link "帳單列表" at bounding box center [97, 194] width 178 height 44
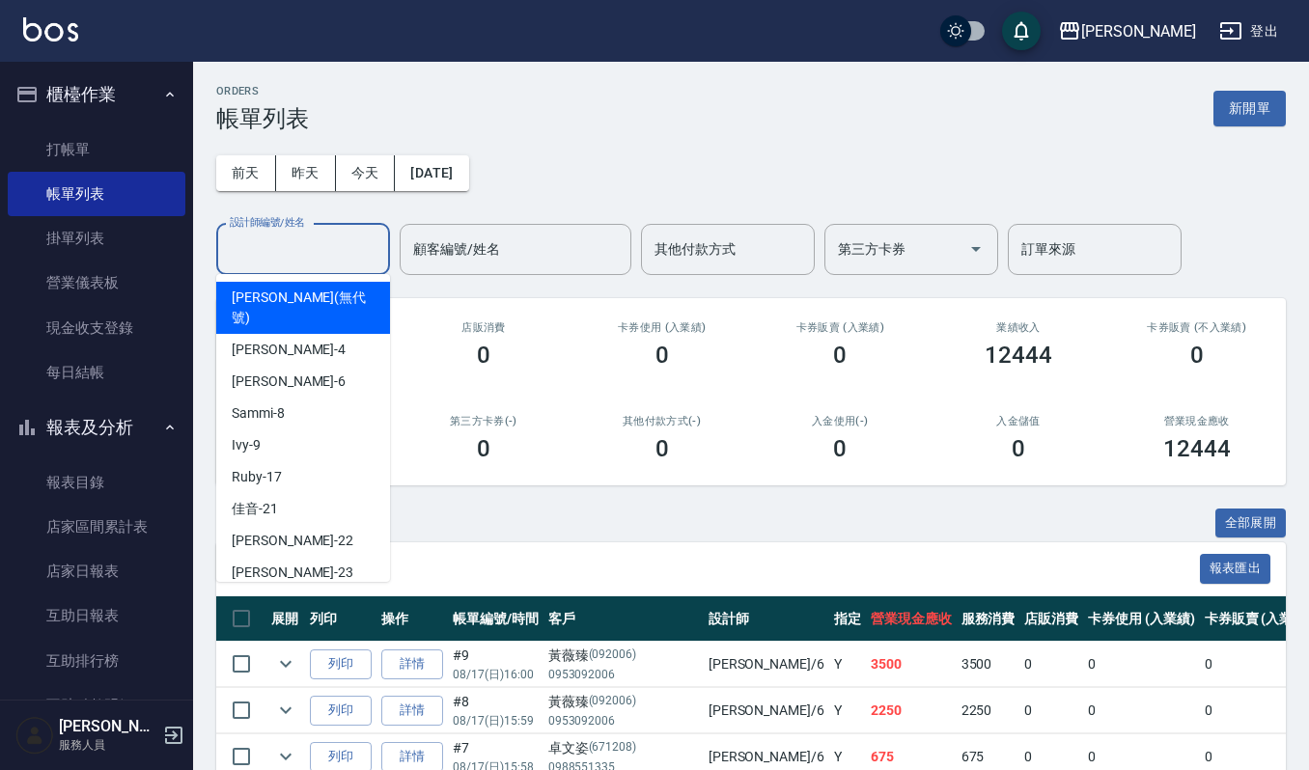
click at [322, 241] on input "設計師編號/姓名" at bounding box center [303, 250] width 156 height 34
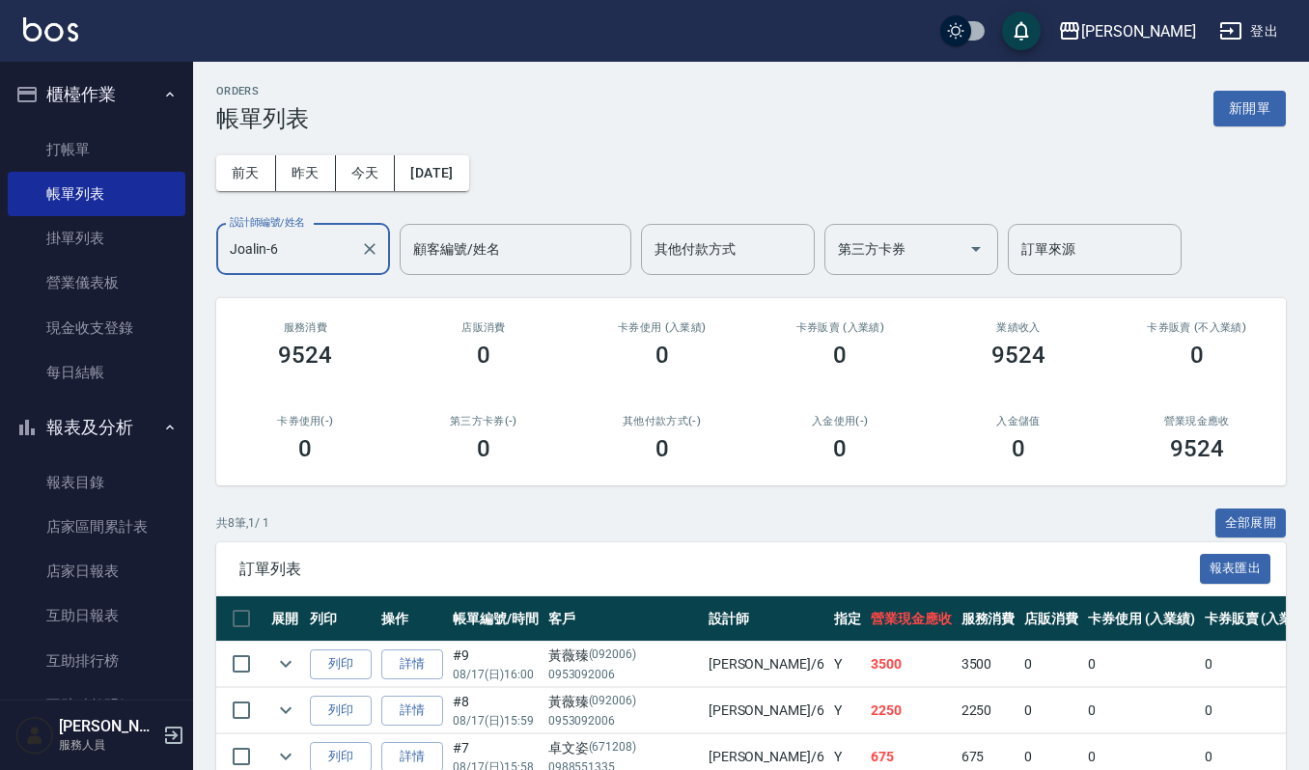
scroll to position [342, 0]
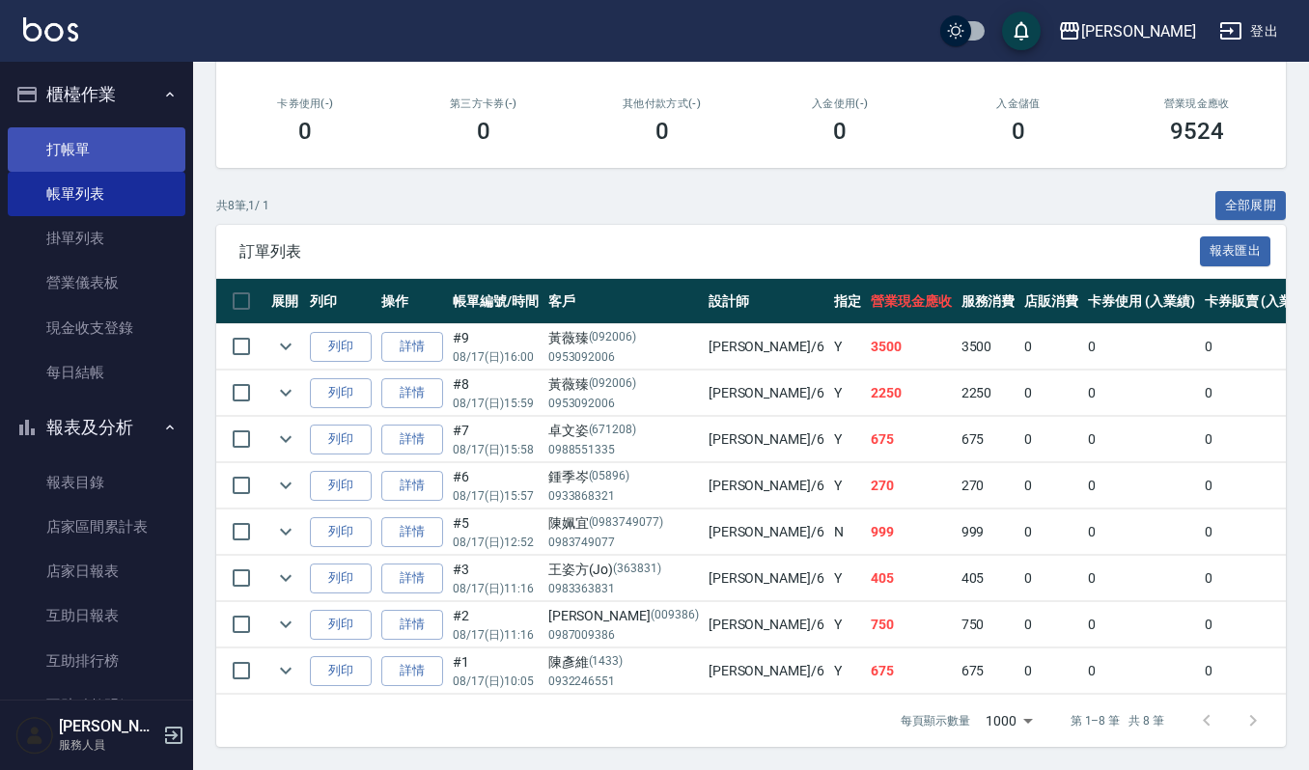
type input "Joalin-6"
click at [105, 156] on link "打帳單" at bounding box center [97, 149] width 178 height 44
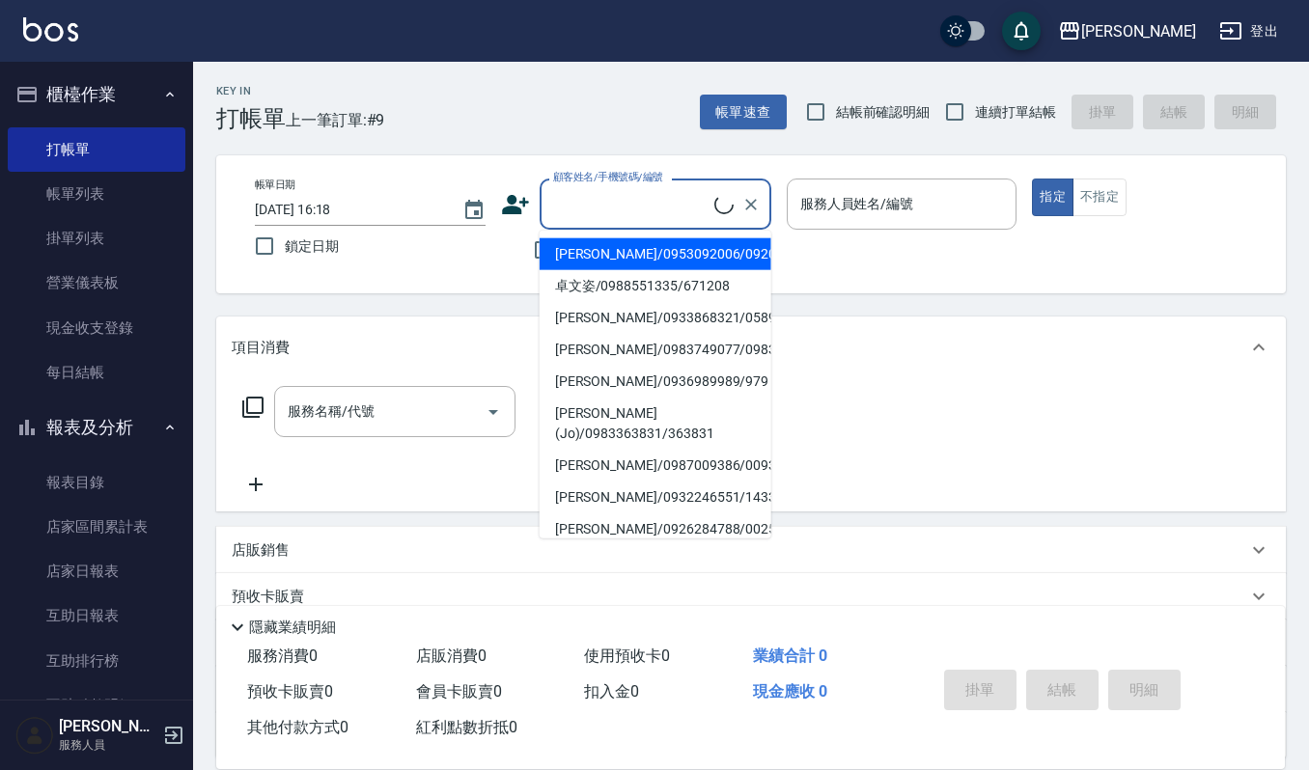
click at [647, 210] on input "顧客姓名/手機號碼/編號" at bounding box center [631, 204] width 166 height 34
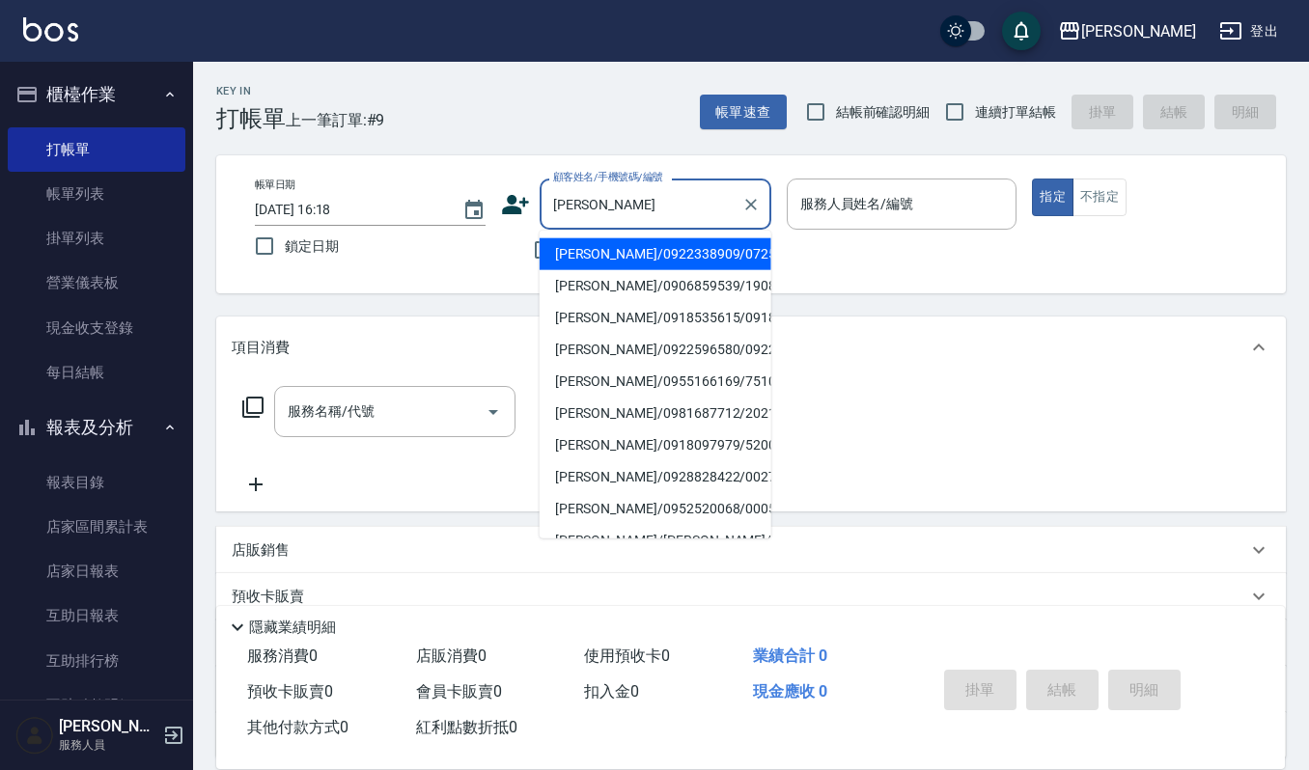
click at [652, 253] on li "[PERSON_NAME]/0922338909/07250" at bounding box center [656, 254] width 232 height 32
type input "[PERSON_NAME]/0922338909/07250"
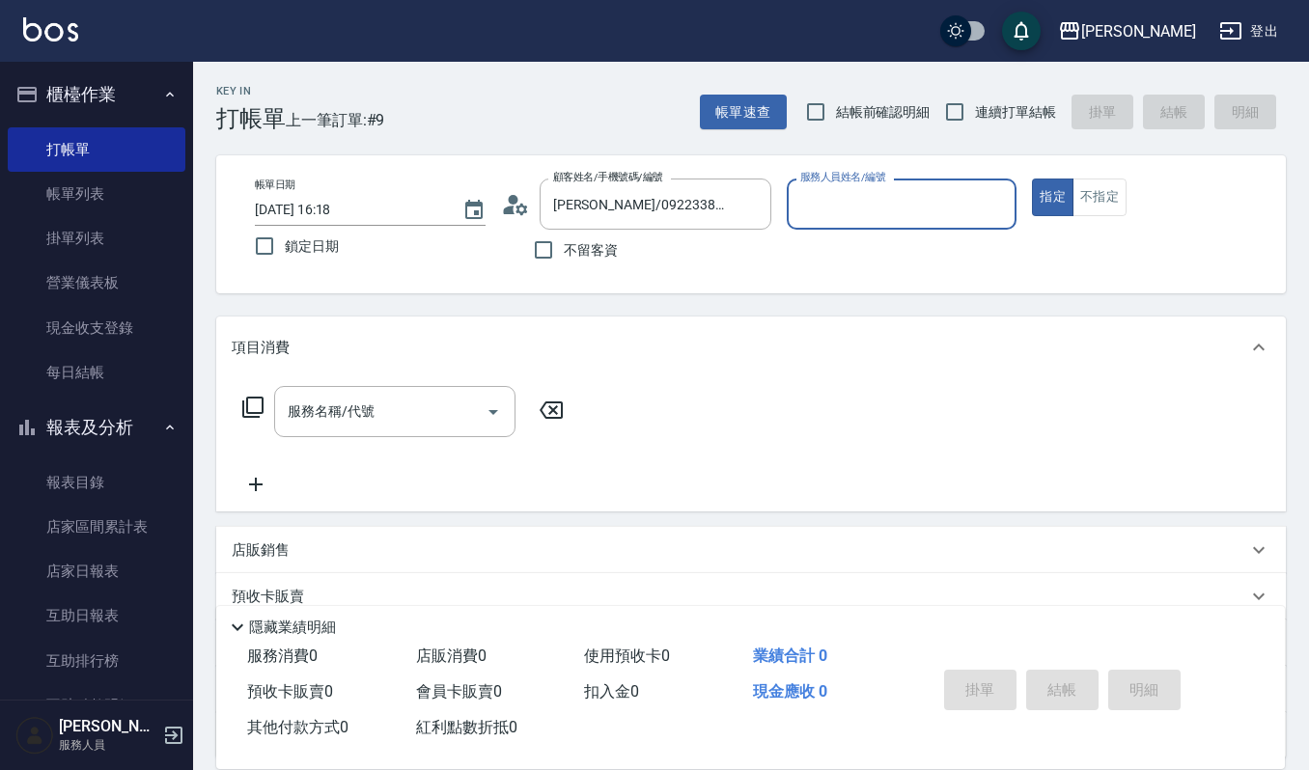
type input "Joalin-6"
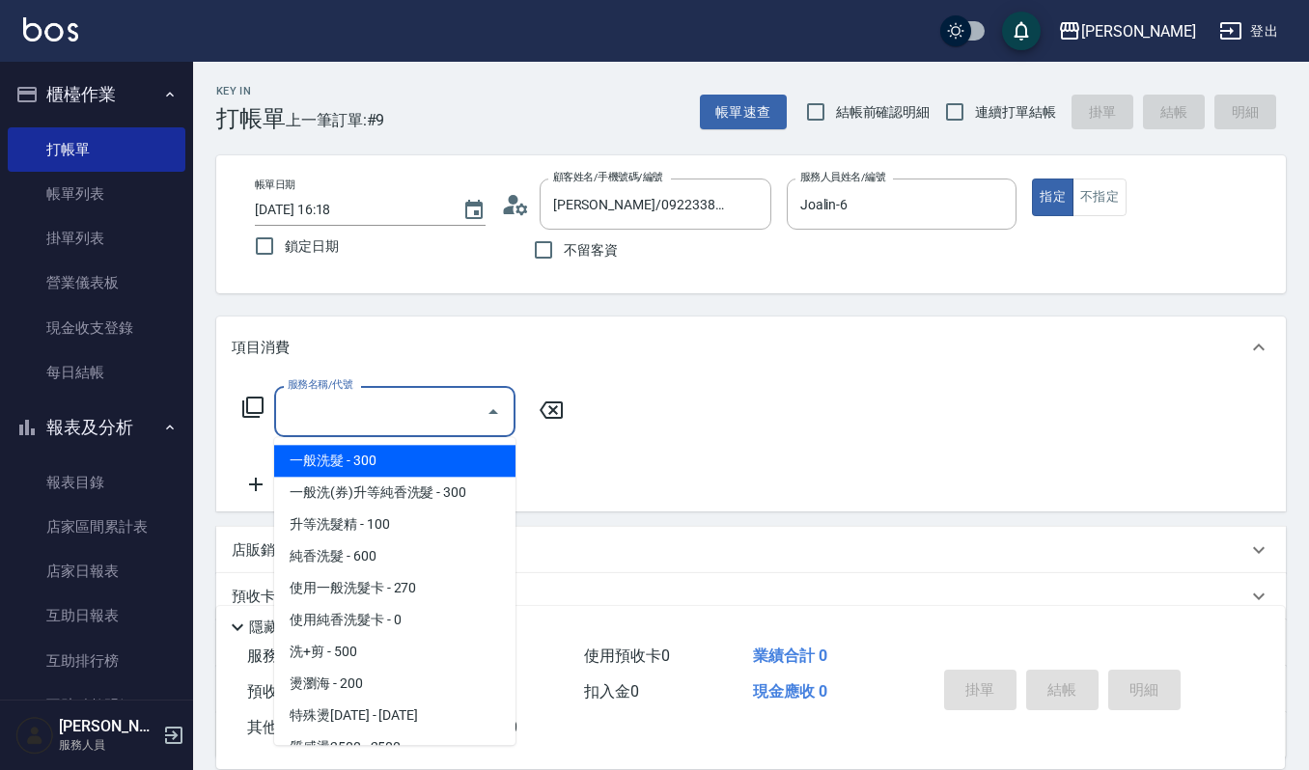
click at [338, 409] on input "服務名稱/代號" at bounding box center [380, 412] width 195 height 34
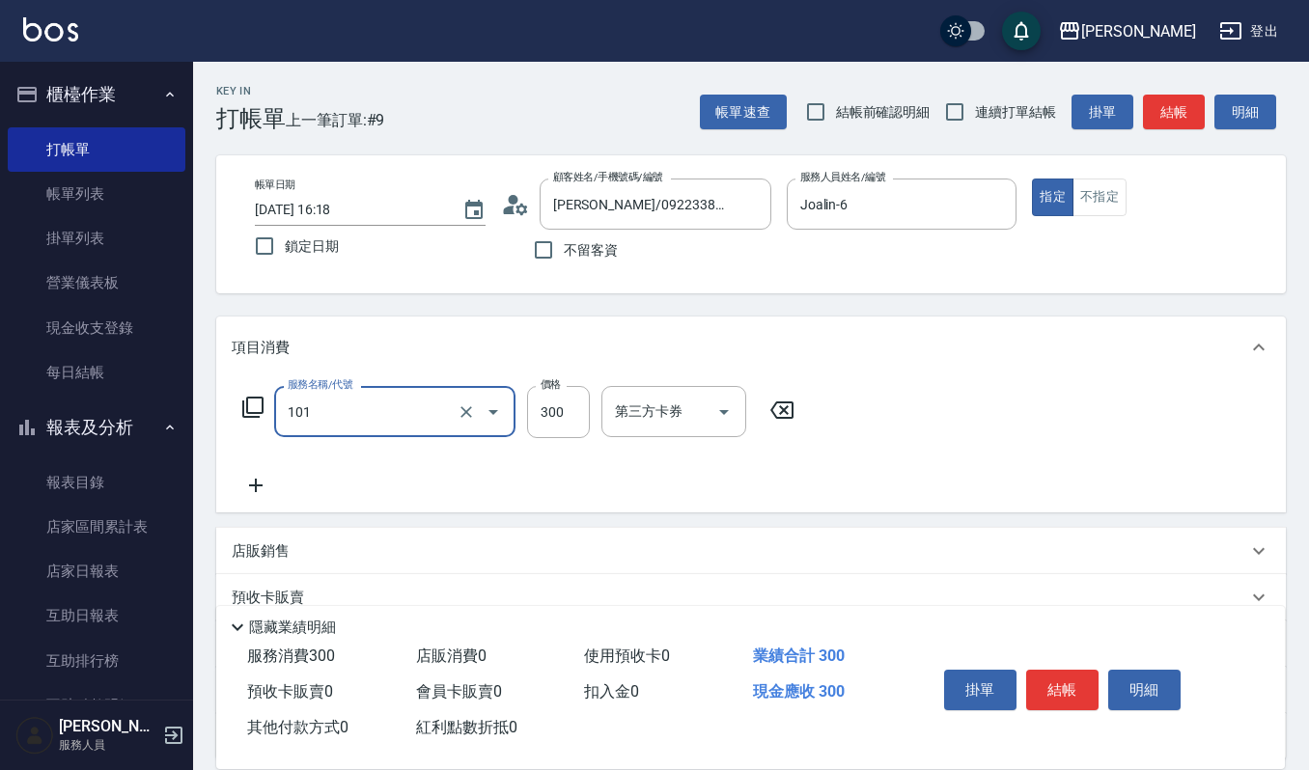
type input "一般洗髮(101)"
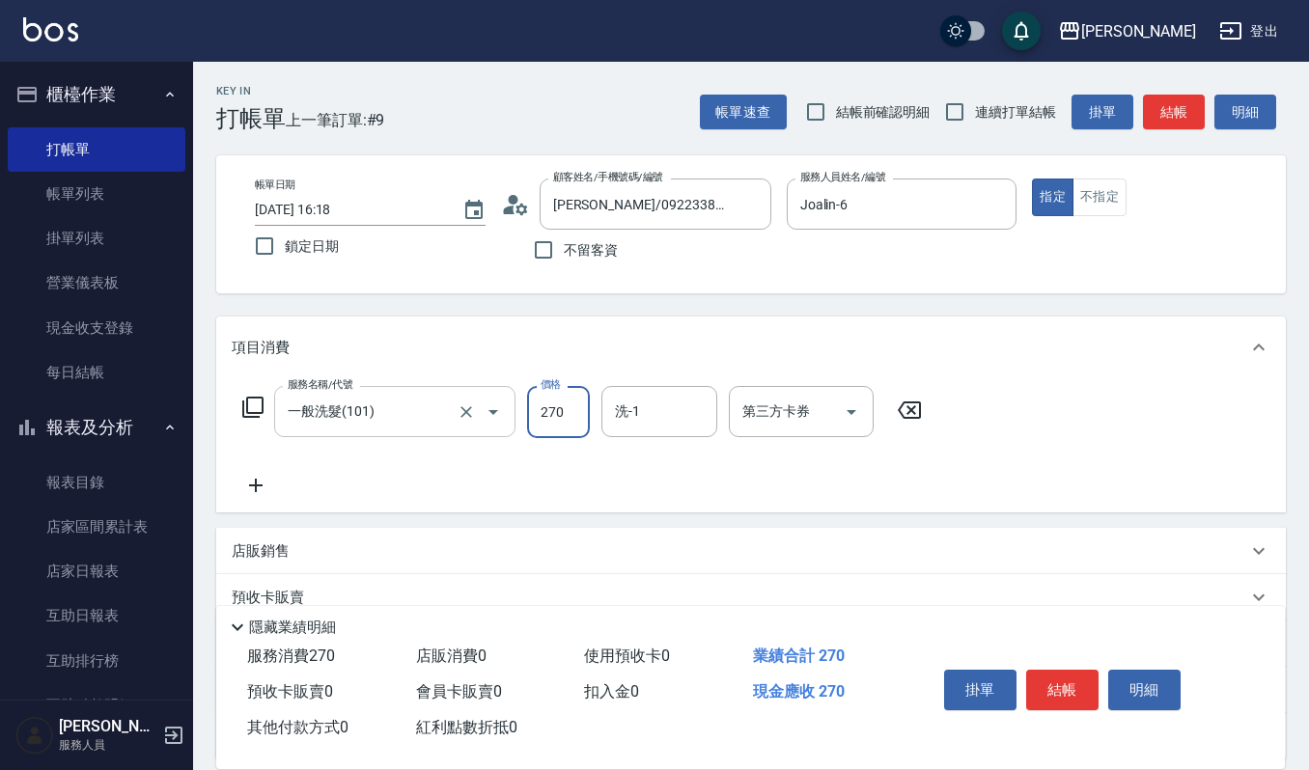
type input "270"
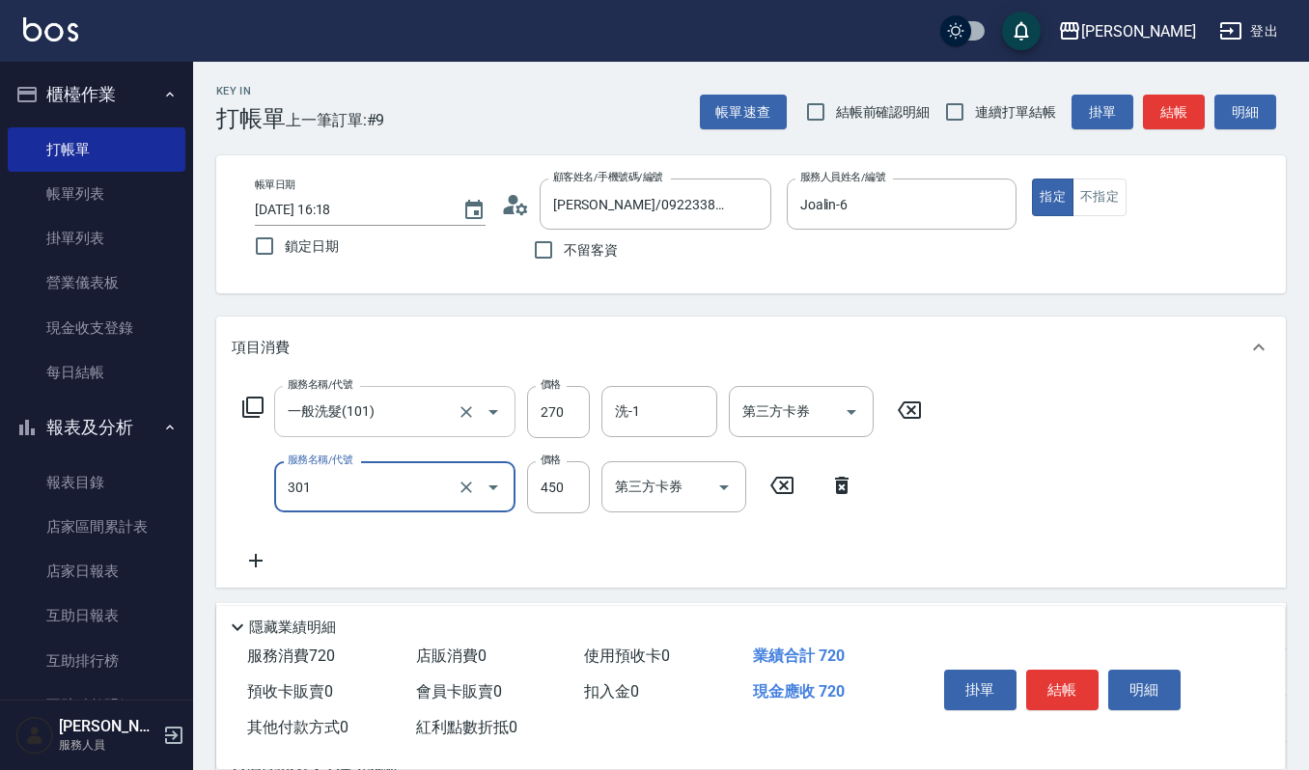
type input "創意剪髮(301)"
type input "405"
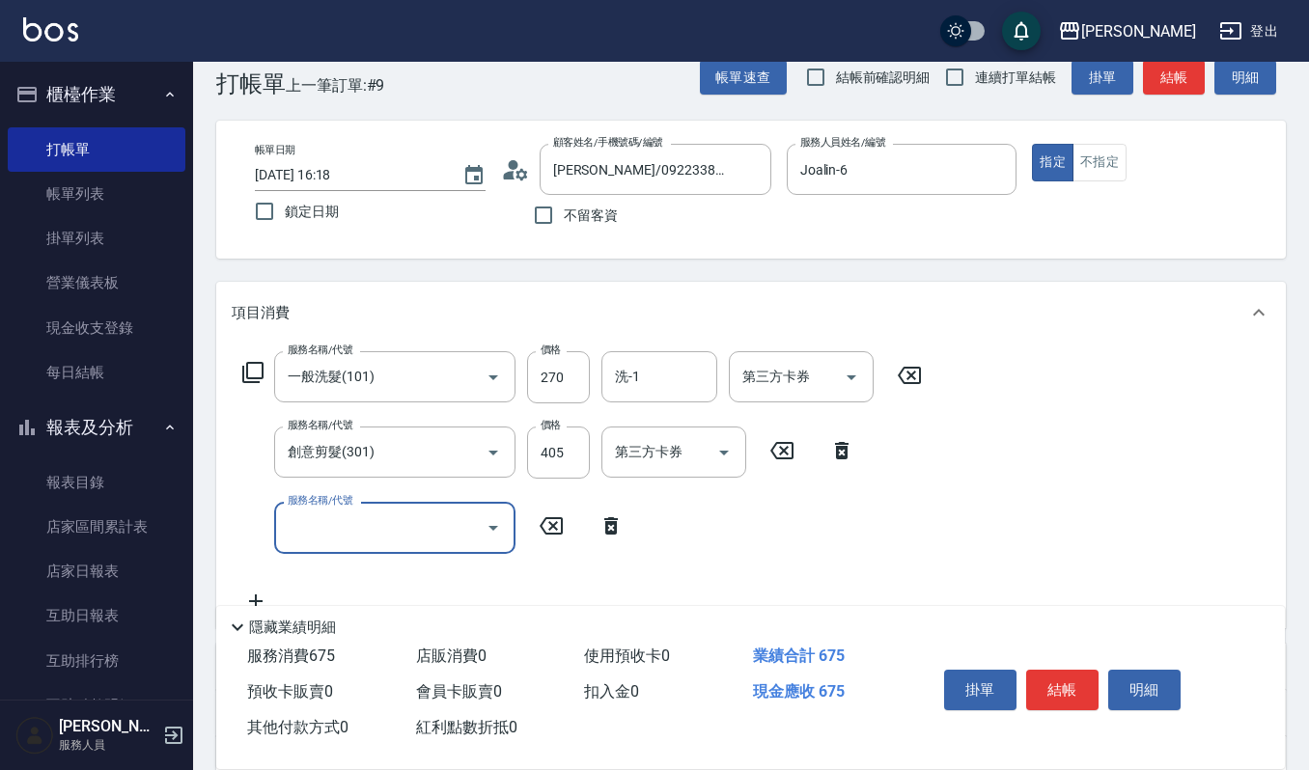
scroll to position [39, 0]
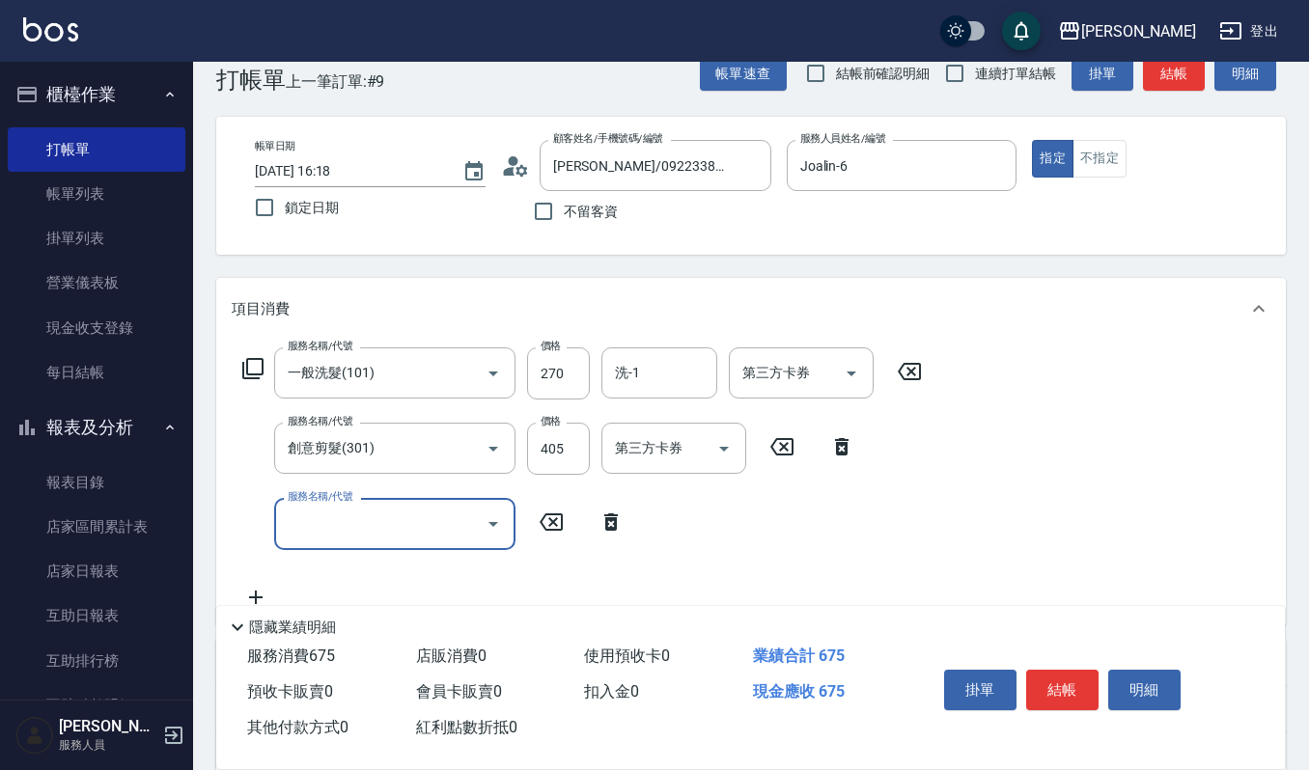
click at [371, 527] on input "服務名稱/代號" at bounding box center [380, 524] width 195 height 34
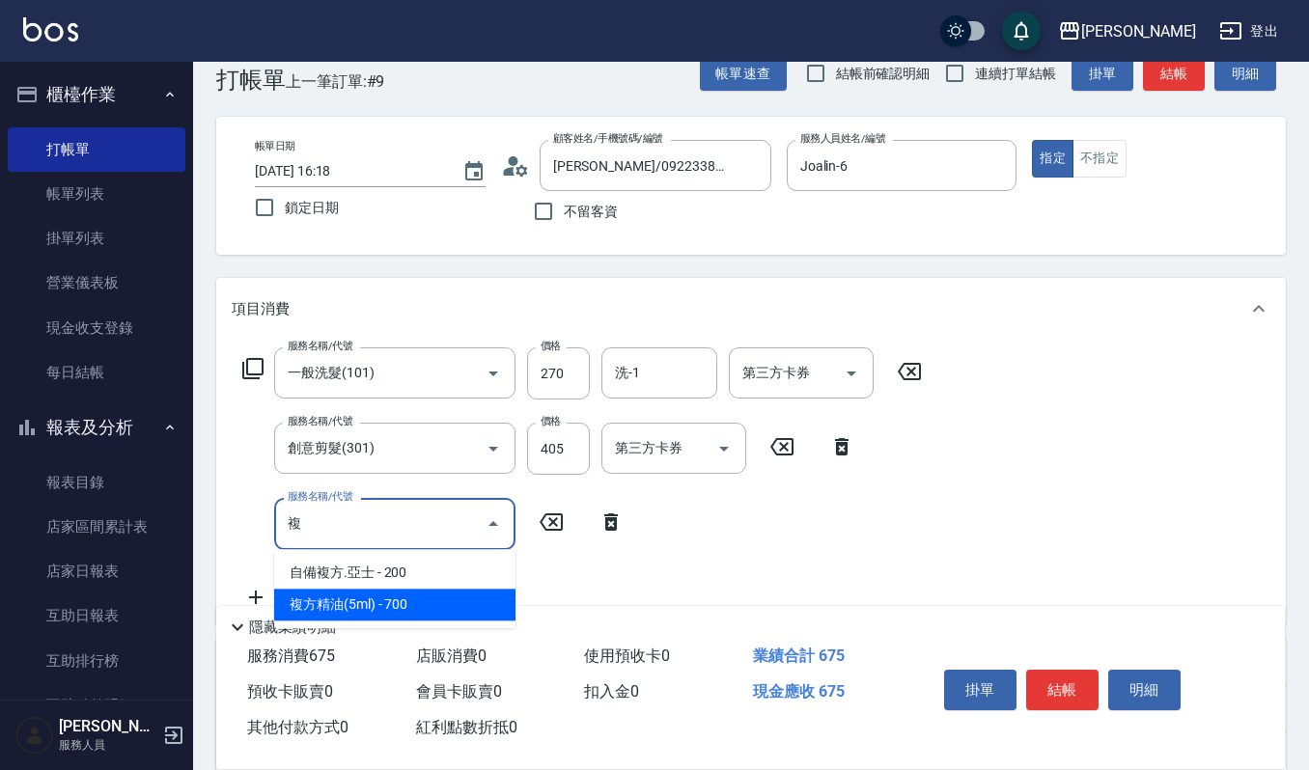
click at [410, 612] on span "複方精油(5ml) - 700" at bounding box center [394, 605] width 241 height 32
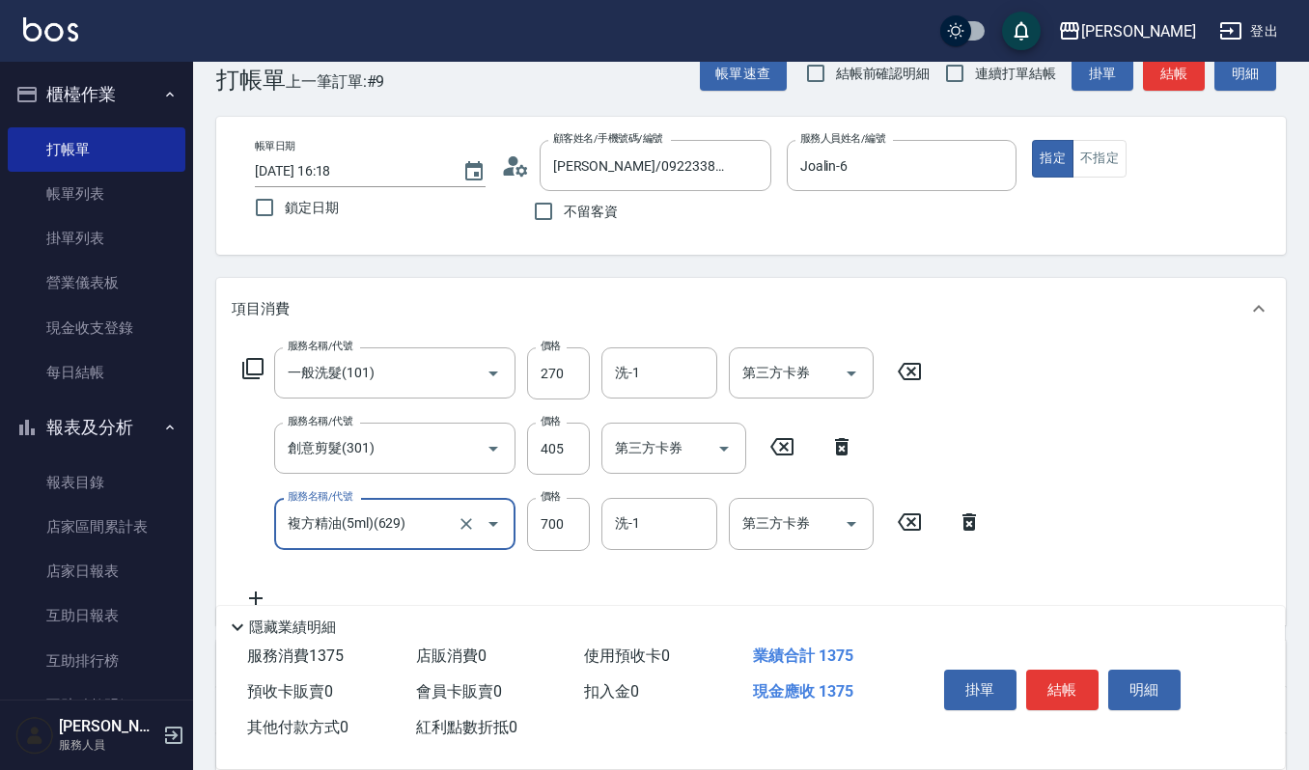
type input "複方精油(5ml)(629)"
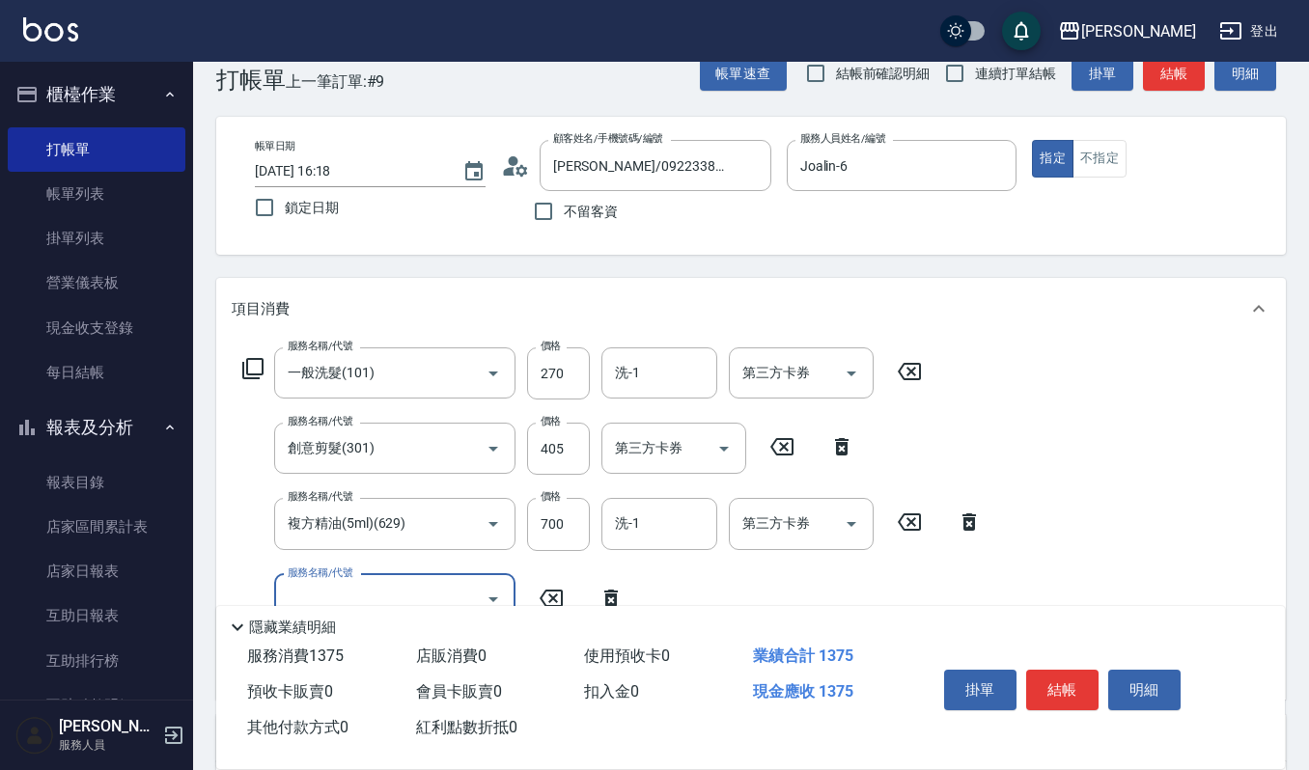
scroll to position [19, 0]
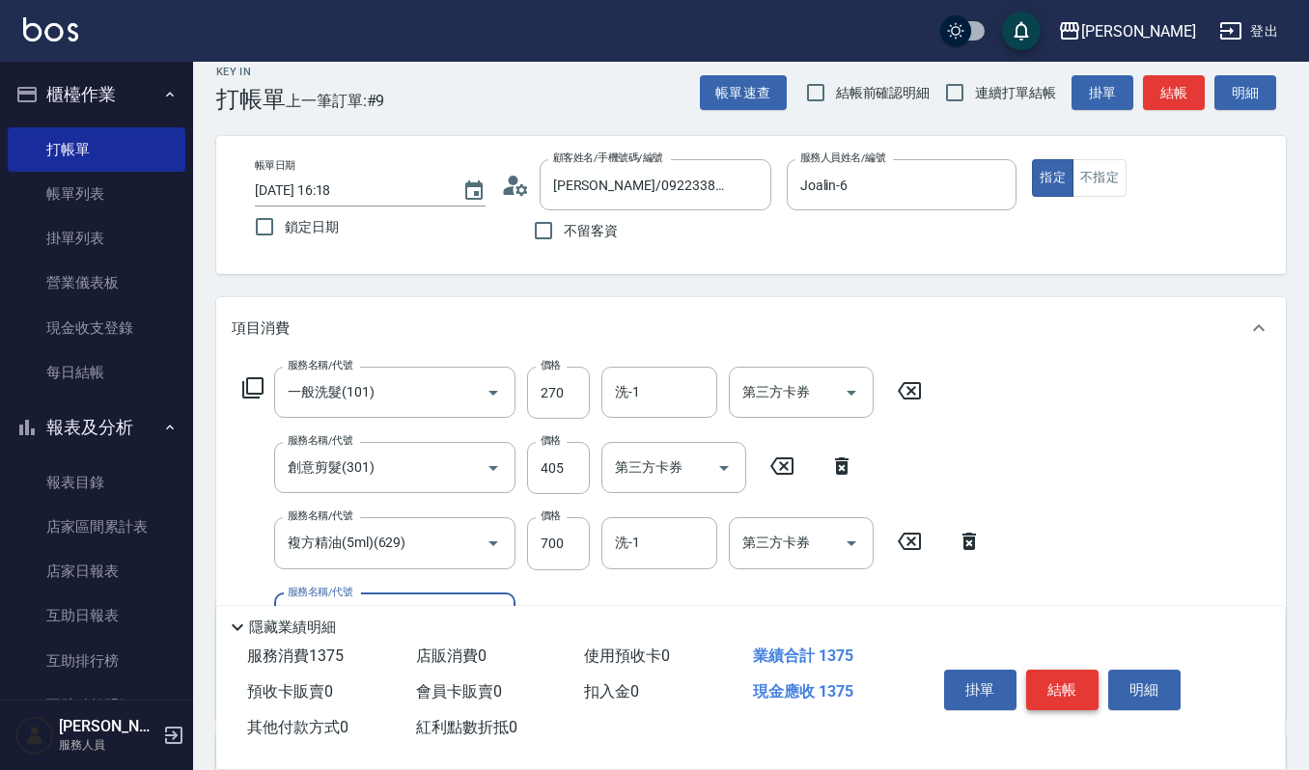
click at [1089, 689] on button "結帳" at bounding box center [1062, 690] width 72 height 41
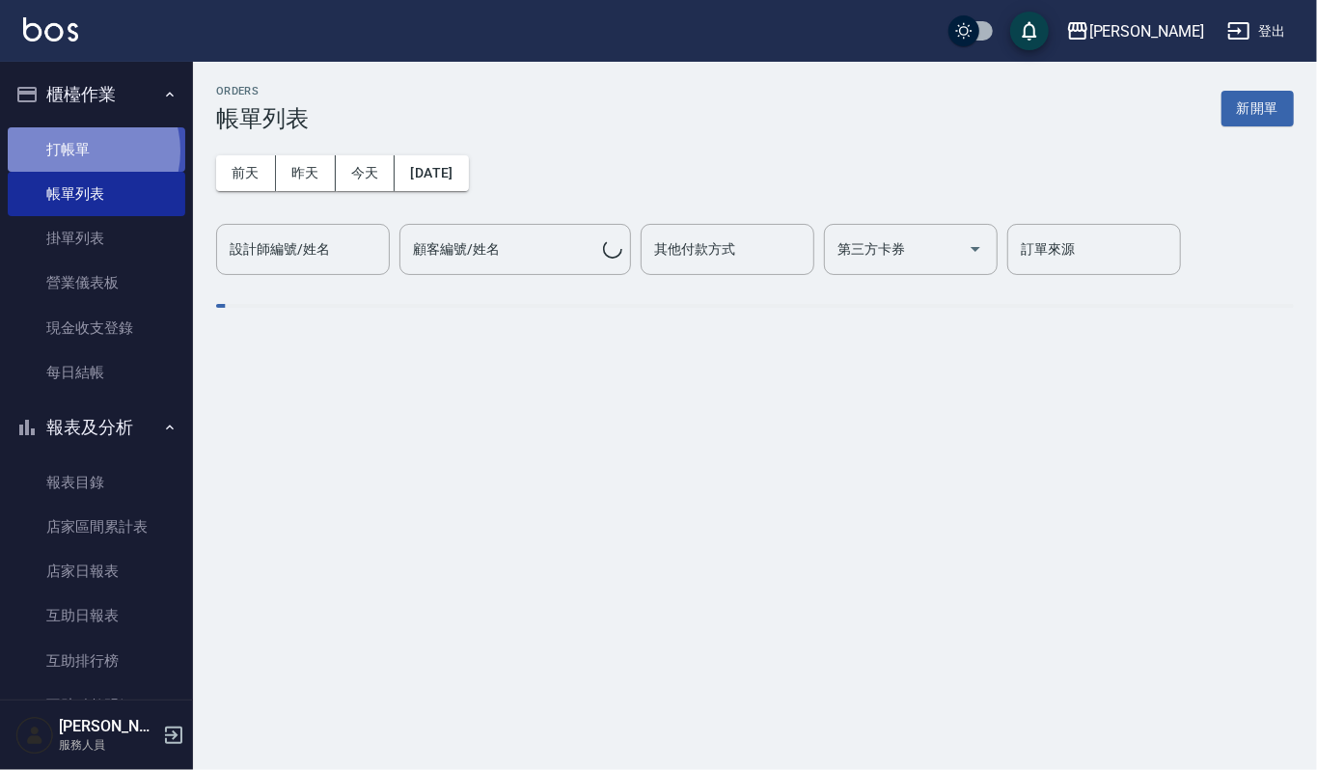
click at [82, 151] on link "打帳單" at bounding box center [97, 149] width 178 height 44
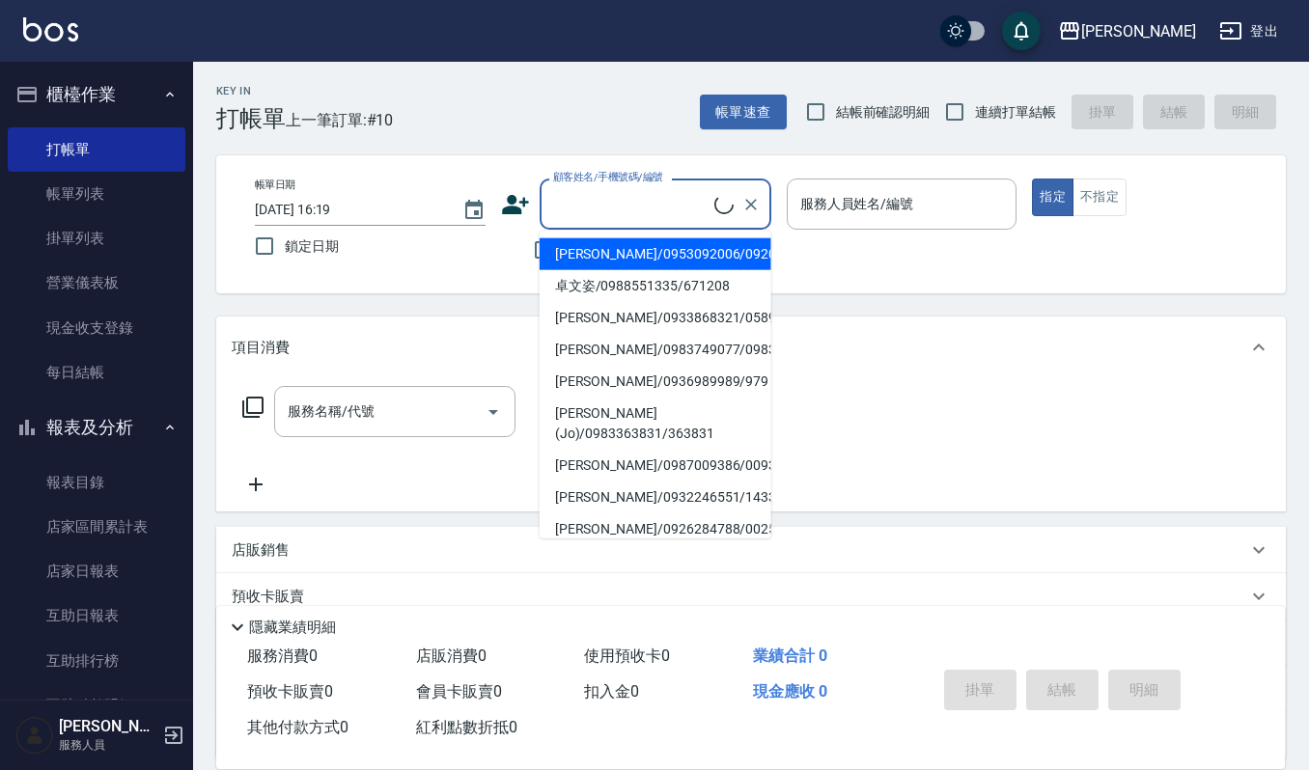
drag, startPoint x: 571, startPoint y: 206, endPoint x: 552, endPoint y: 191, distance: 24.1
click at [576, 205] on input "顧客姓名/手機號碼/編號" at bounding box center [631, 204] width 166 height 34
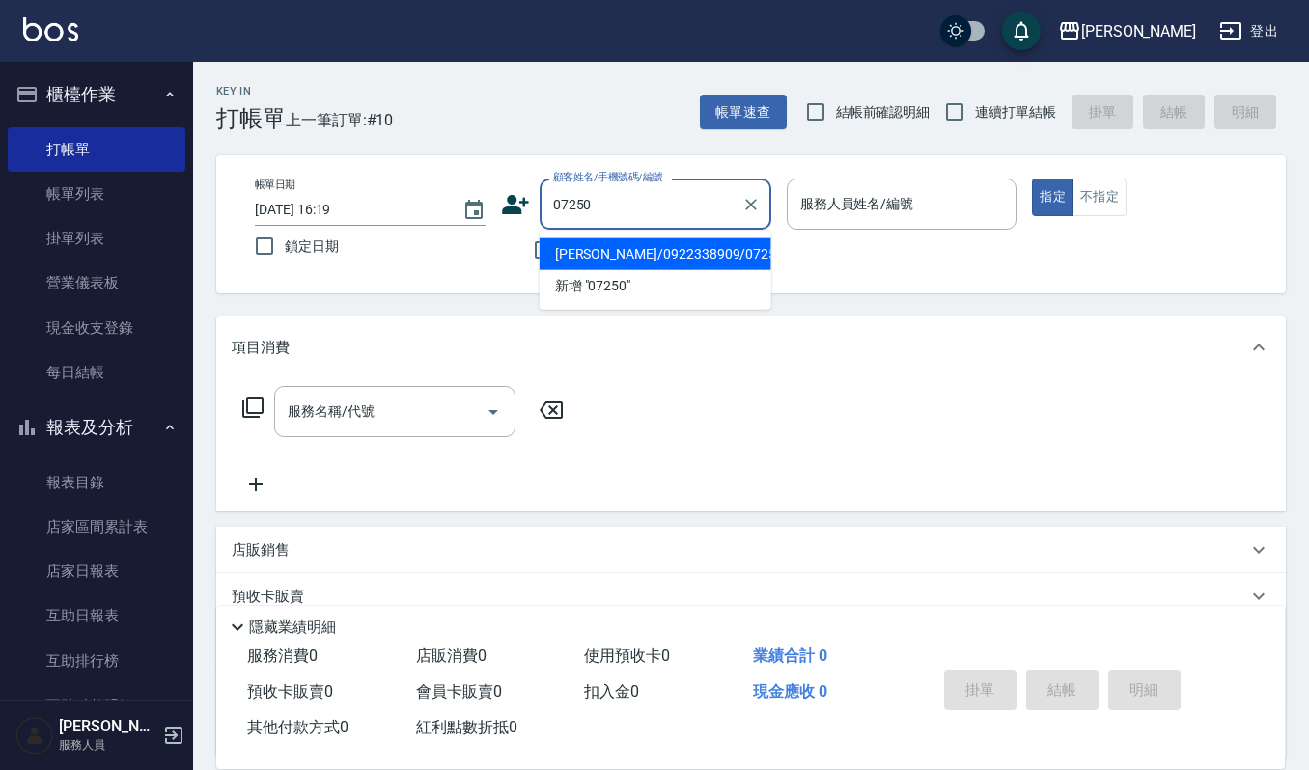
type input "[PERSON_NAME]/0922338909/07250"
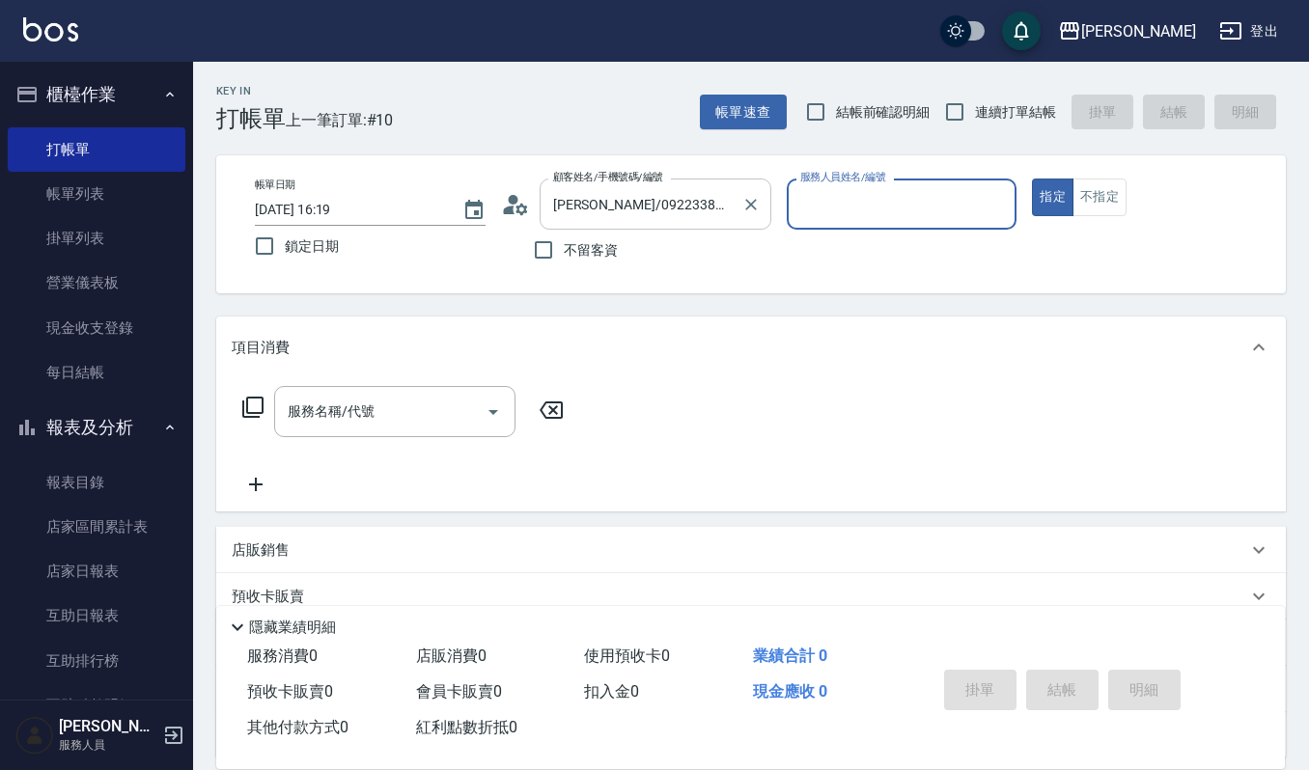
click at [1032, 179] on button "指定" at bounding box center [1053, 198] width 42 height 38
type input "Joalin-6"
type button "true"
type input "/07250/null"
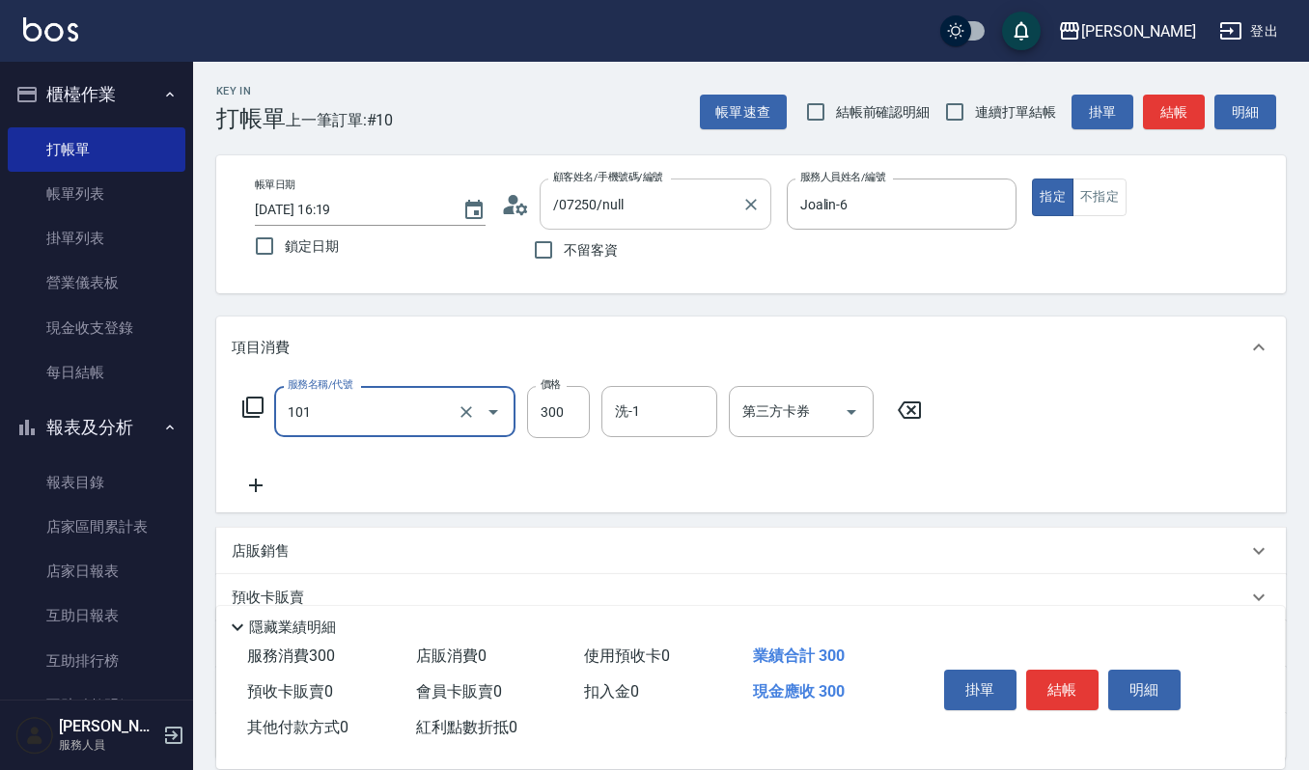
type input "一般洗髮(101)"
click at [662, 212] on input "/07250/null" at bounding box center [640, 204] width 185 height 34
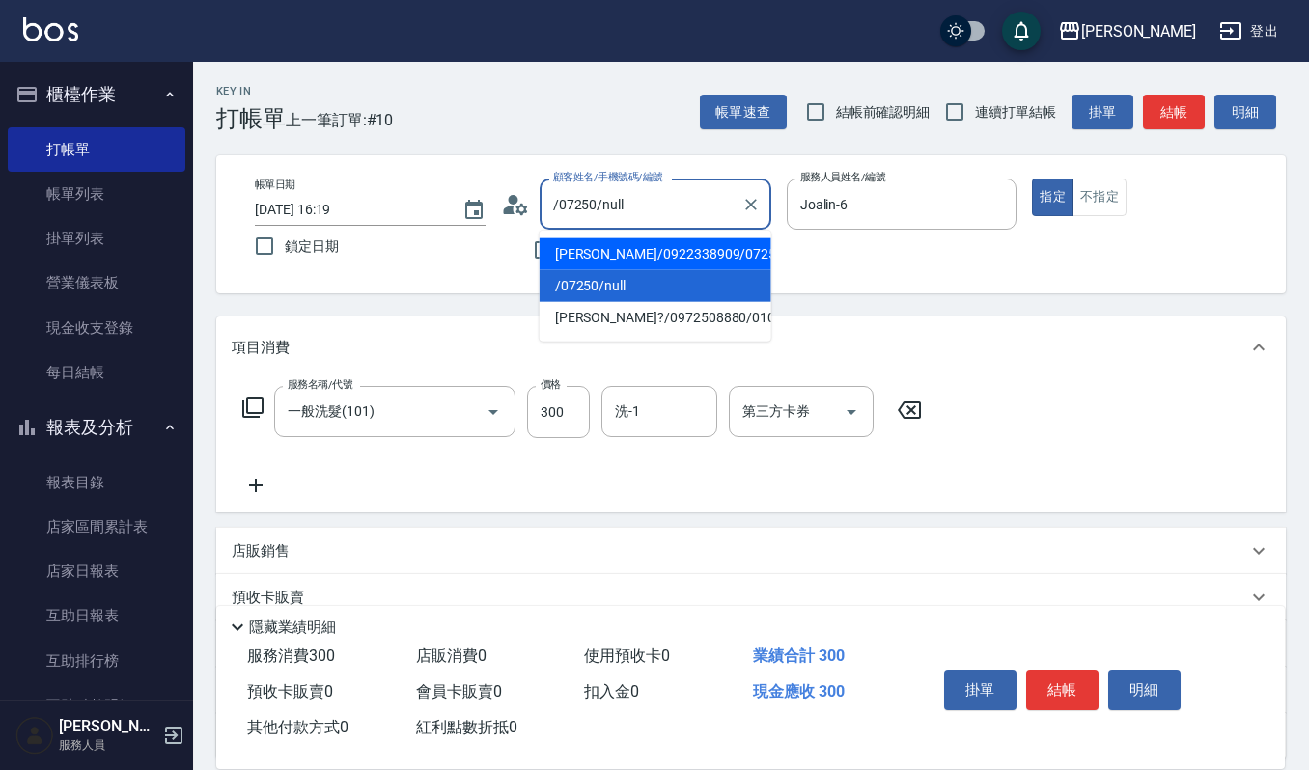
click at [674, 252] on li "[PERSON_NAME]/0922338909/07250" at bounding box center [656, 254] width 232 height 32
type input "[PERSON_NAME]/0922338909/07250"
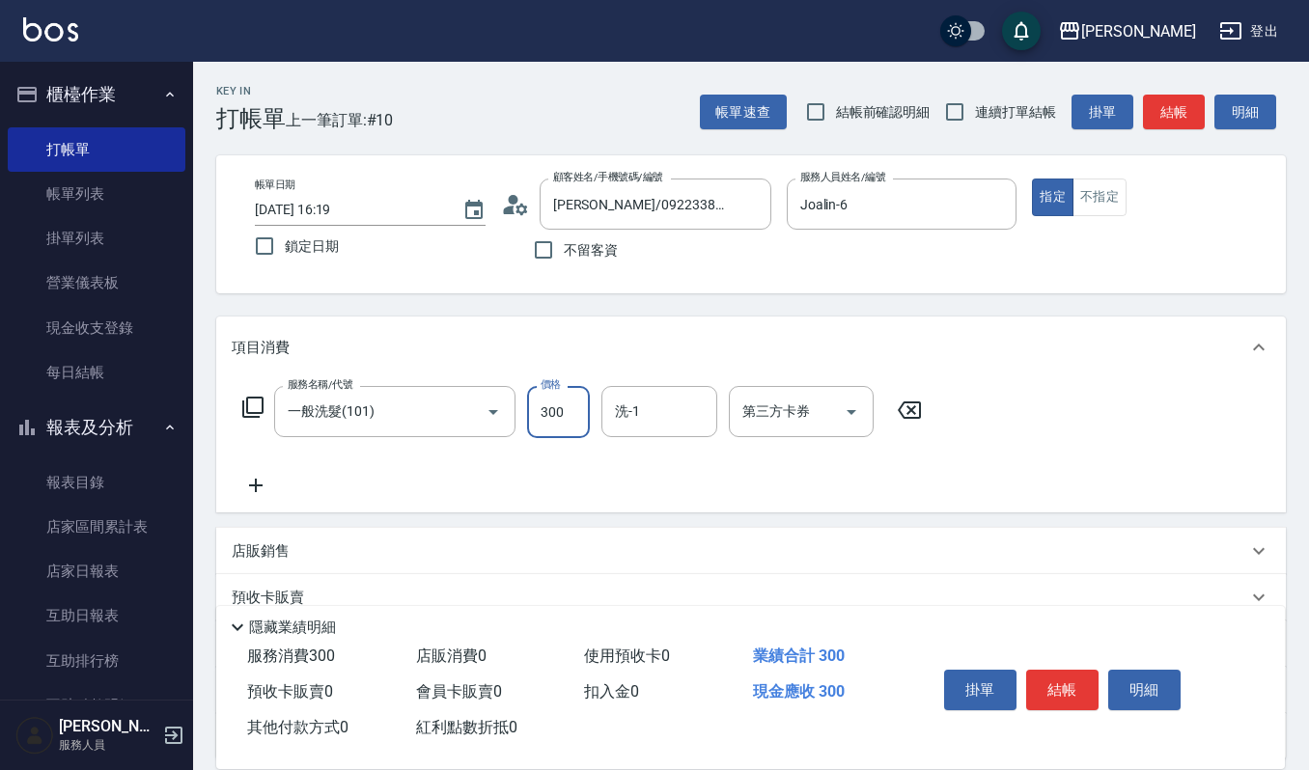
click at [577, 411] on input "300" at bounding box center [558, 412] width 63 height 52
type input "270"
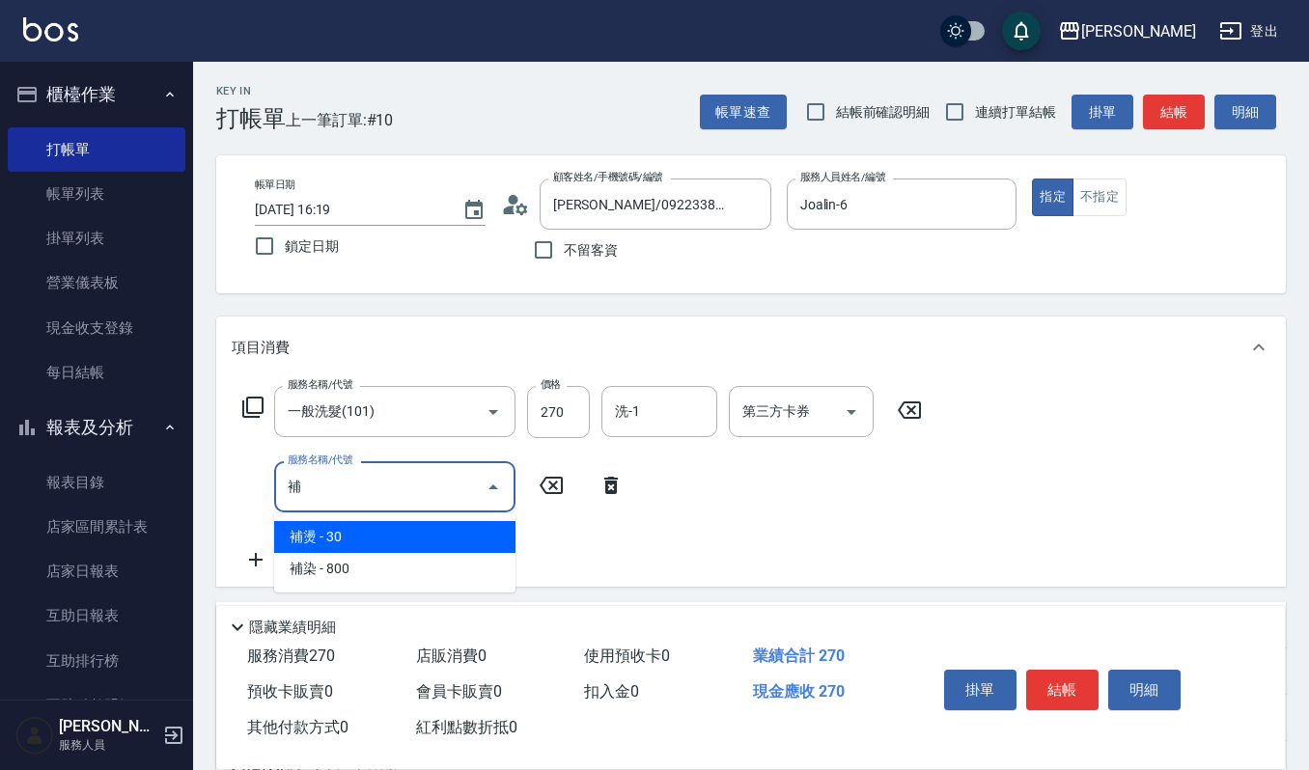
click at [346, 538] on span "補燙 - 30" at bounding box center [394, 537] width 241 height 32
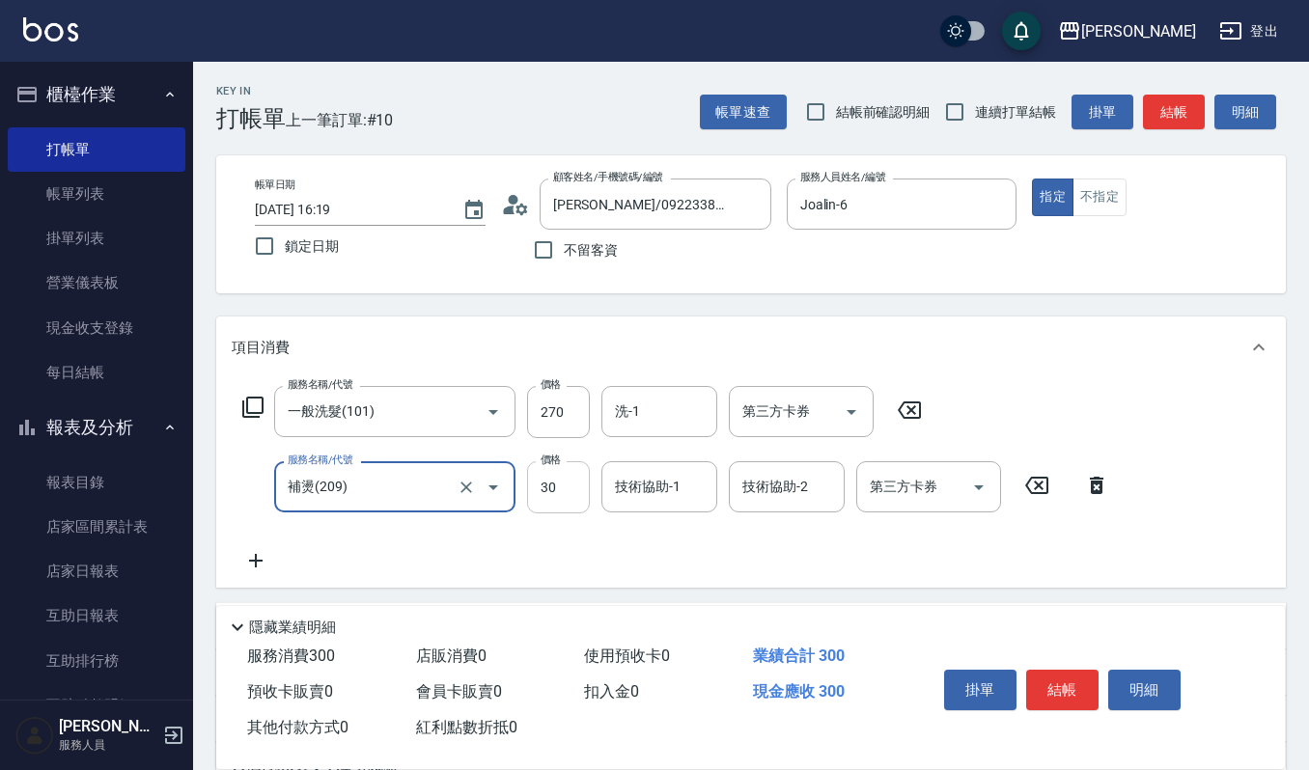
type input "補燙(209)"
click at [569, 491] on input "30" at bounding box center [558, 487] width 63 height 52
type input "200"
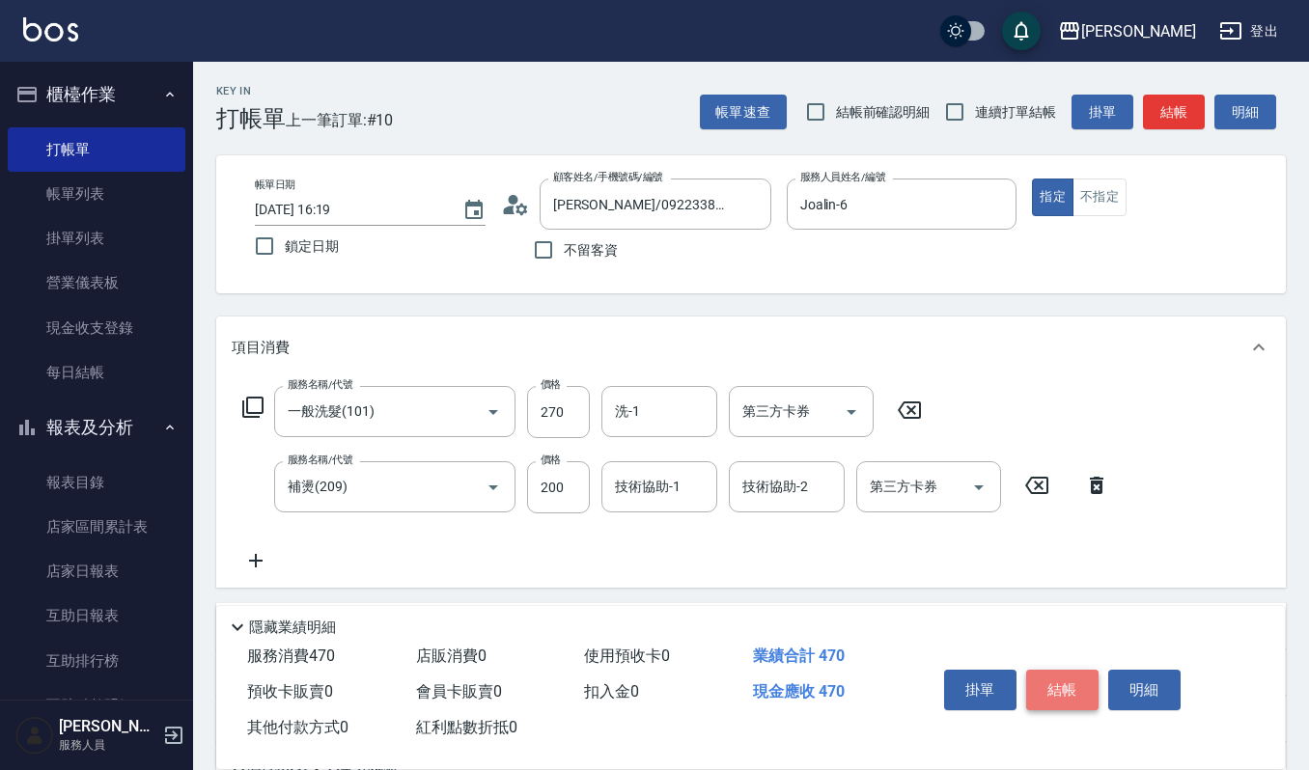
click at [1059, 685] on button "結帳" at bounding box center [1062, 690] width 72 height 41
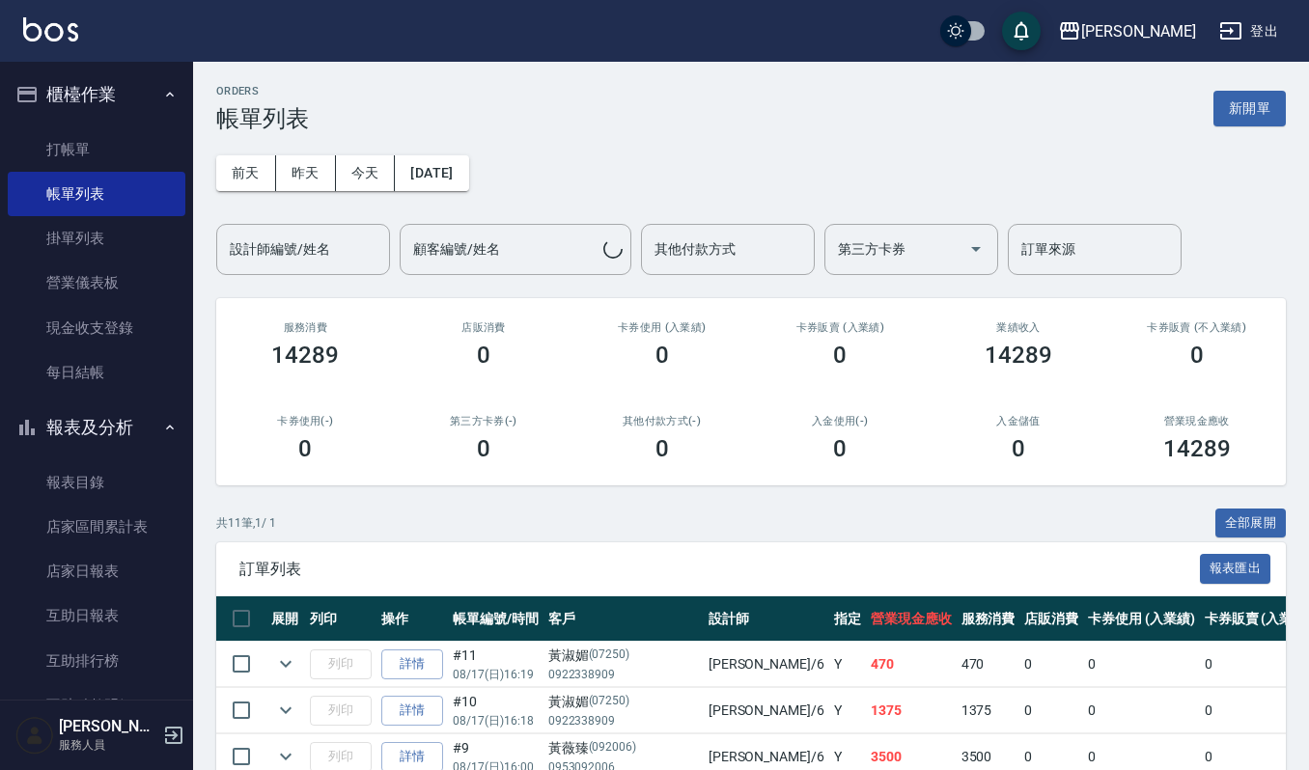
click at [105, 430] on button "報表及分析" at bounding box center [97, 427] width 178 height 50
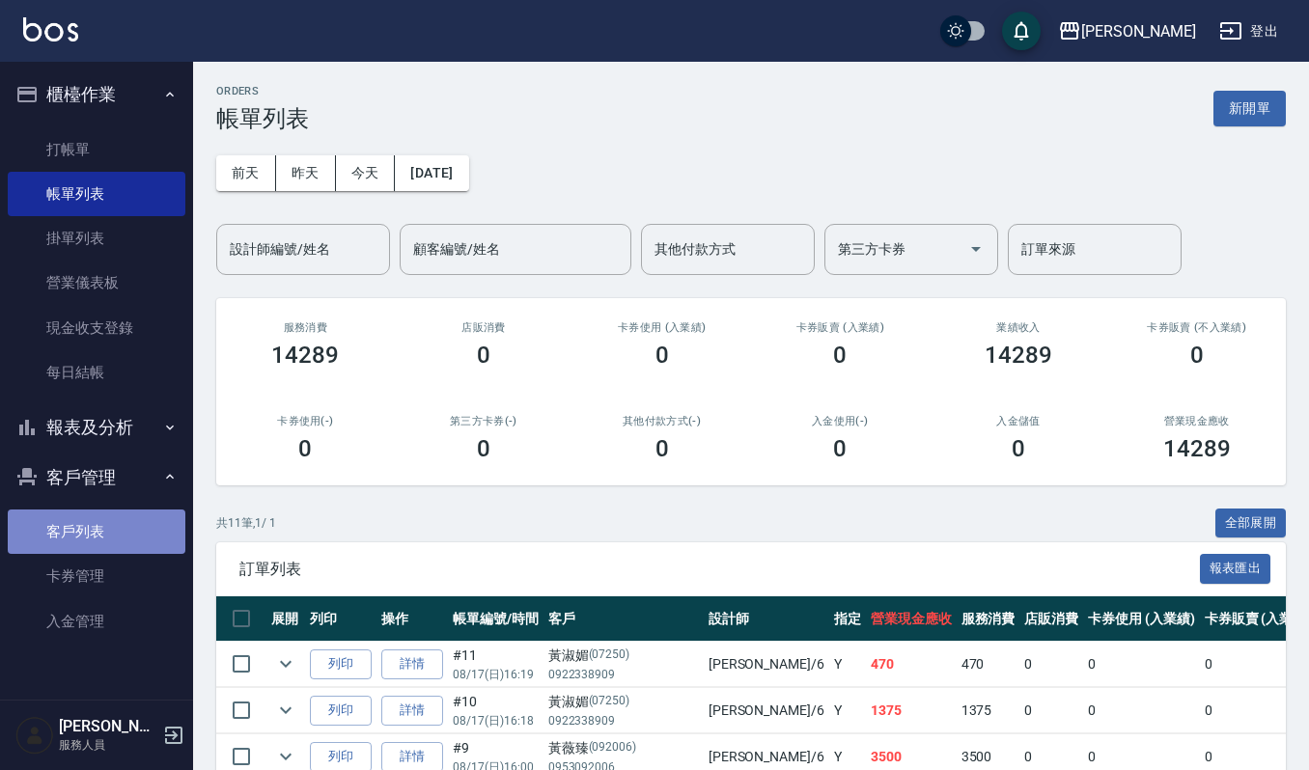
click at [113, 535] on link "客戶列表" at bounding box center [97, 532] width 178 height 44
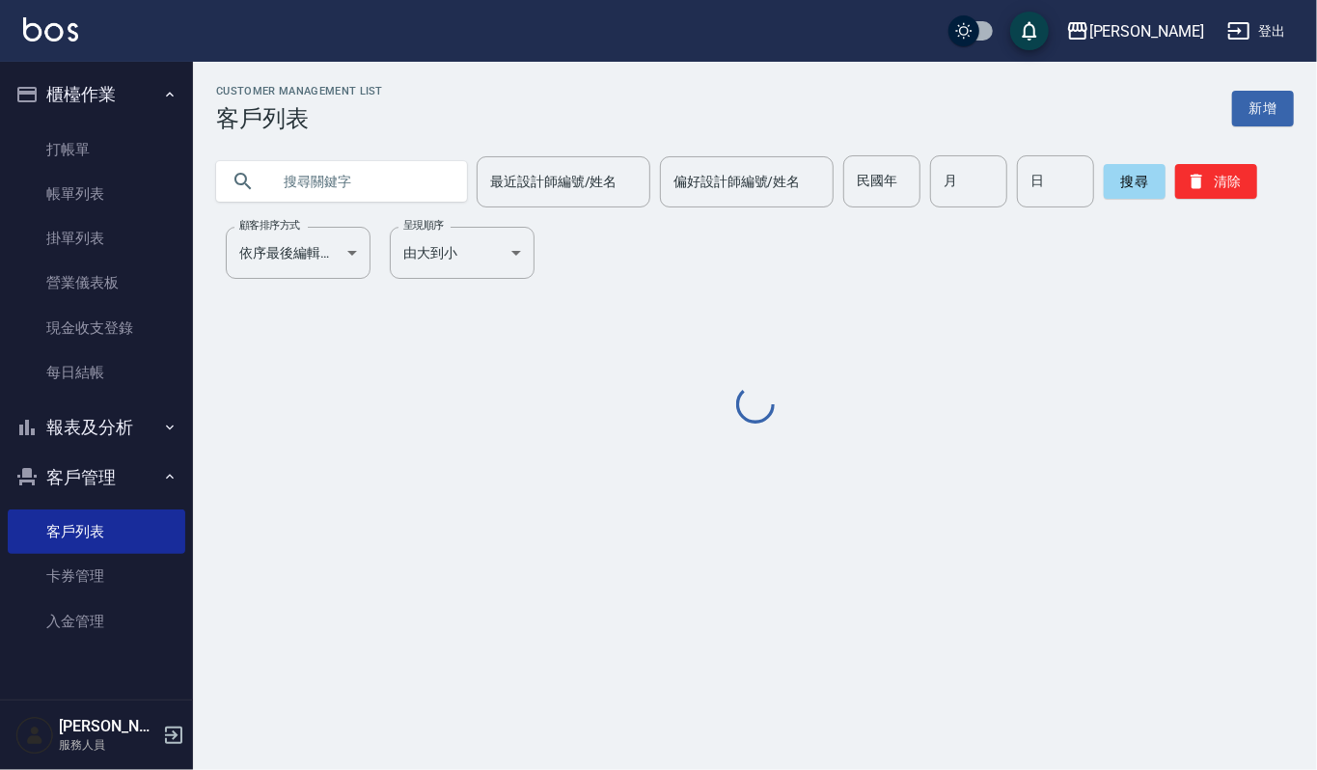
click at [368, 187] on input "text" at bounding box center [360, 181] width 181 height 52
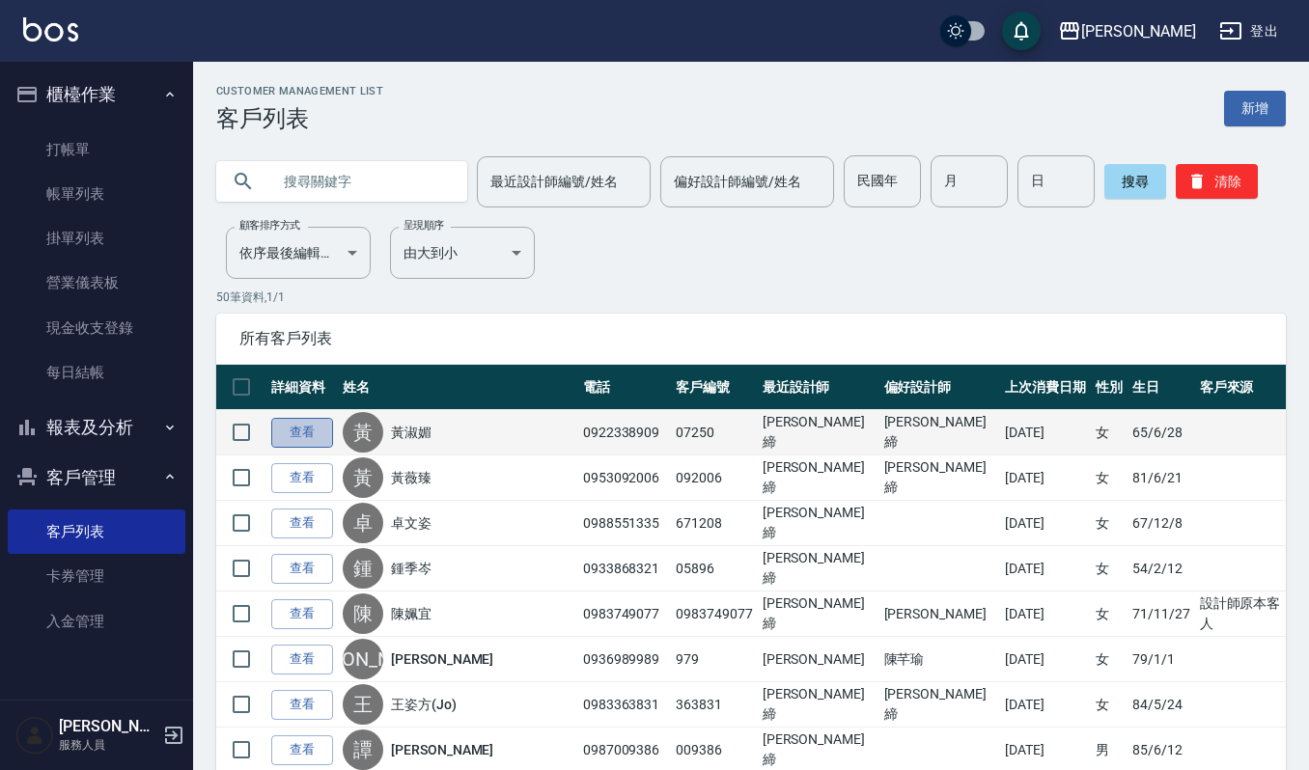
click at [293, 423] on link "查看" at bounding box center [302, 433] width 62 height 30
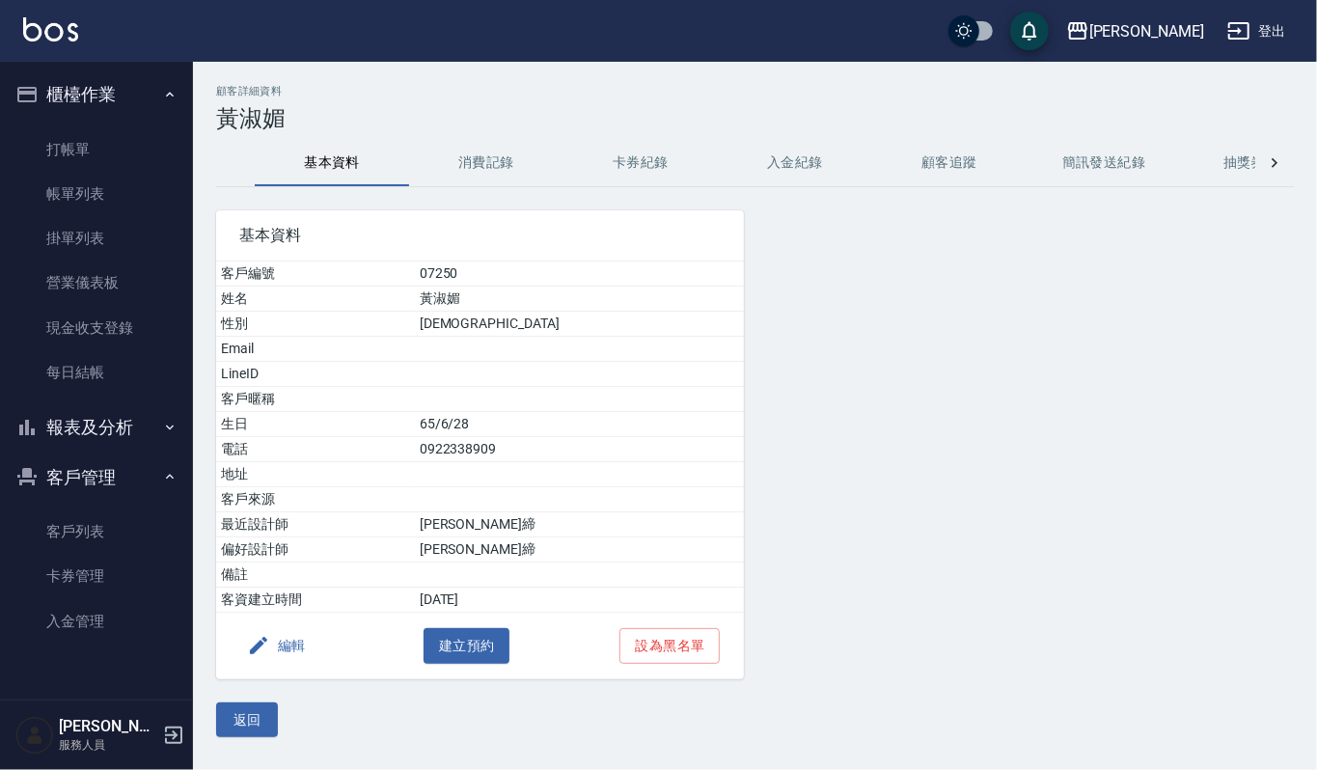
click at [487, 153] on button "消費記錄" at bounding box center [486, 163] width 154 height 46
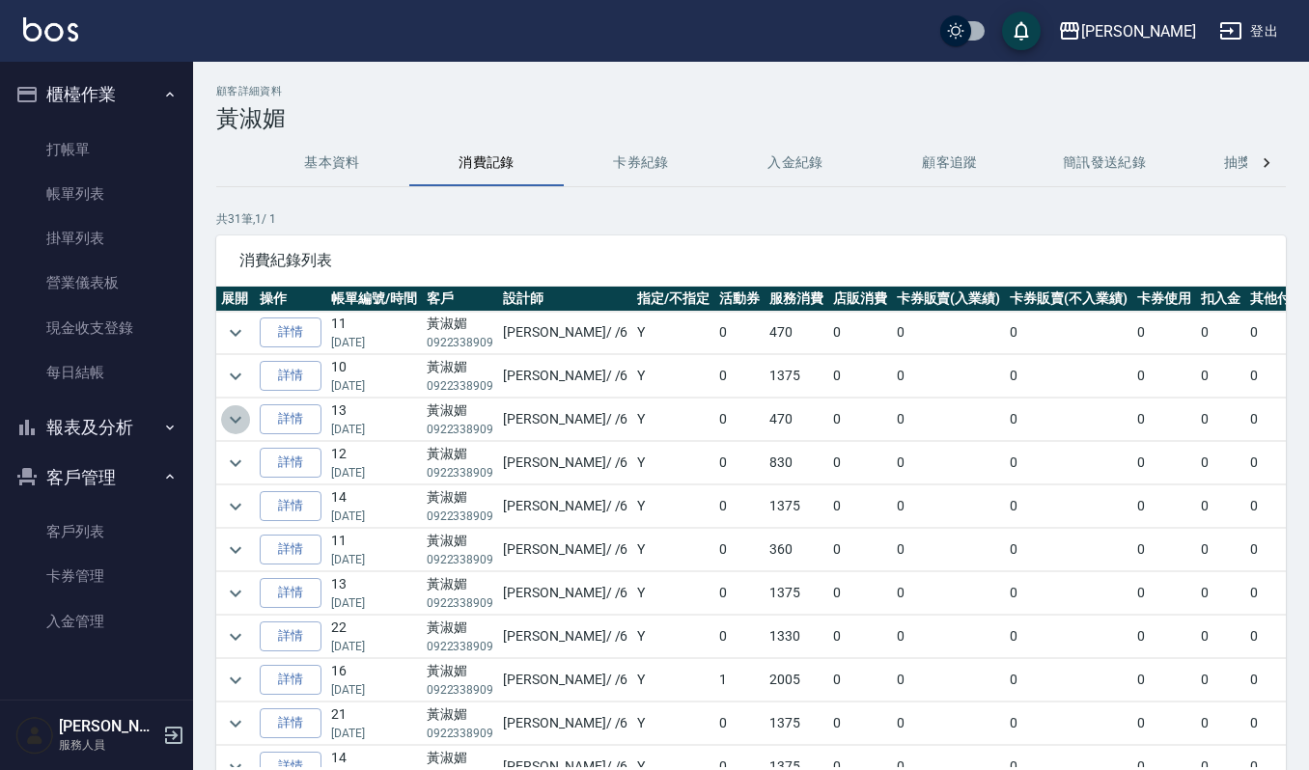
click at [236, 415] on icon "expand row" at bounding box center [235, 419] width 23 height 23
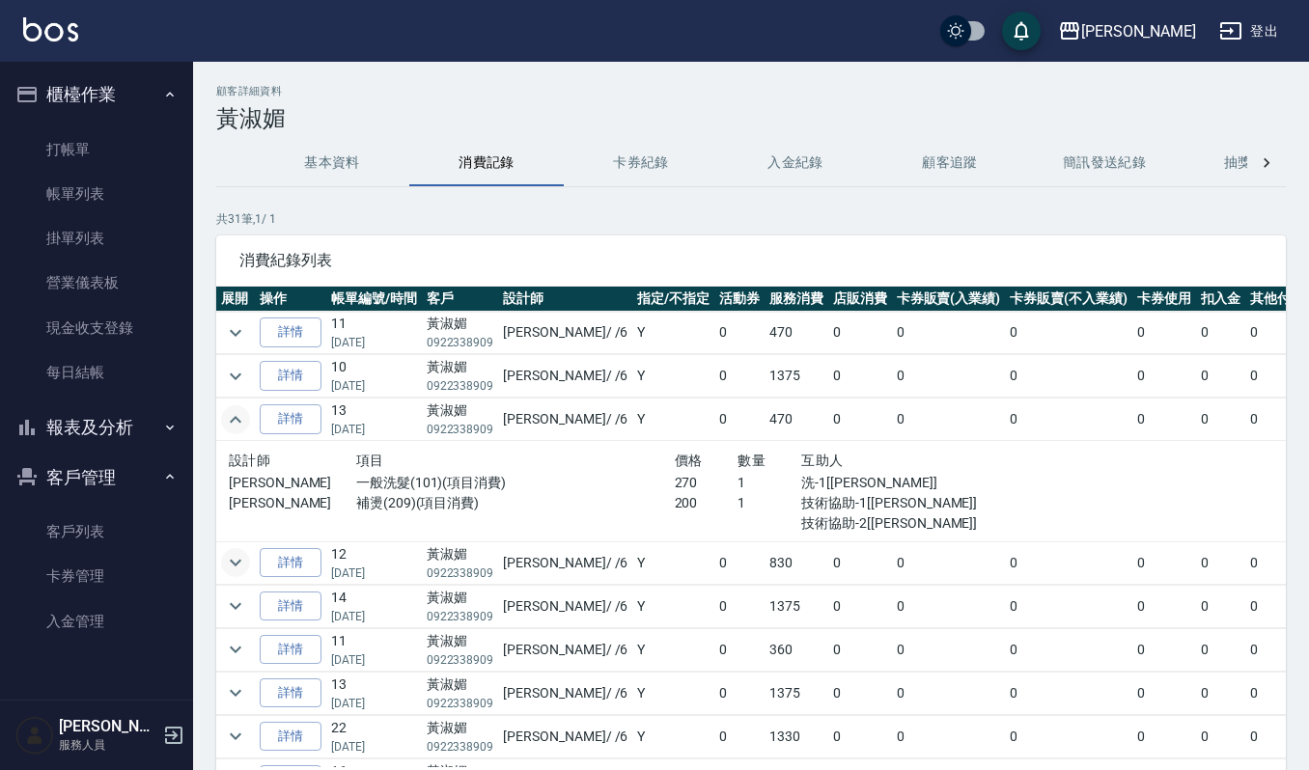
click at [232, 574] on icon "expand row" at bounding box center [235, 562] width 23 height 23
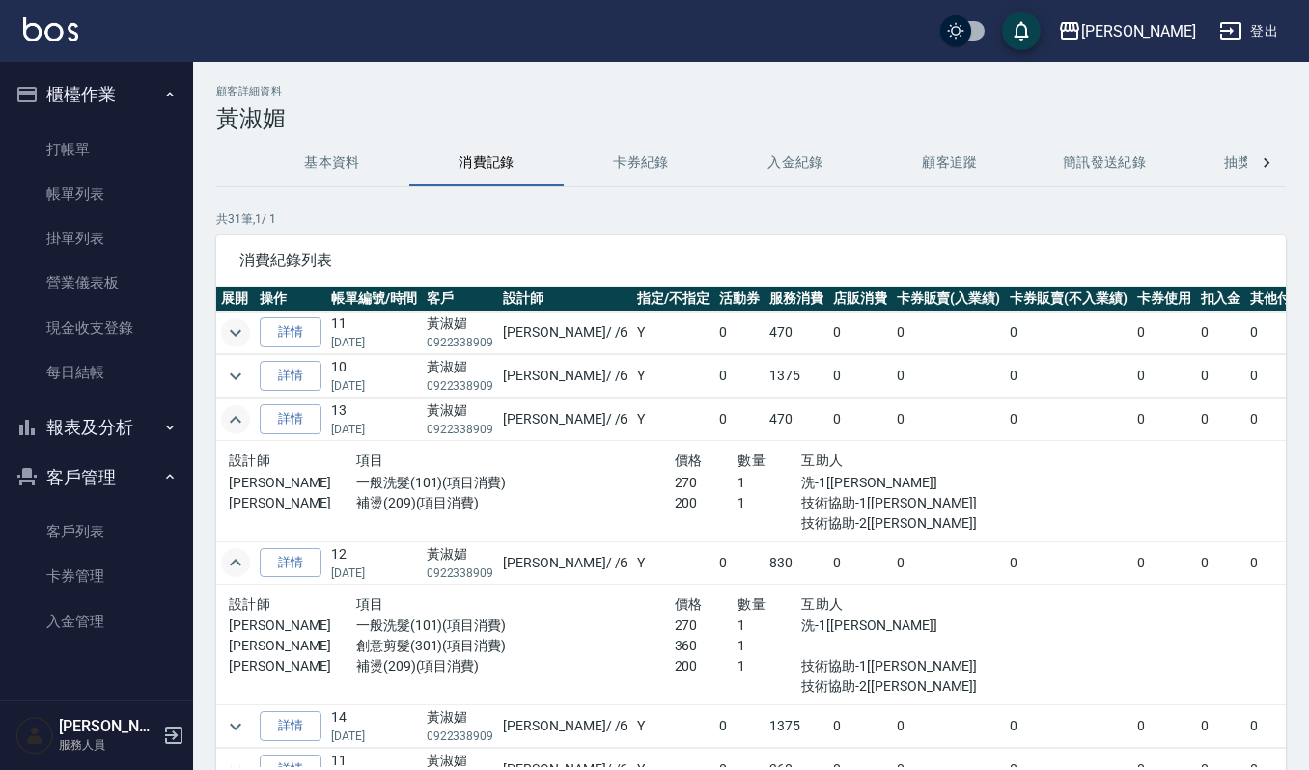
click at [236, 325] on icon "expand row" at bounding box center [235, 332] width 23 height 23
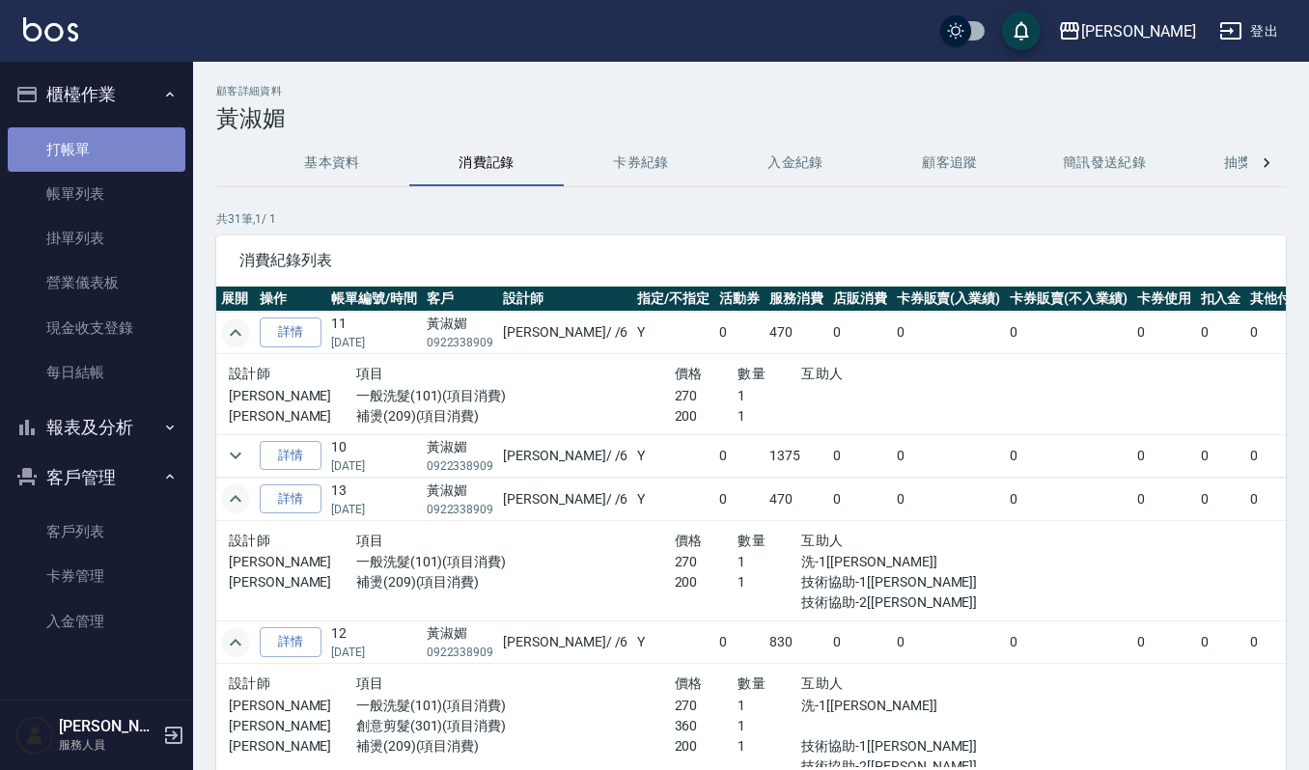
click at [149, 148] on link "打帳單" at bounding box center [97, 149] width 178 height 44
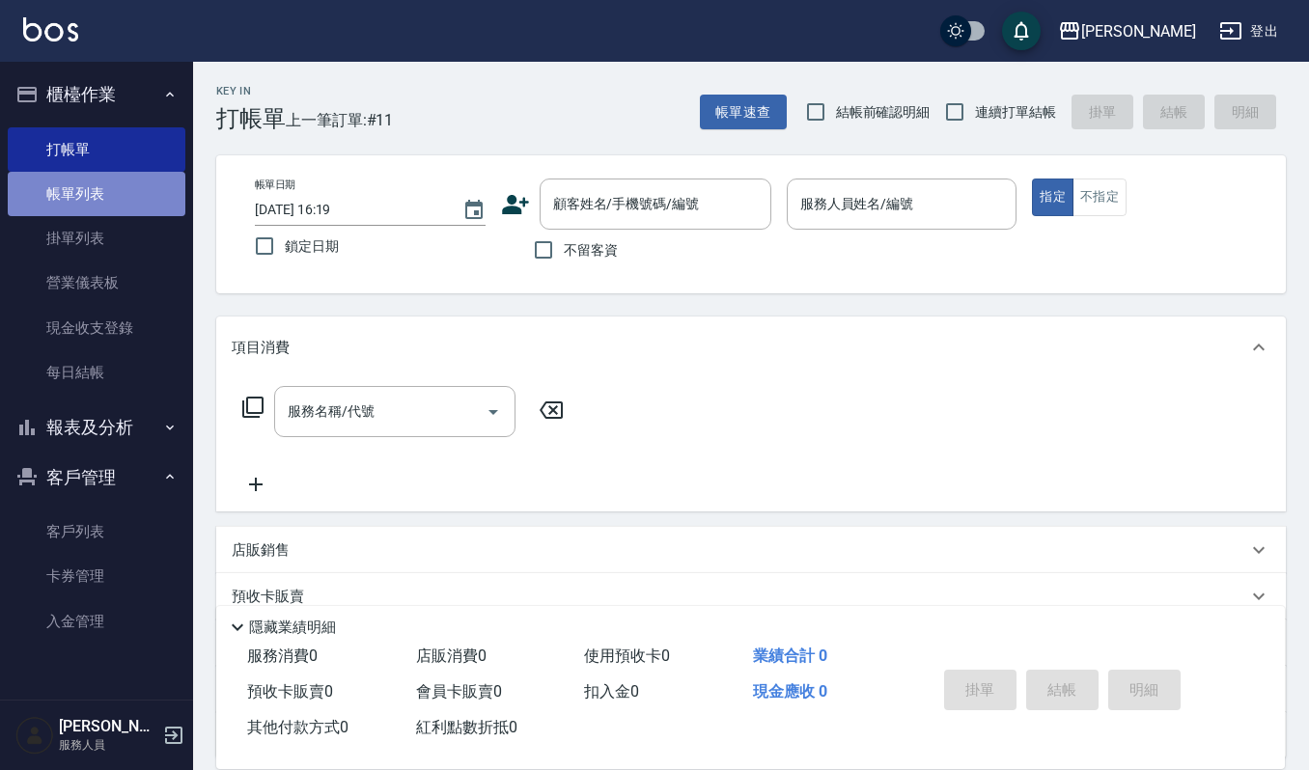
click at [166, 185] on link "帳單列表" at bounding box center [97, 194] width 178 height 44
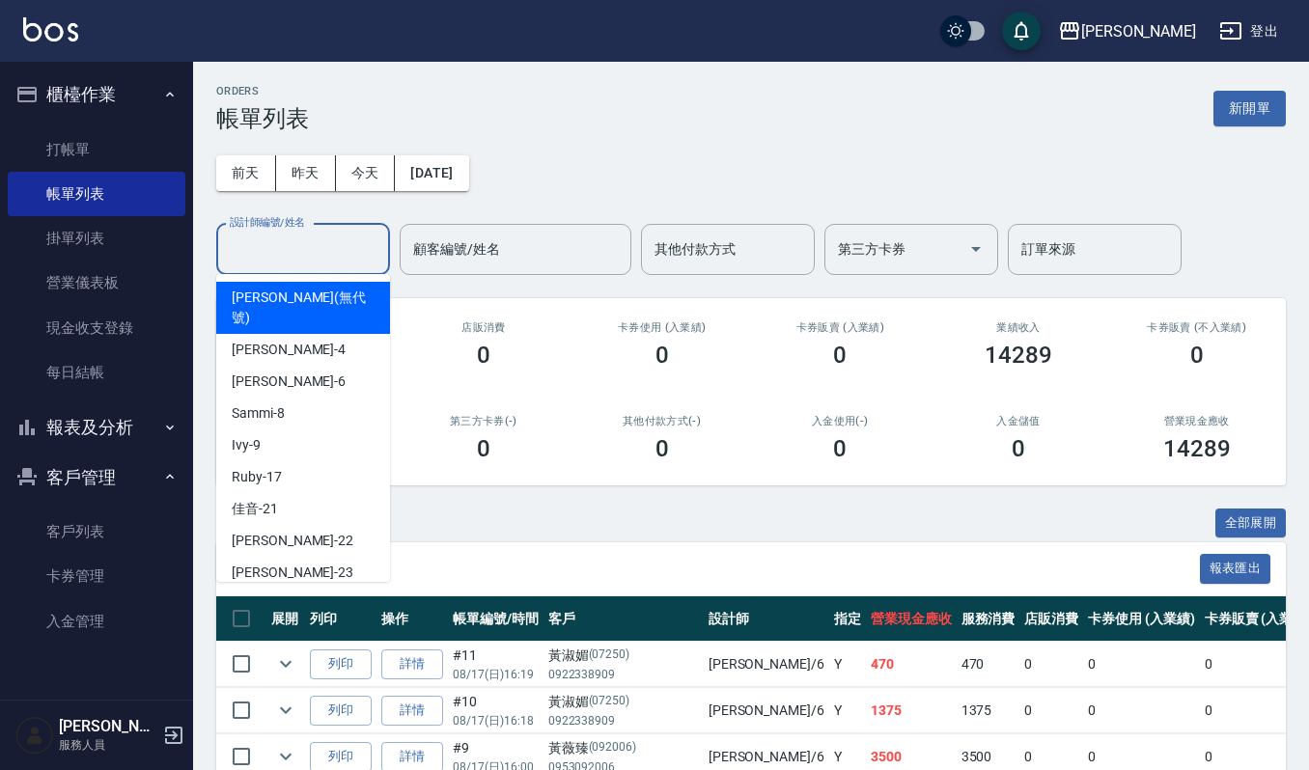
click at [361, 260] on input "設計師編號/姓名" at bounding box center [303, 250] width 156 height 34
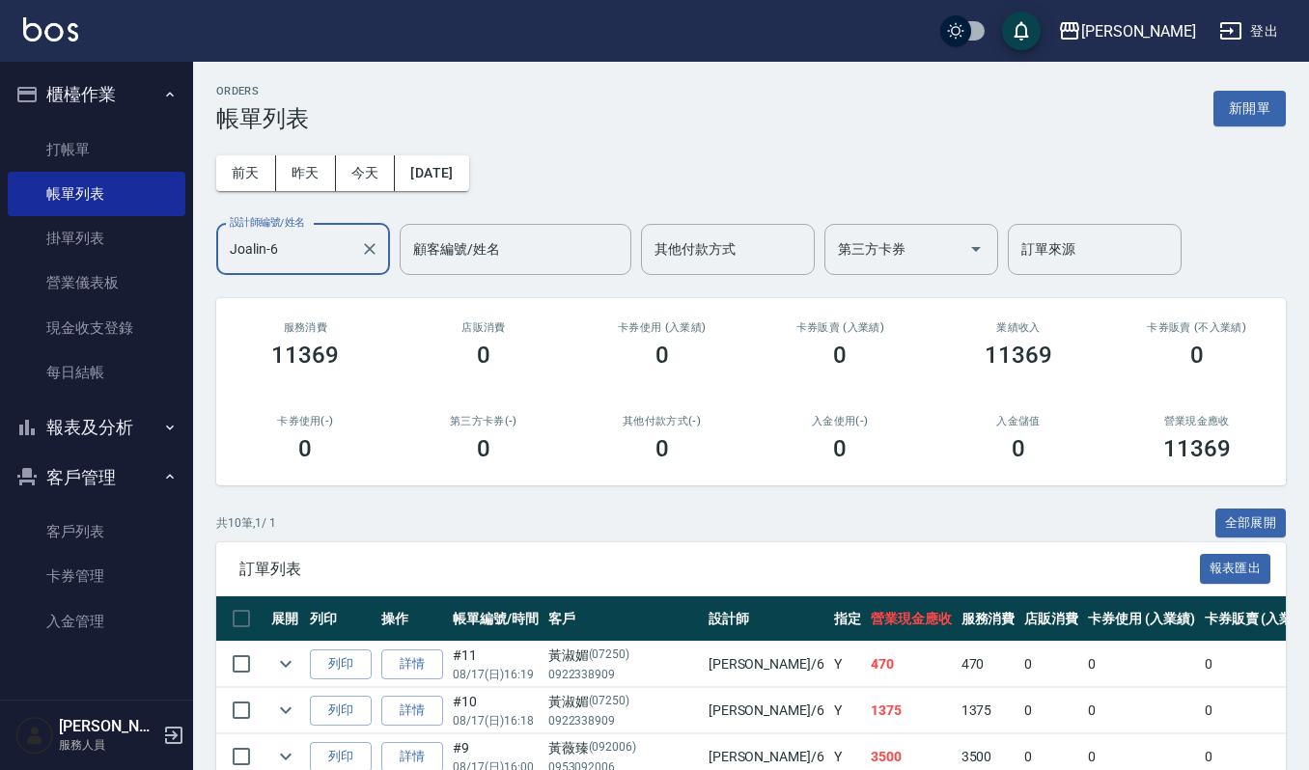
type input "Joalin-6"
click at [117, 94] on button "櫃檯作業" at bounding box center [97, 94] width 178 height 50
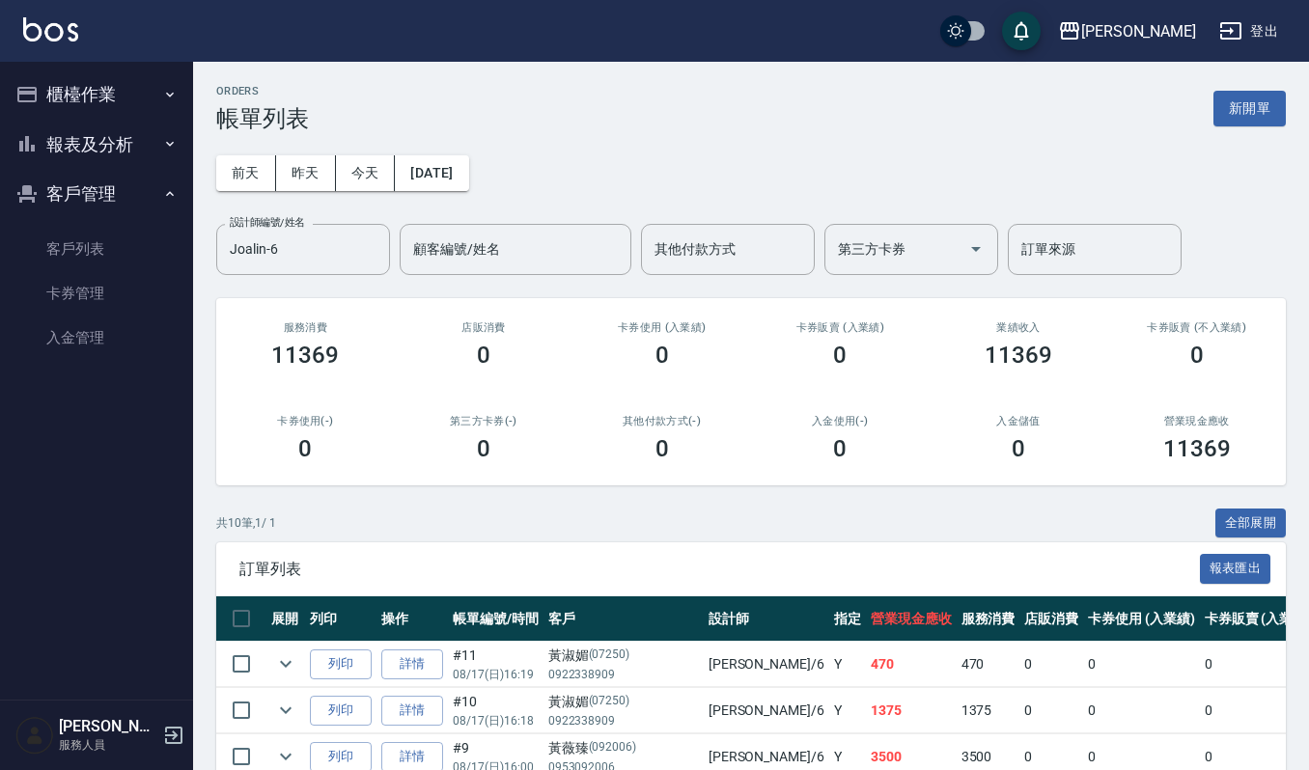
click at [131, 132] on button "報表及分析" at bounding box center [97, 145] width 178 height 50
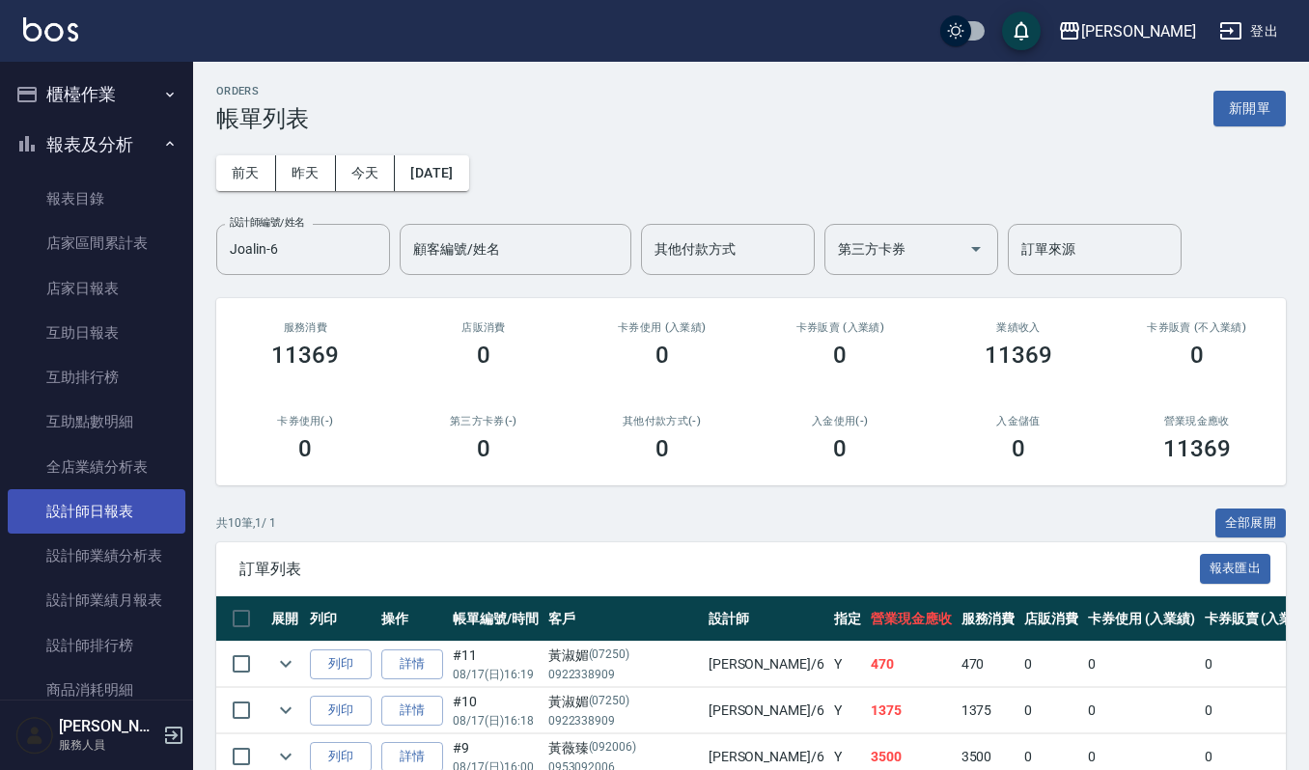
click at [113, 513] on link "設計師日報表" at bounding box center [97, 511] width 178 height 44
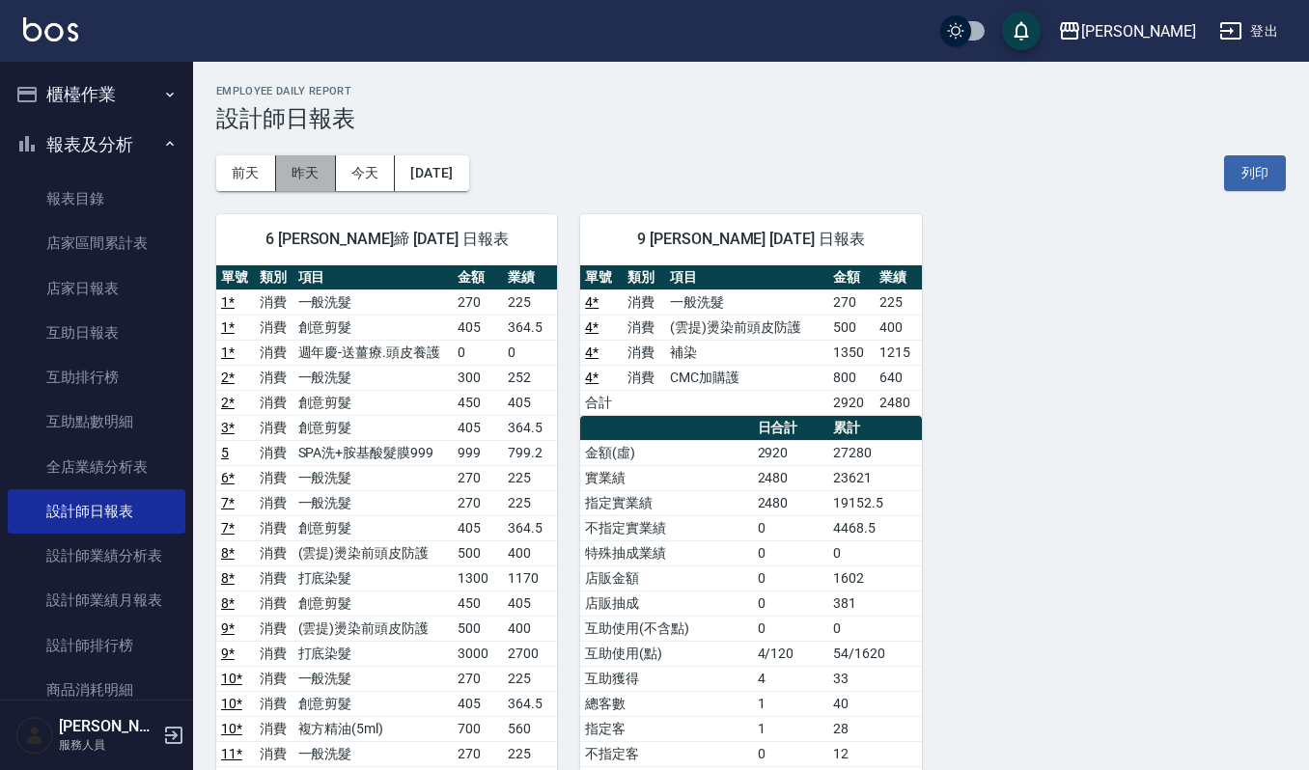
click at [313, 160] on button "昨天" at bounding box center [306, 173] width 60 height 36
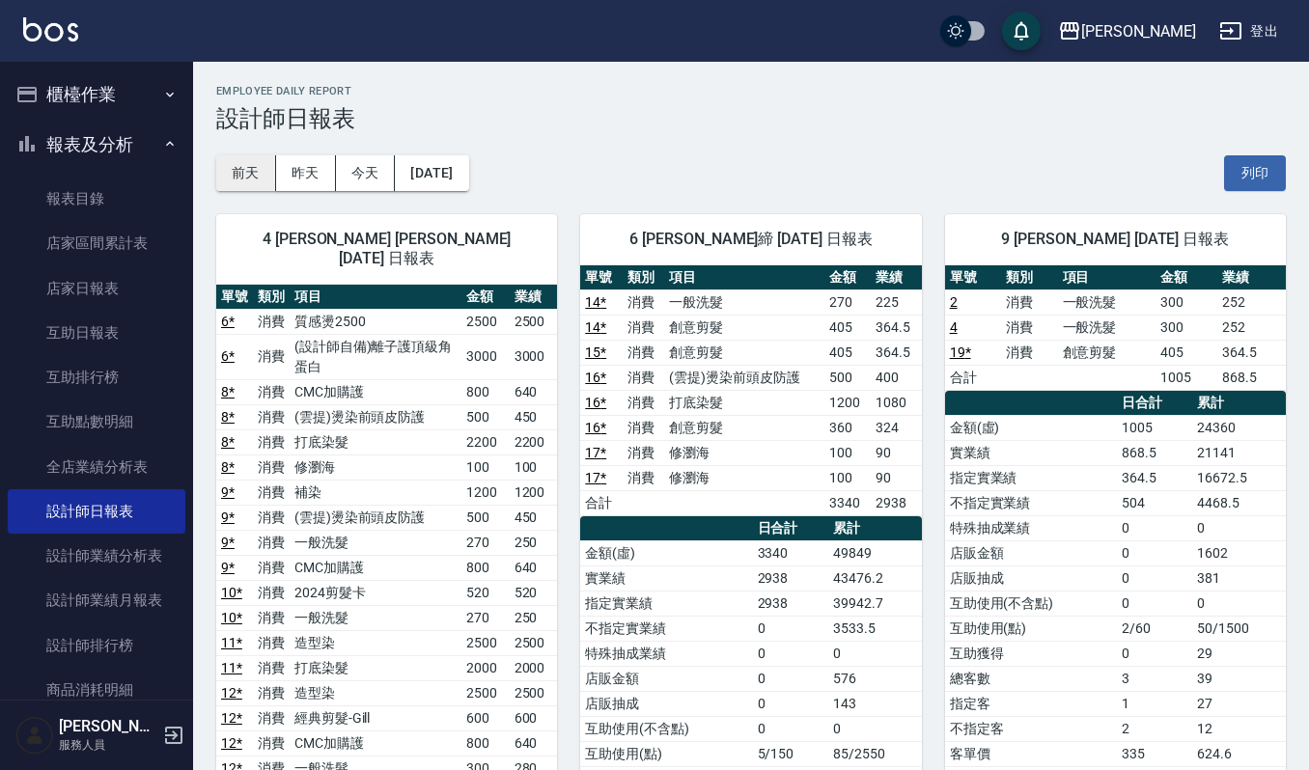
click at [226, 160] on button "前天" at bounding box center [246, 173] width 60 height 36
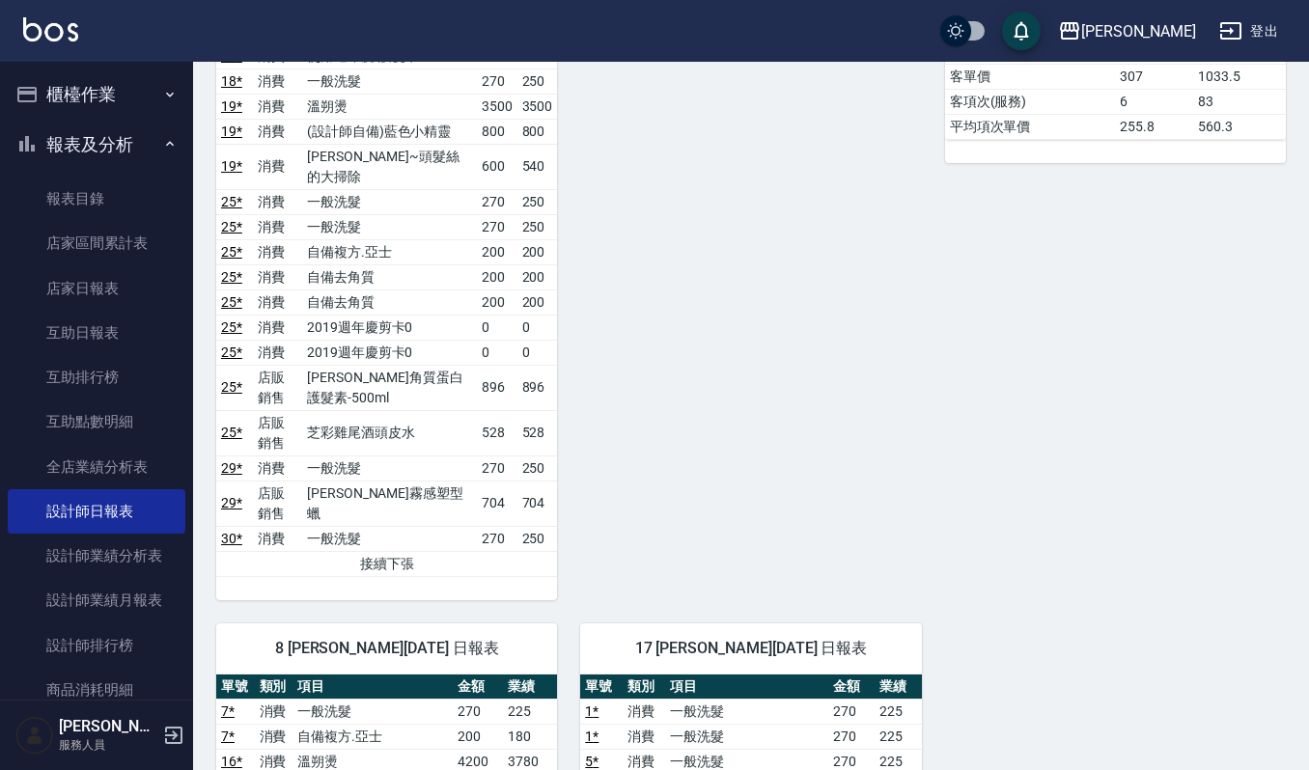
scroll to position [229, 0]
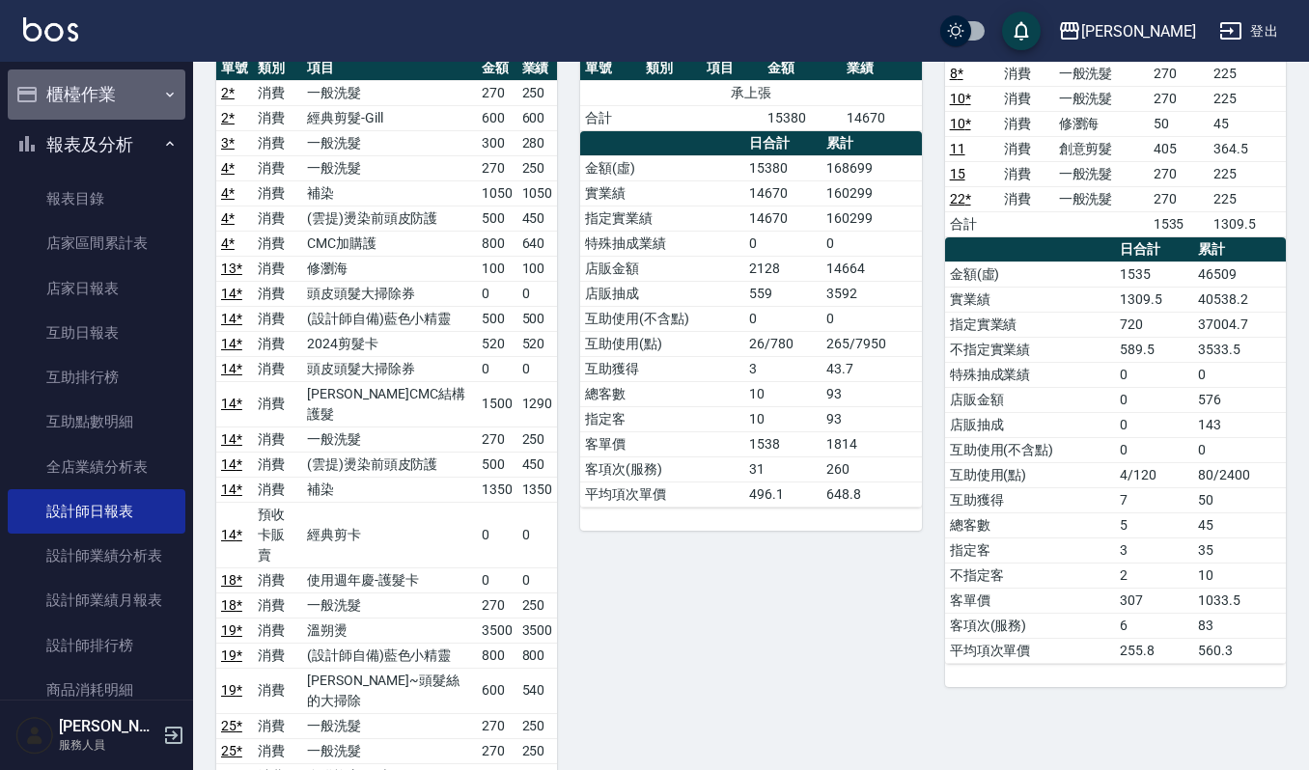
click at [114, 105] on button "櫃檯作業" at bounding box center [97, 94] width 178 height 50
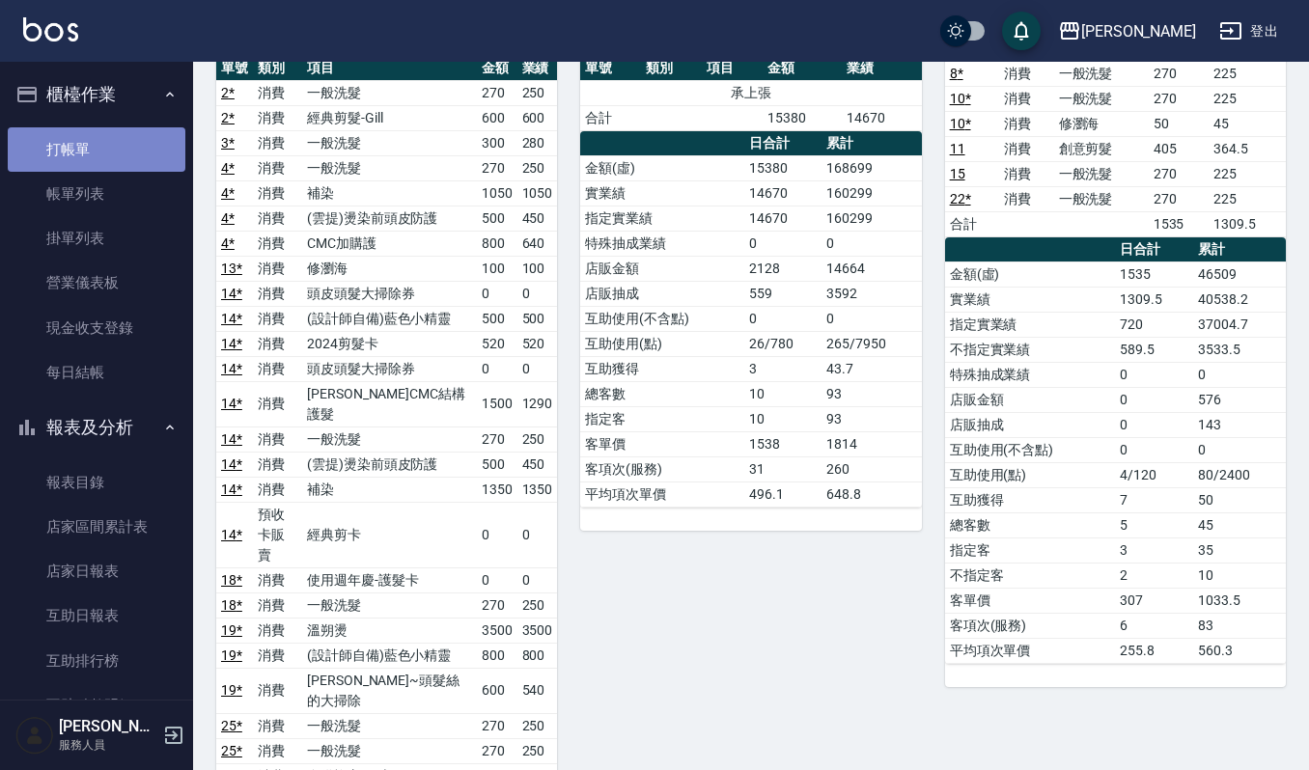
click at [114, 148] on link "打帳單" at bounding box center [97, 149] width 178 height 44
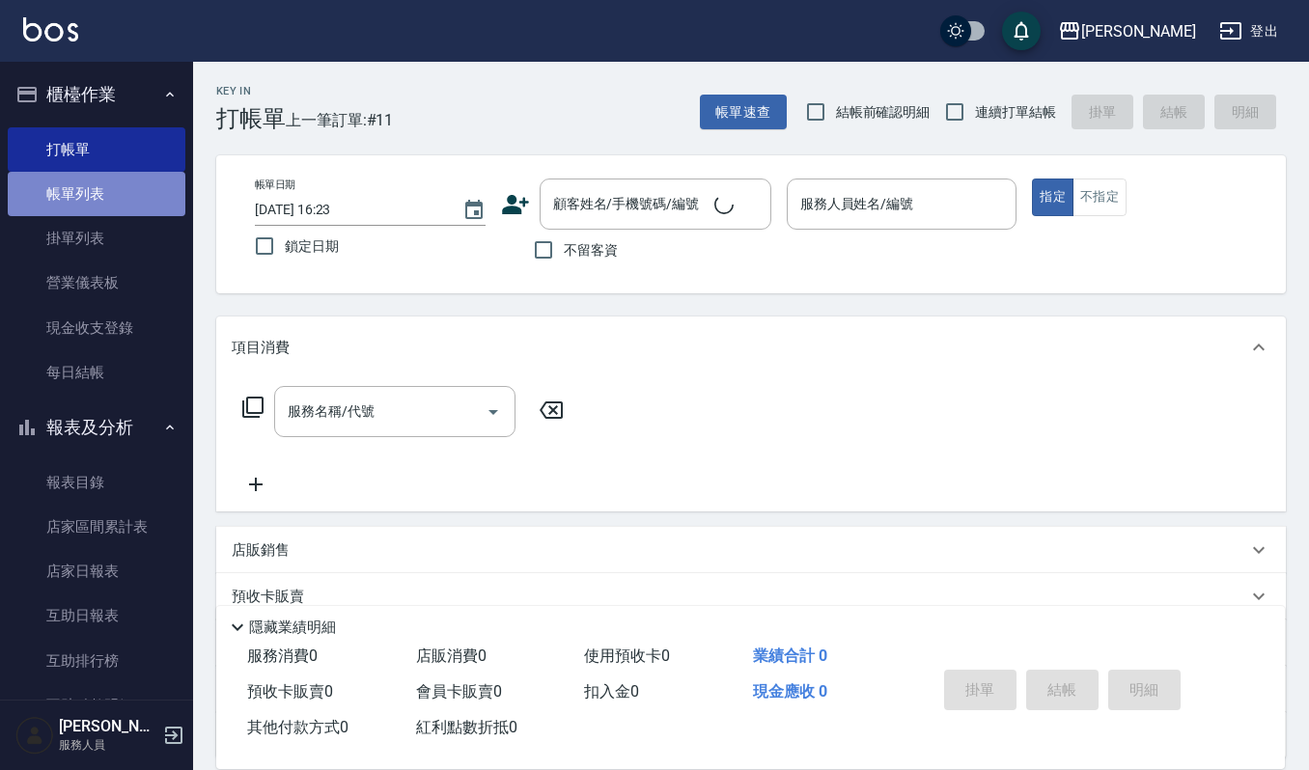
click at [108, 195] on link "帳單列表" at bounding box center [97, 194] width 178 height 44
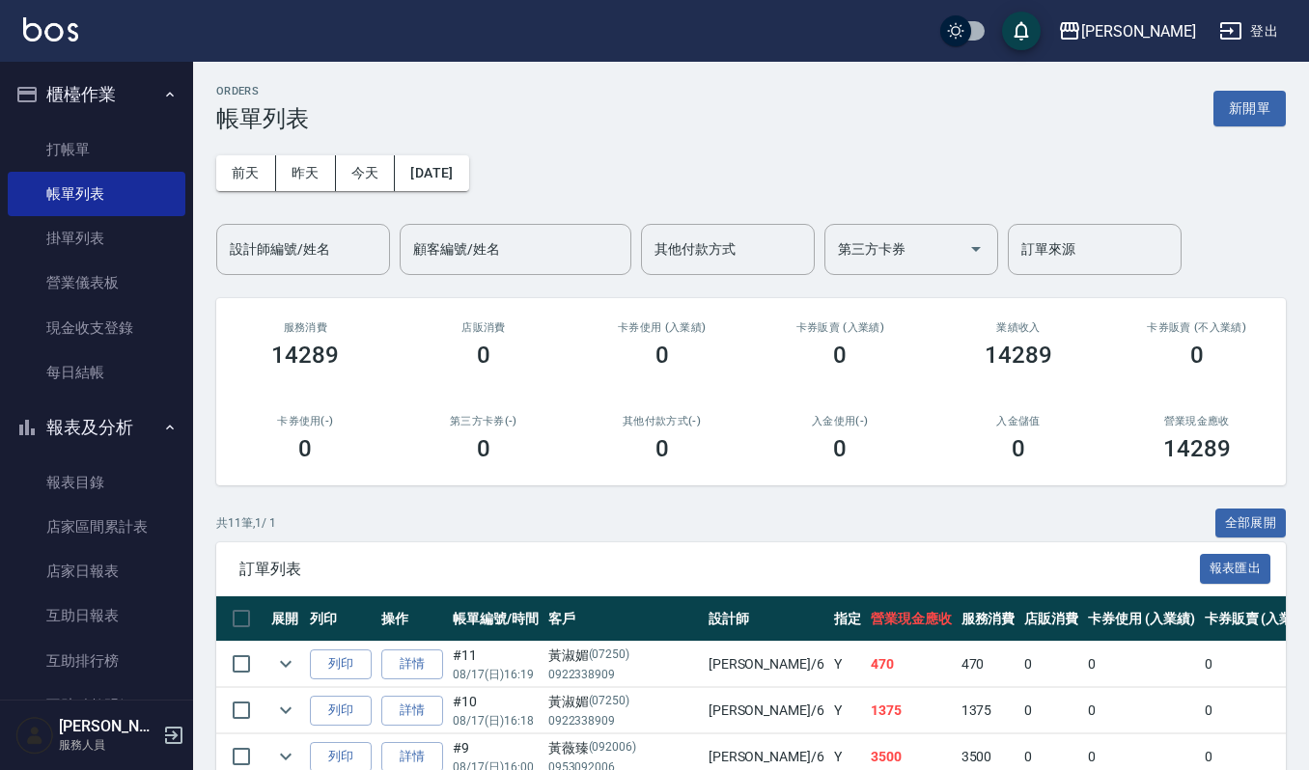
scroll to position [483, 0]
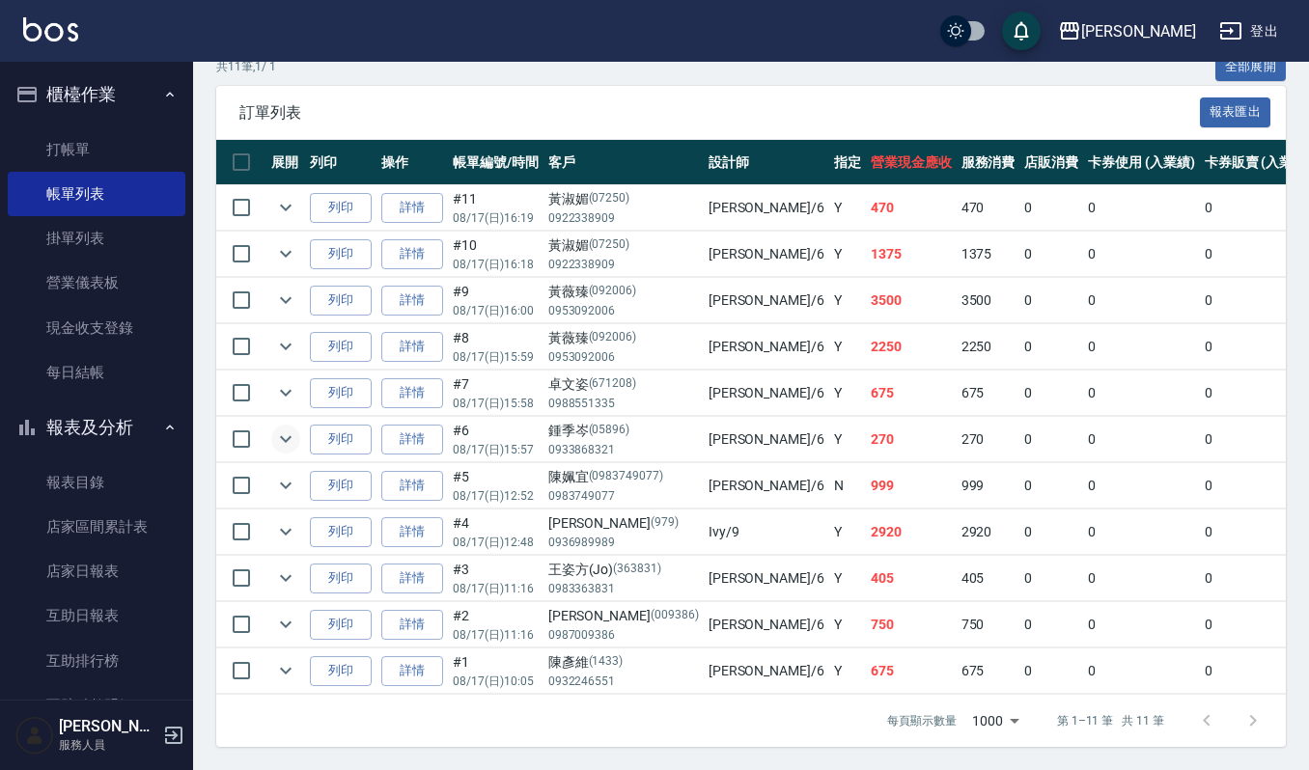
click at [280, 428] on icon "expand row" at bounding box center [285, 439] width 23 height 23
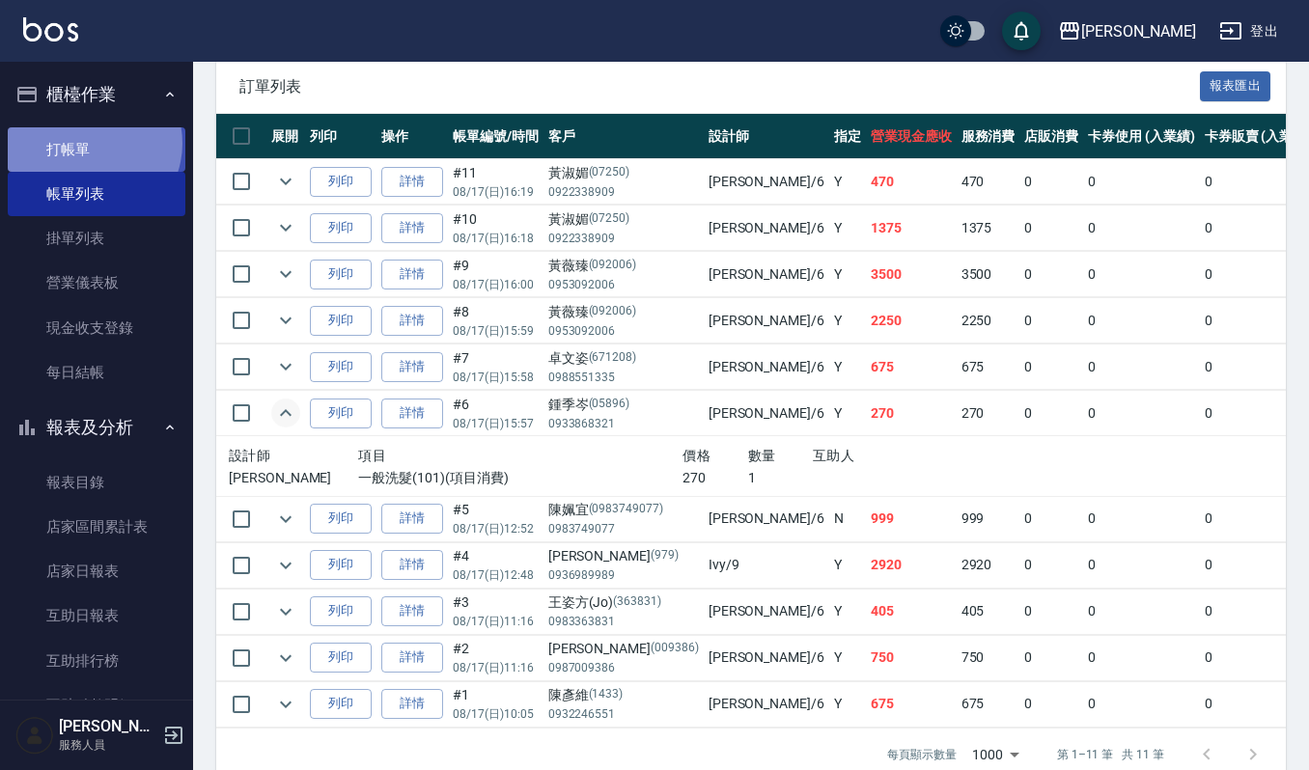
click at [89, 143] on link "打帳單" at bounding box center [97, 149] width 178 height 44
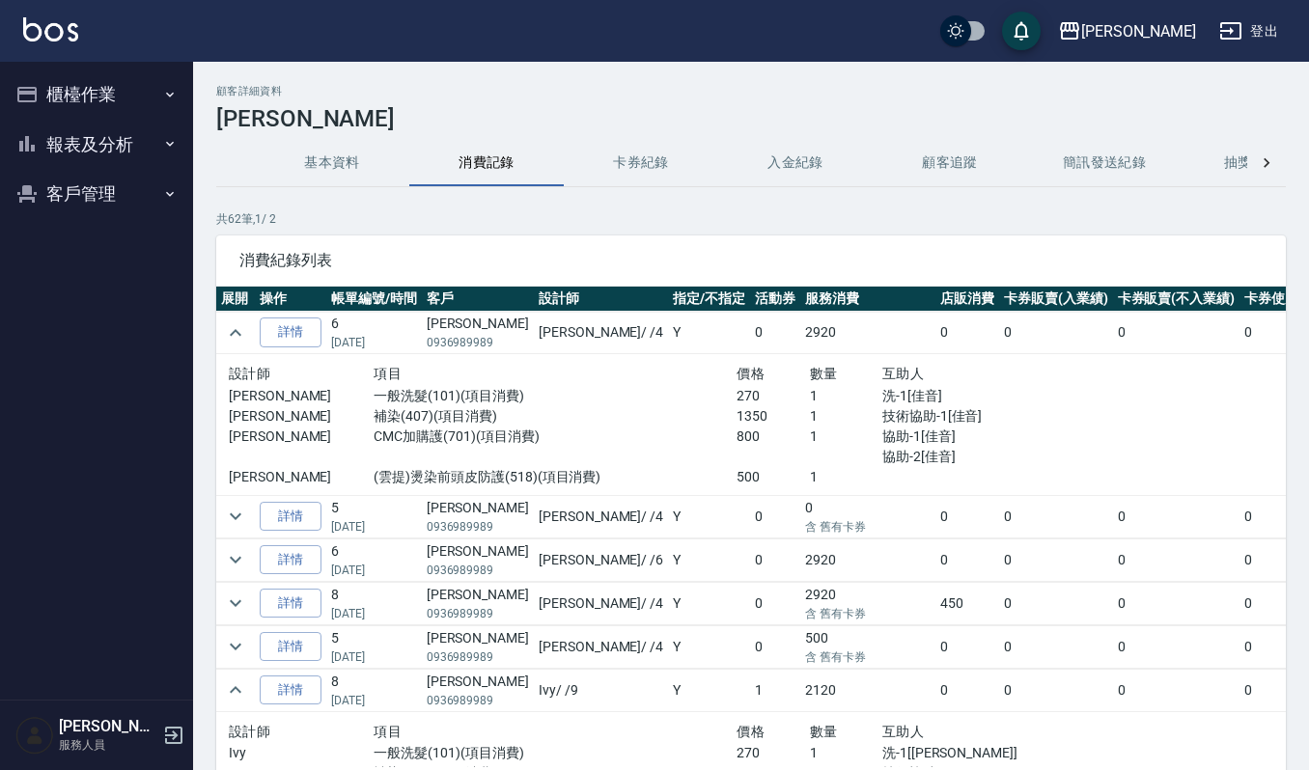
click at [113, 97] on button "櫃檯作業" at bounding box center [97, 94] width 178 height 50
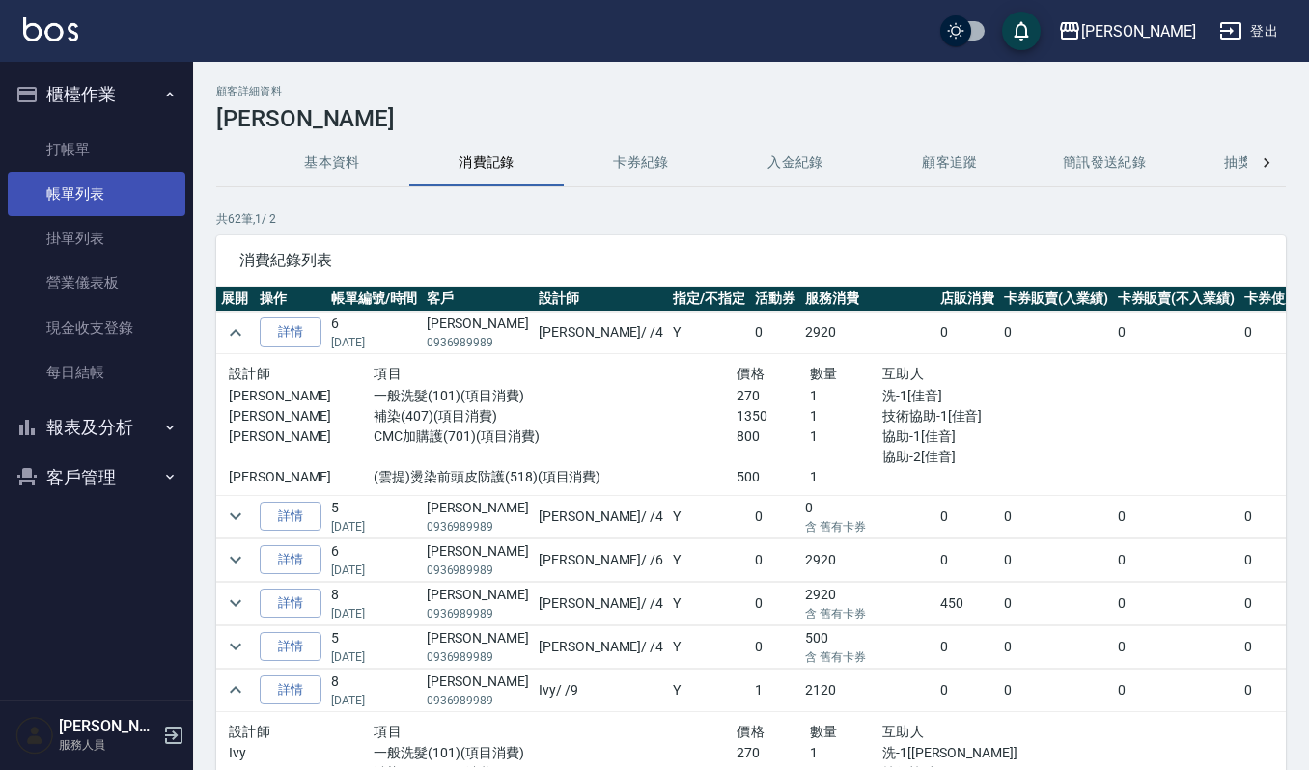
click at [116, 187] on link "帳單列表" at bounding box center [97, 194] width 178 height 44
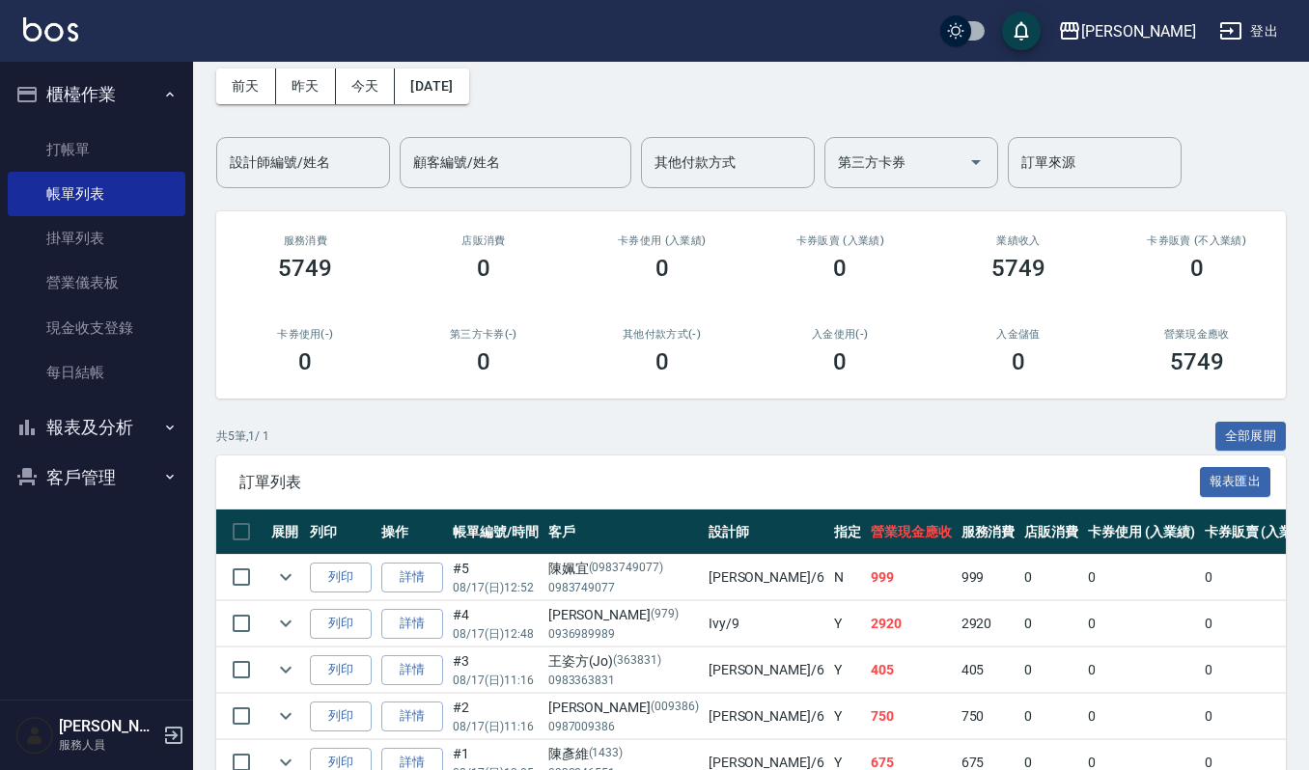
scroll to position [128, 0]
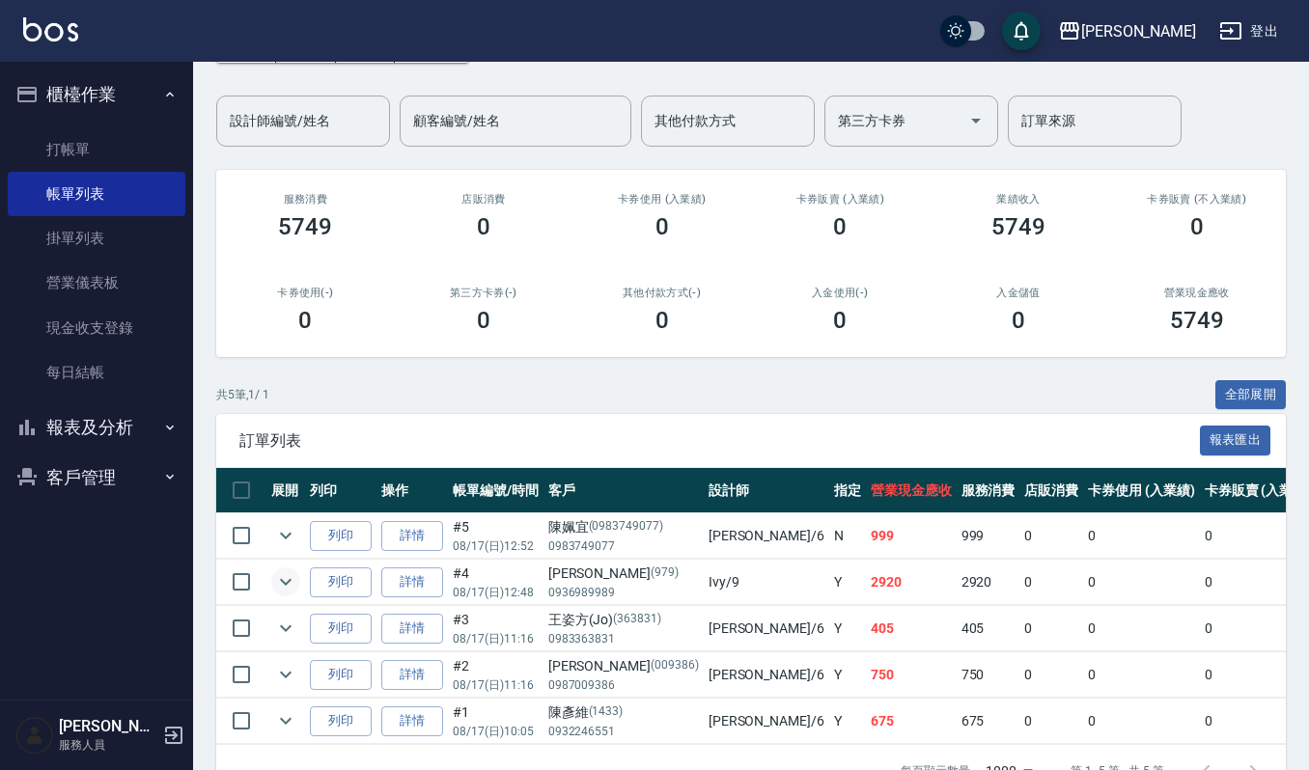
click at [293, 580] on icon "expand row" at bounding box center [285, 581] width 23 height 23
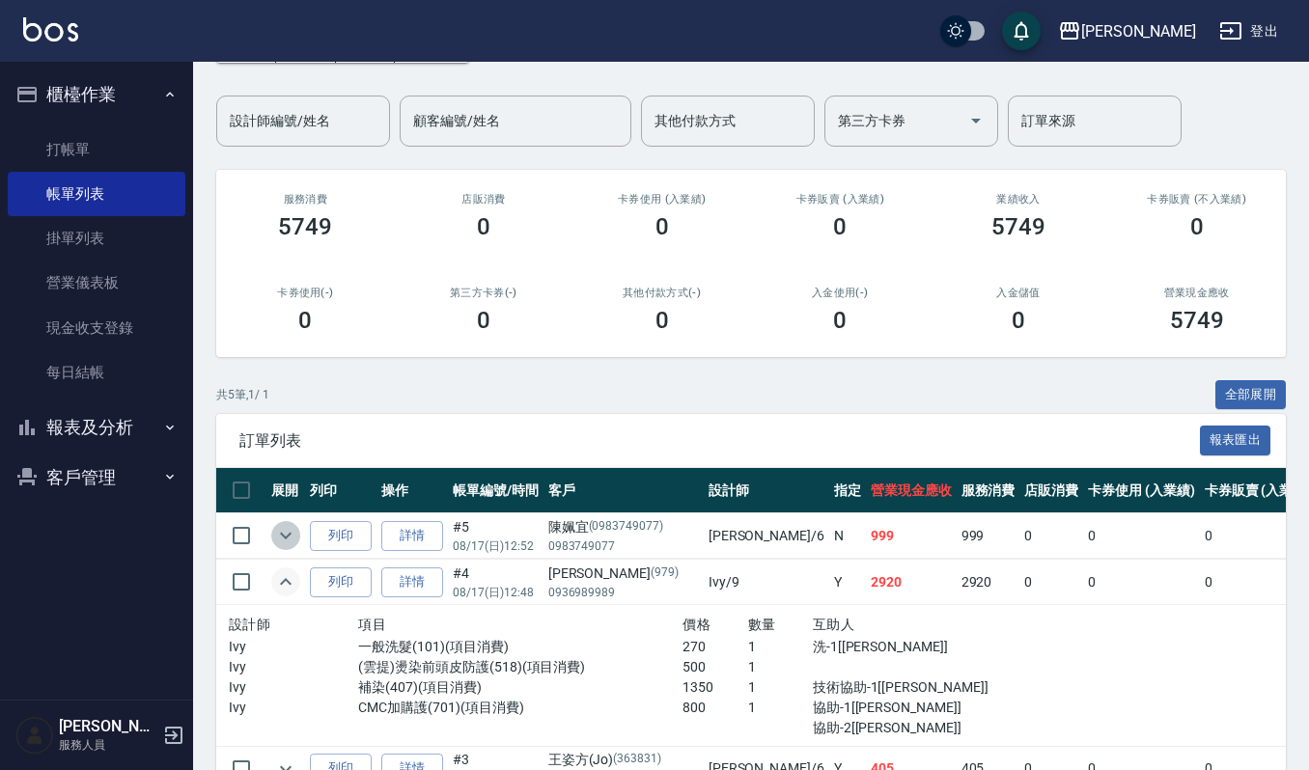
click at [291, 544] on icon "expand row" at bounding box center [285, 535] width 23 height 23
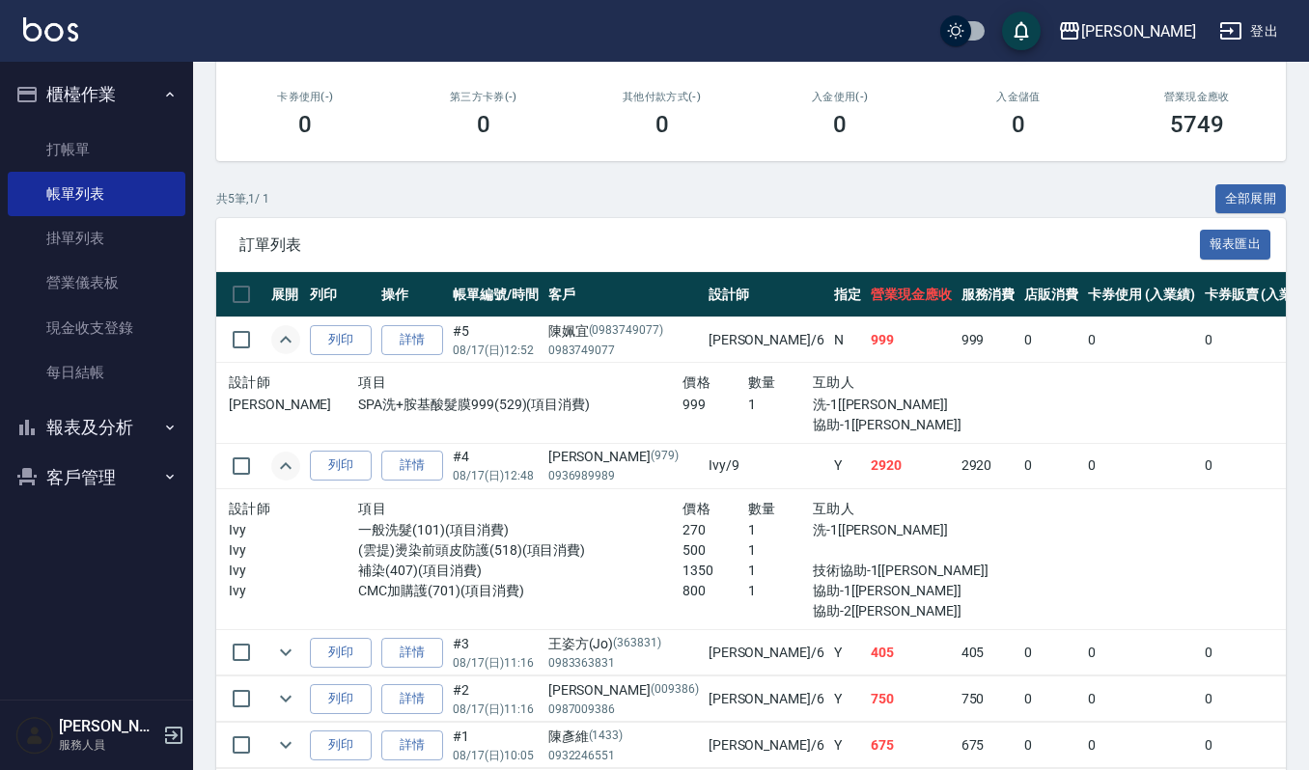
scroll to position [386, 0]
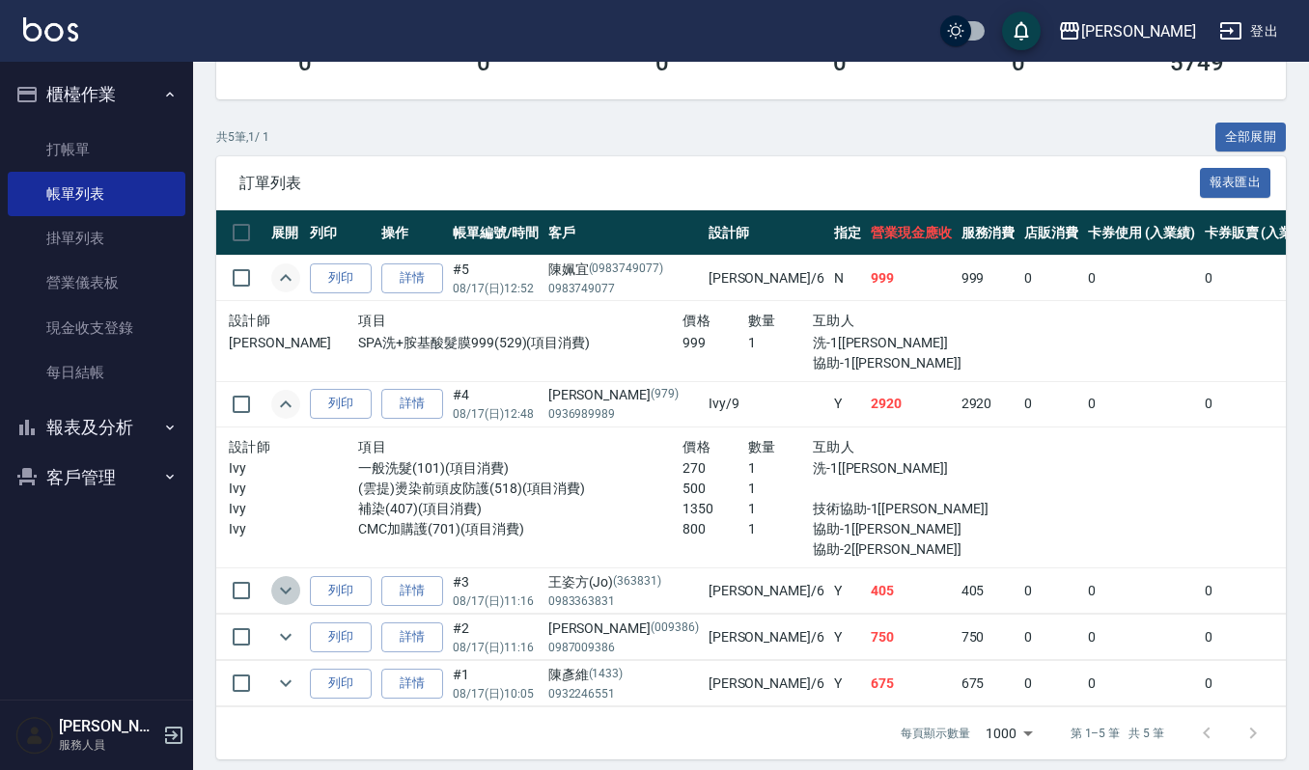
click at [291, 587] on icon "expand row" at bounding box center [285, 590] width 23 height 23
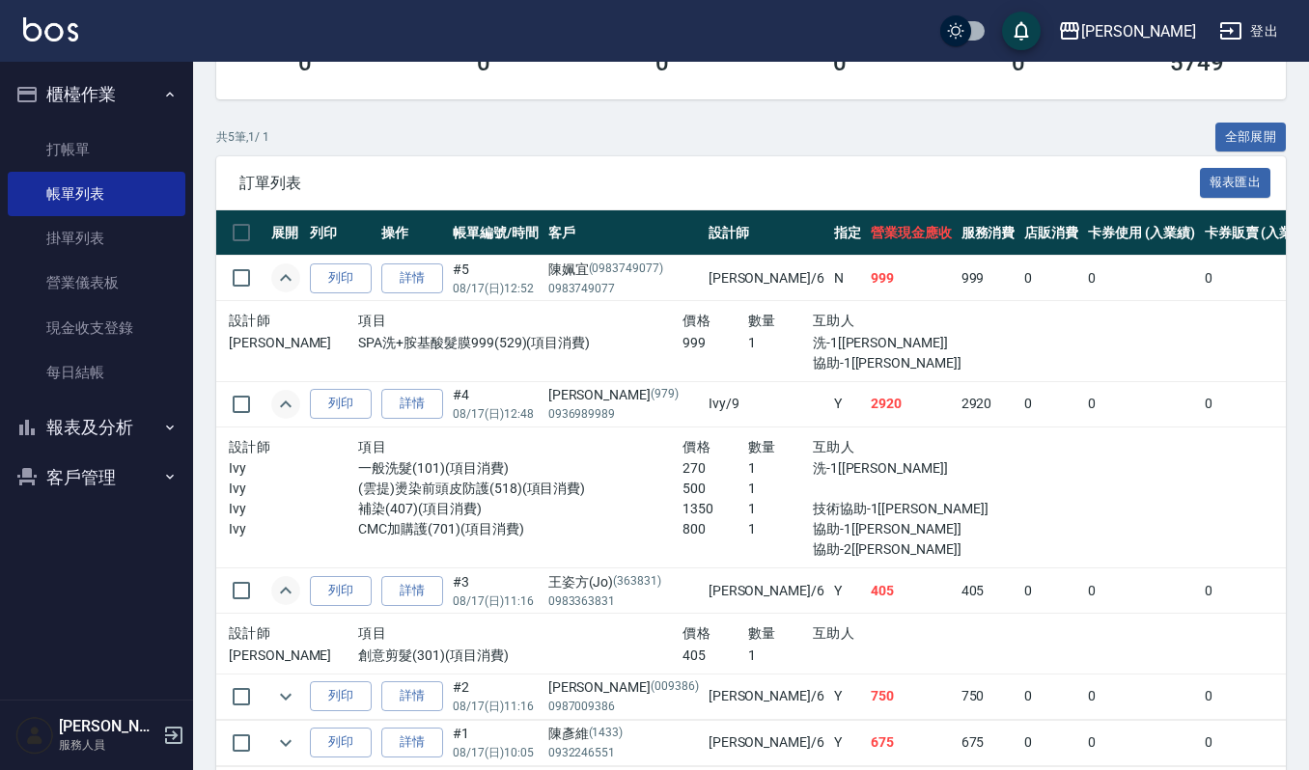
click at [291, 714] on td at bounding box center [285, 696] width 39 height 45
click at [290, 707] on icon "expand row" at bounding box center [285, 696] width 23 height 23
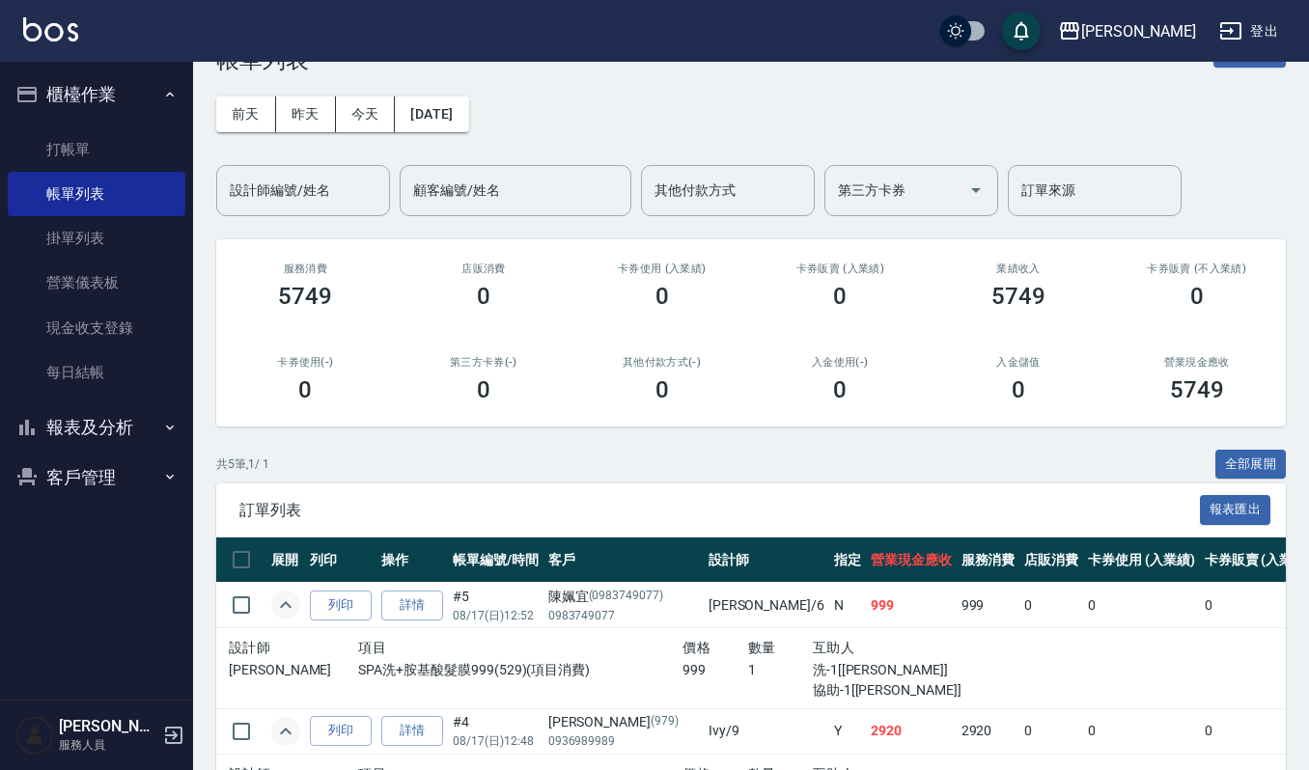
scroll to position [0, 0]
